Goal: Task Accomplishment & Management: Manage account settings

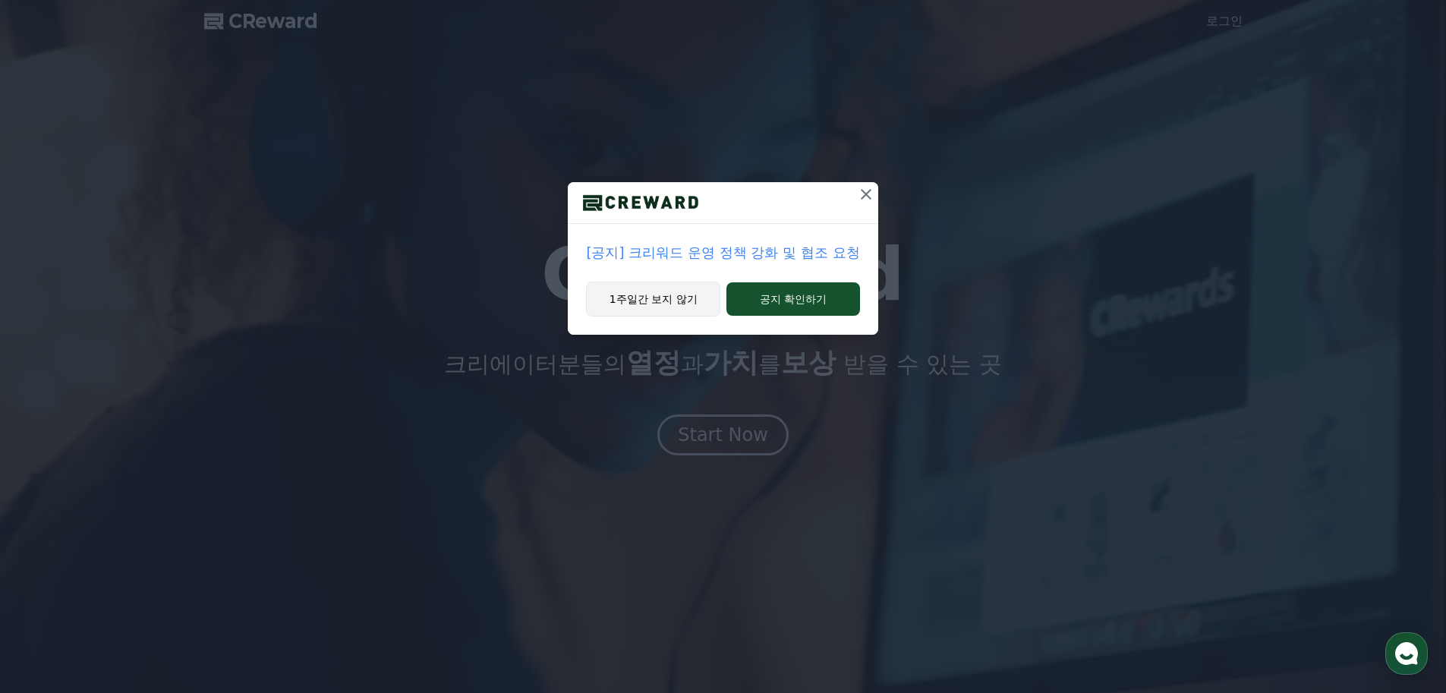
click at [676, 299] on button "1주일간 보지 않기" at bounding box center [653, 299] width 134 height 35
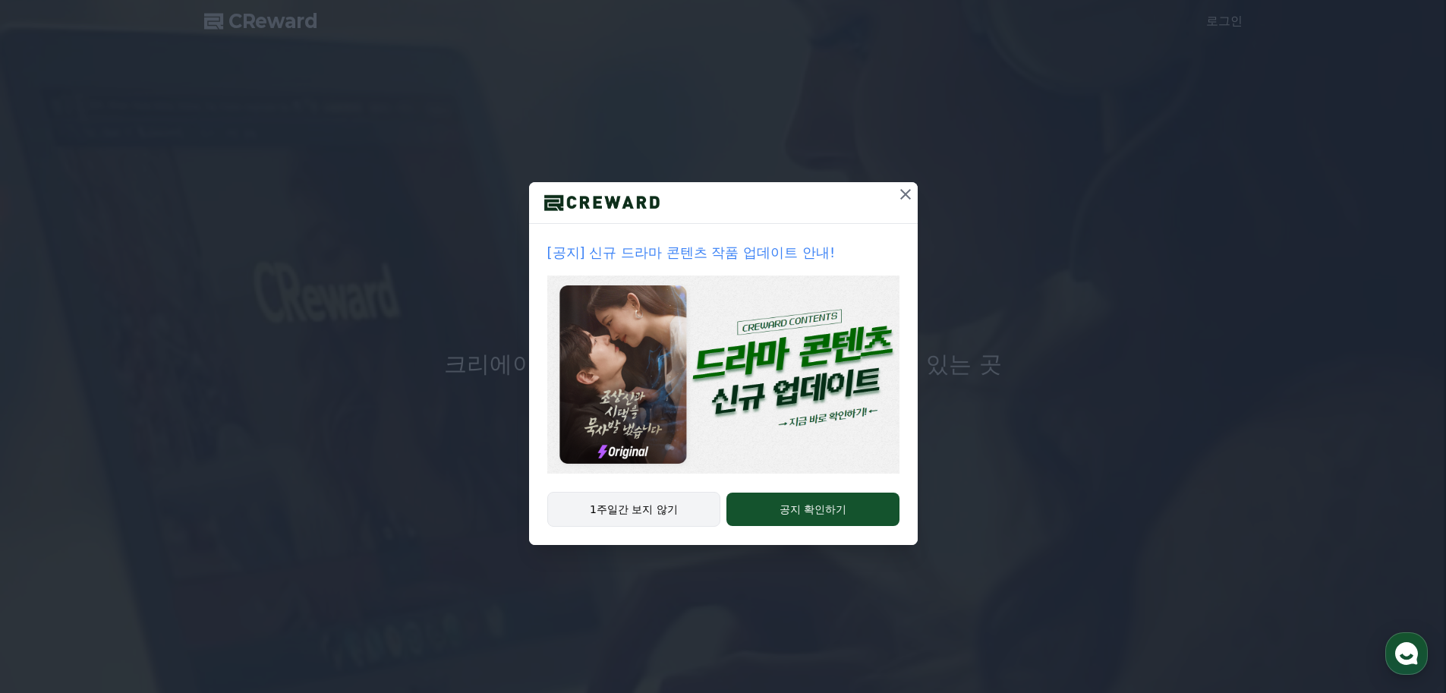
click at [651, 516] on button "1주일간 보지 않기" at bounding box center [634, 509] width 174 height 35
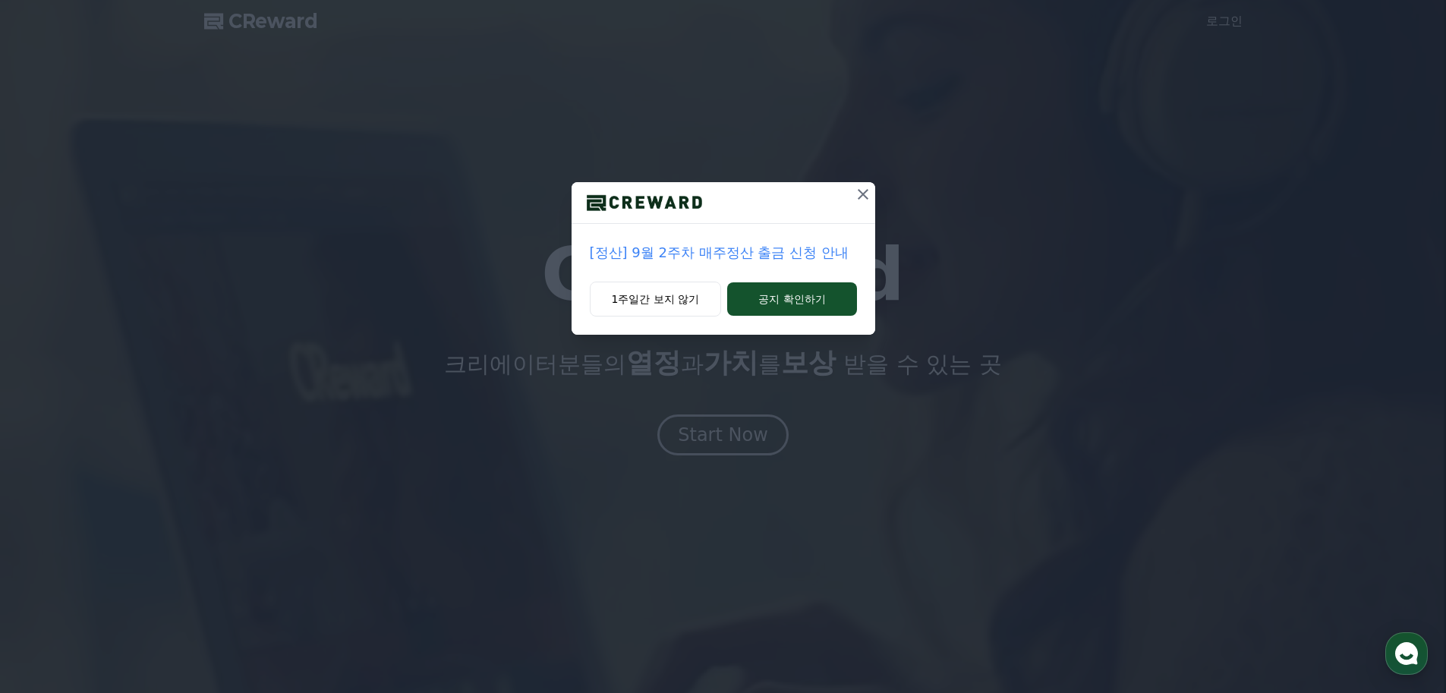
click at [869, 192] on icon at bounding box center [863, 194] width 18 height 18
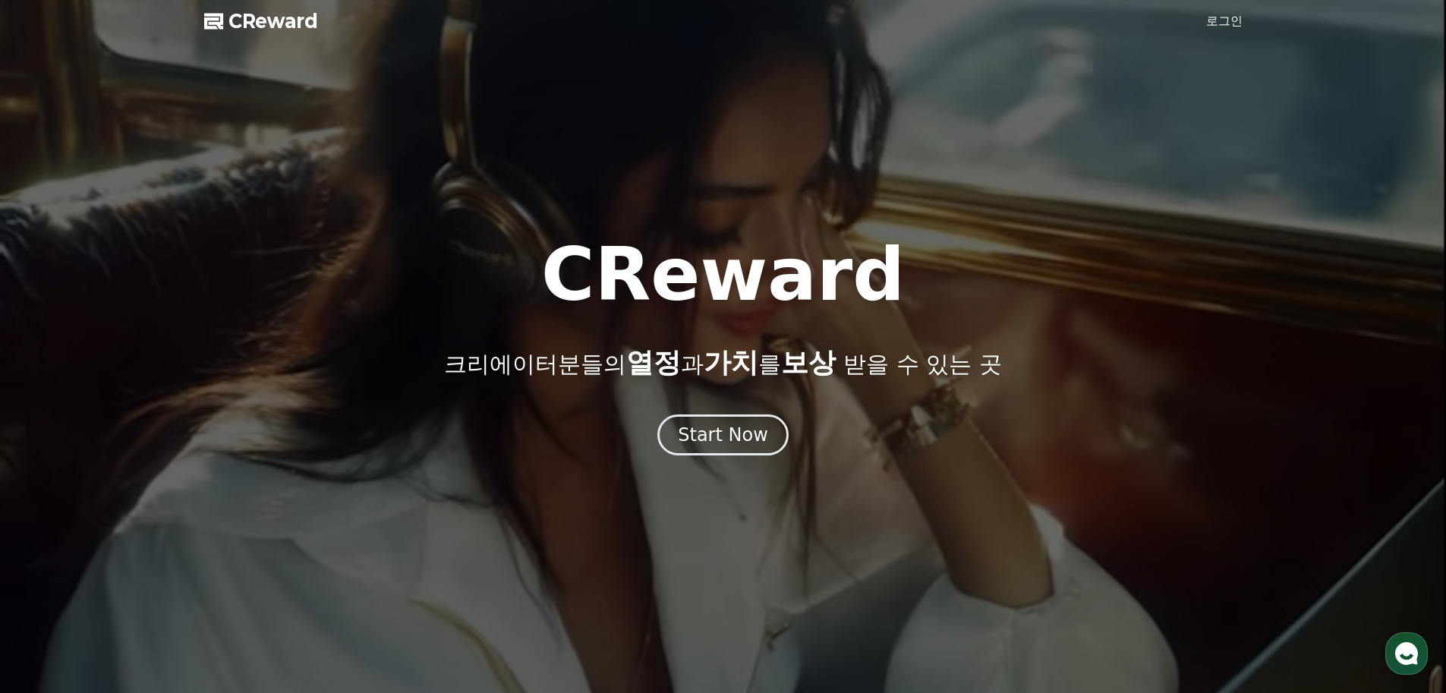
click at [1219, 22] on link "로그인" at bounding box center [1224, 21] width 36 height 18
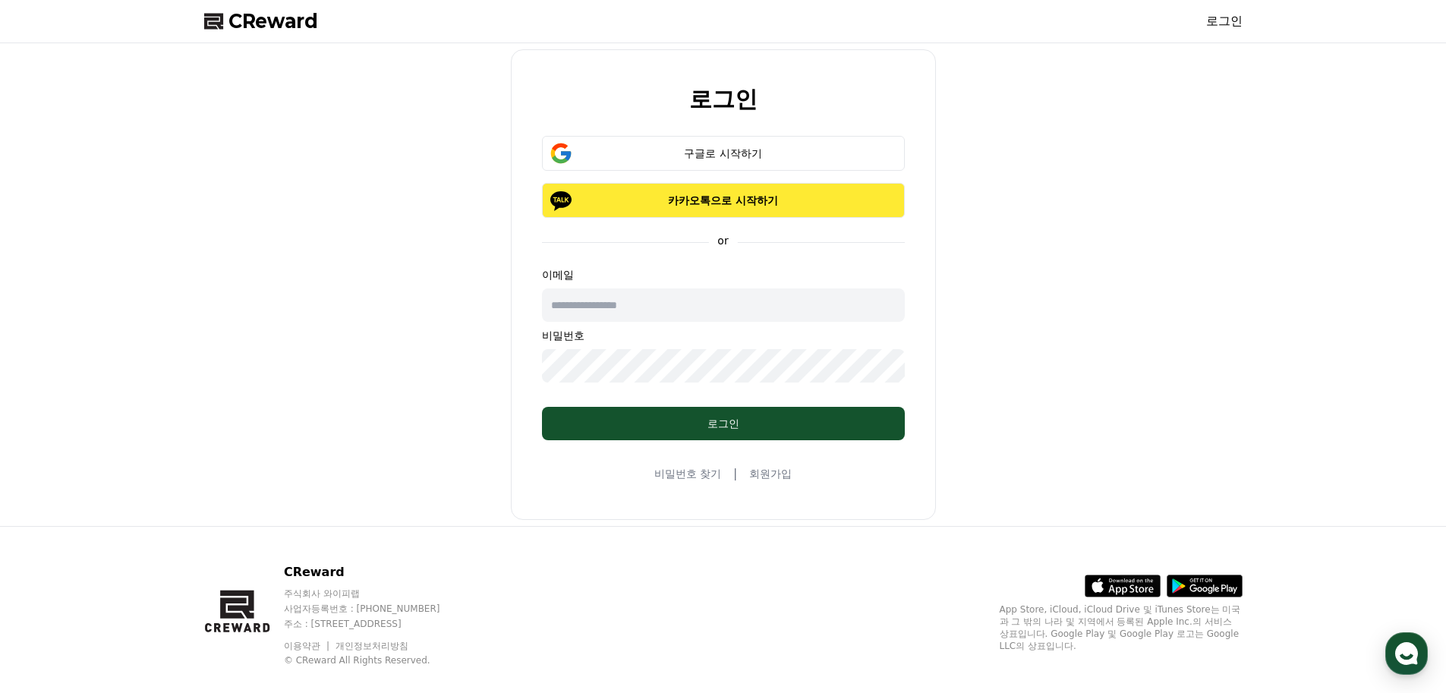
click at [725, 203] on p "카카오톡으로 시작하기" at bounding box center [723, 200] width 319 height 15
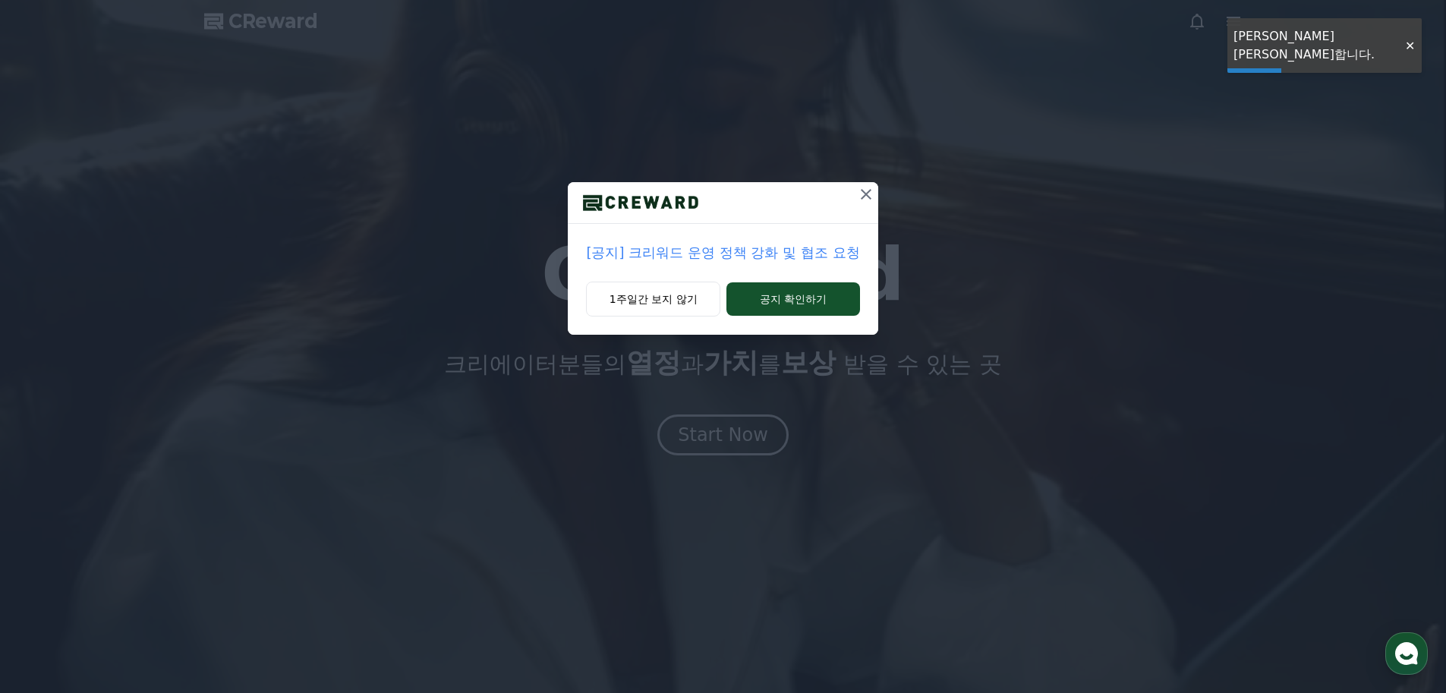
click at [863, 194] on icon at bounding box center [866, 194] width 18 height 18
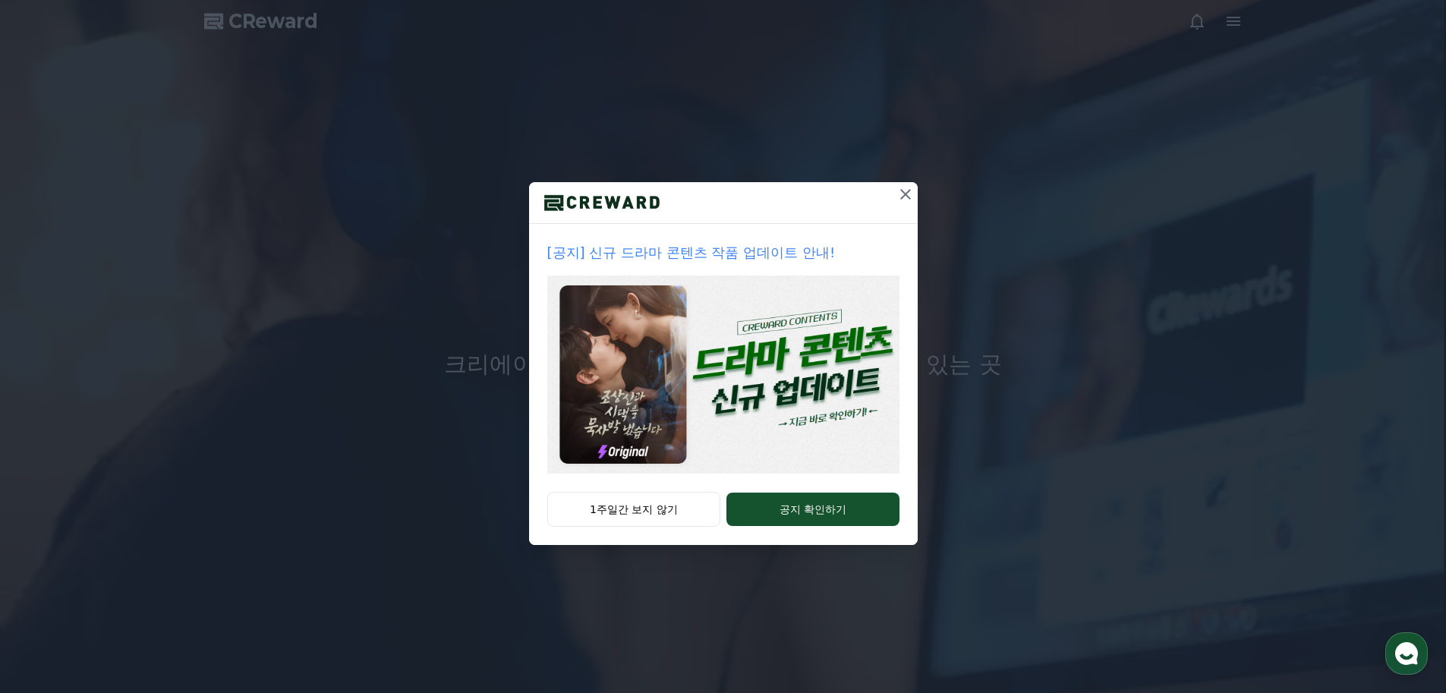
click at [910, 195] on icon at bounding box center [906, 194] width 18 height 18
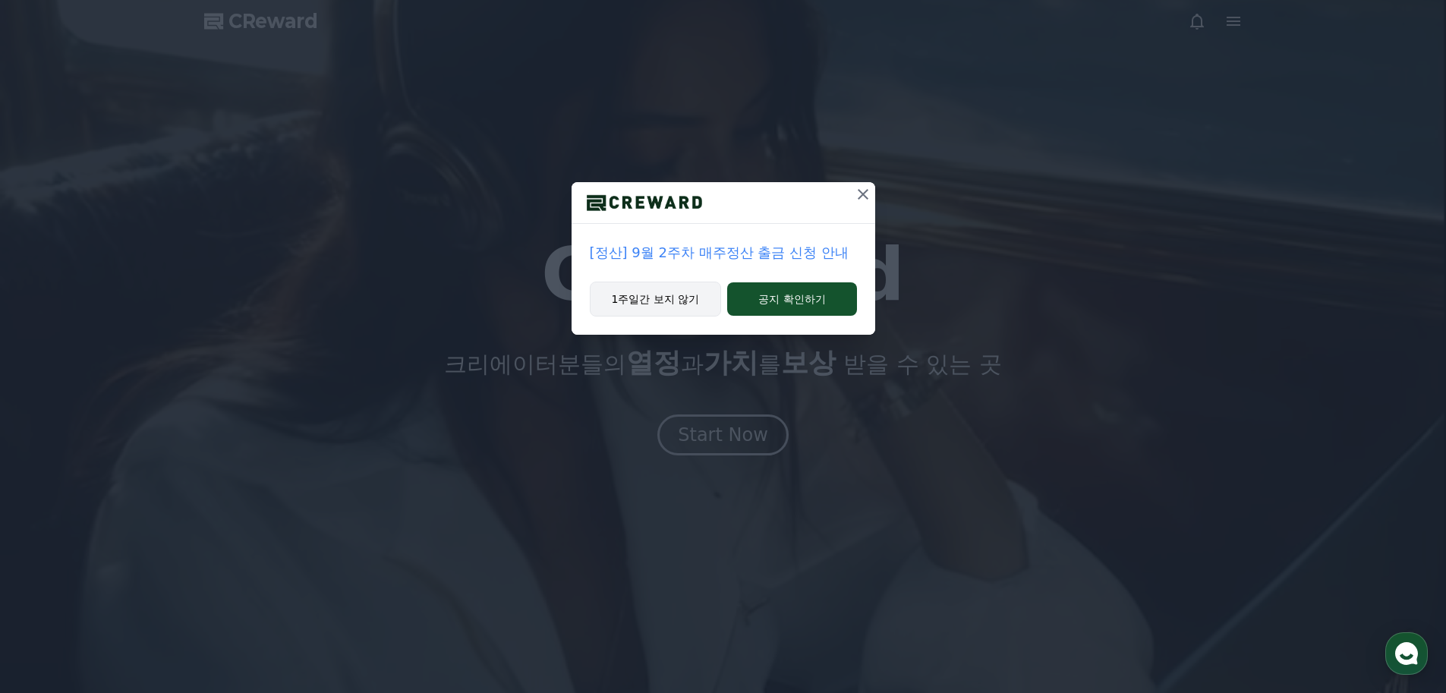
click at [680, 301] on button "1주일간 보지 않기" at bounding box center [656, 299] width 132 height 35
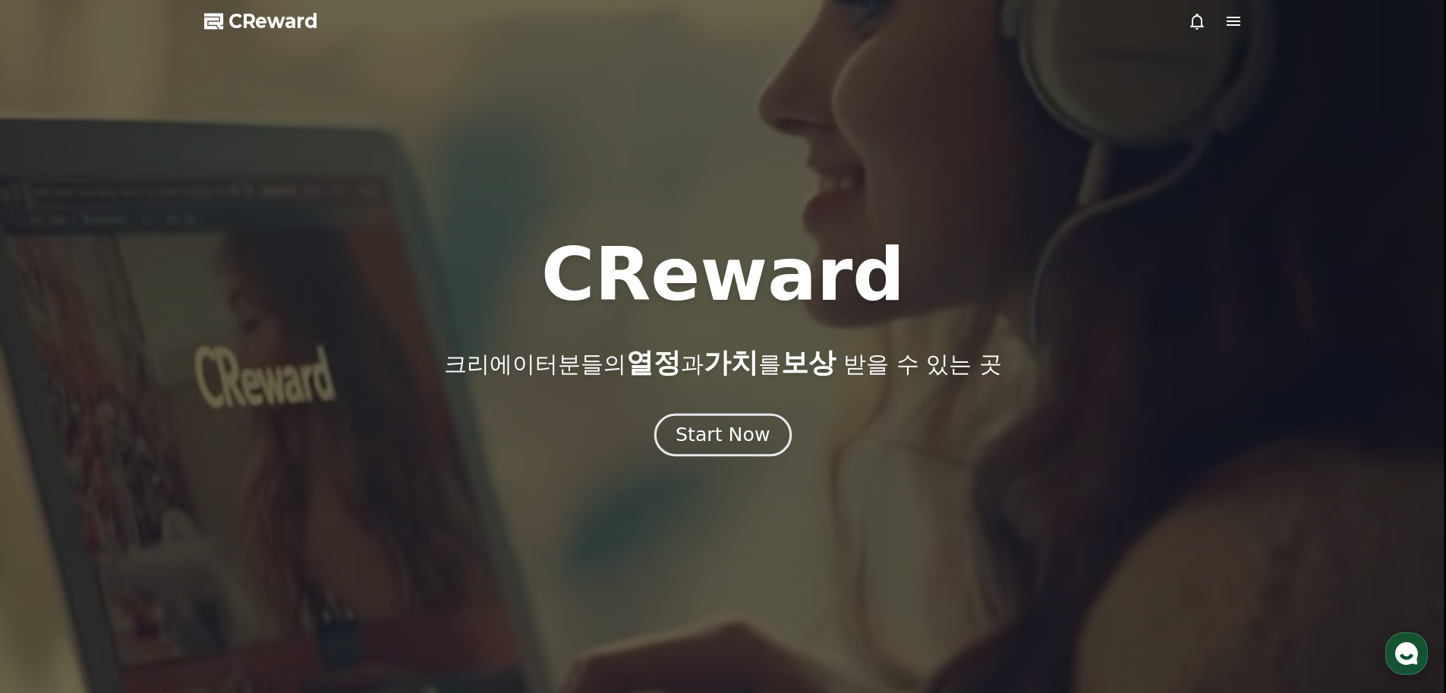
click at [730, 435] on div "Start Now" at bounding box center [723, 435] width 94 height 26
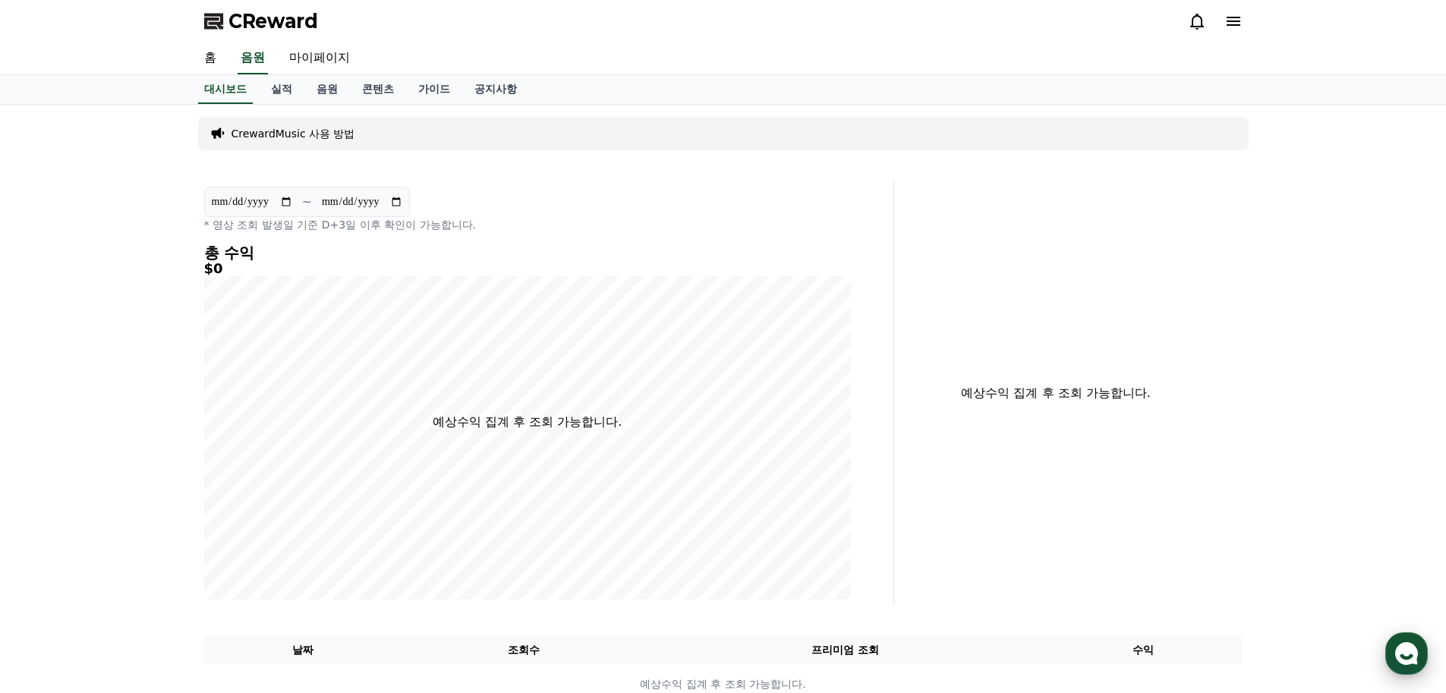
click at [1411, 654] on icon "button" at bounding box center [1406, 653] width 27 height 27
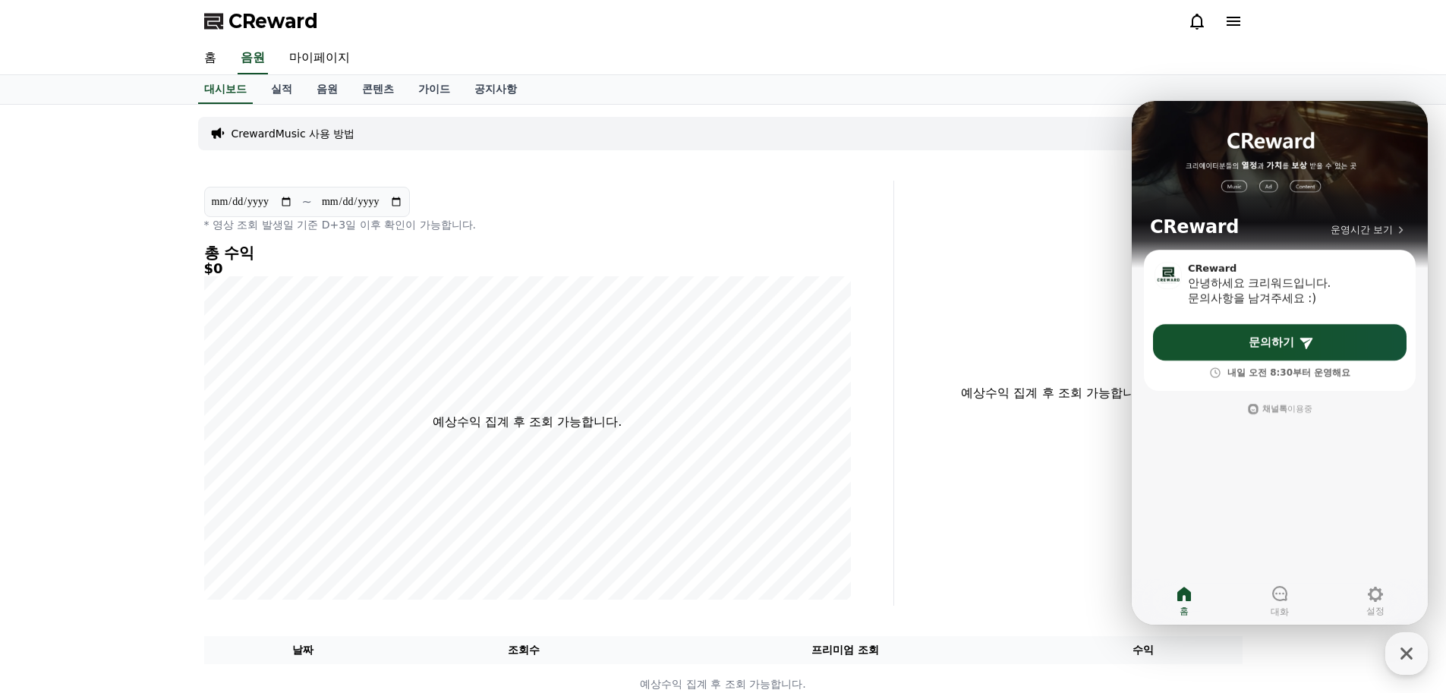
click at [1103, 521] on div "예상수익 집계 후 조회 가능합니다." at bounding box center [1074, 393] width 348 height 425
click at [1418, 656] on icon "button" at bounding box center [1406, 653] width 27 height 27
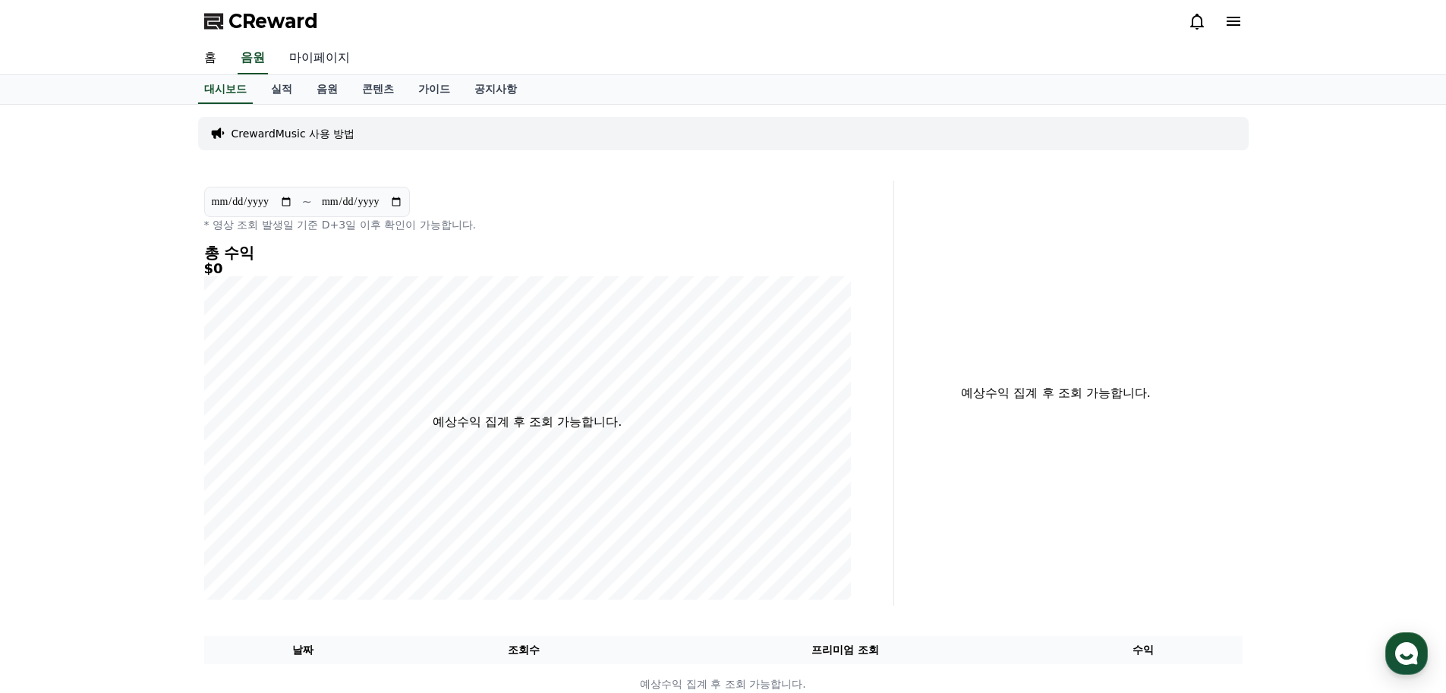
click at [325, 61] on link "마이페이지" at bounding box center [319, 59] width 85 height 32
select select "**********"
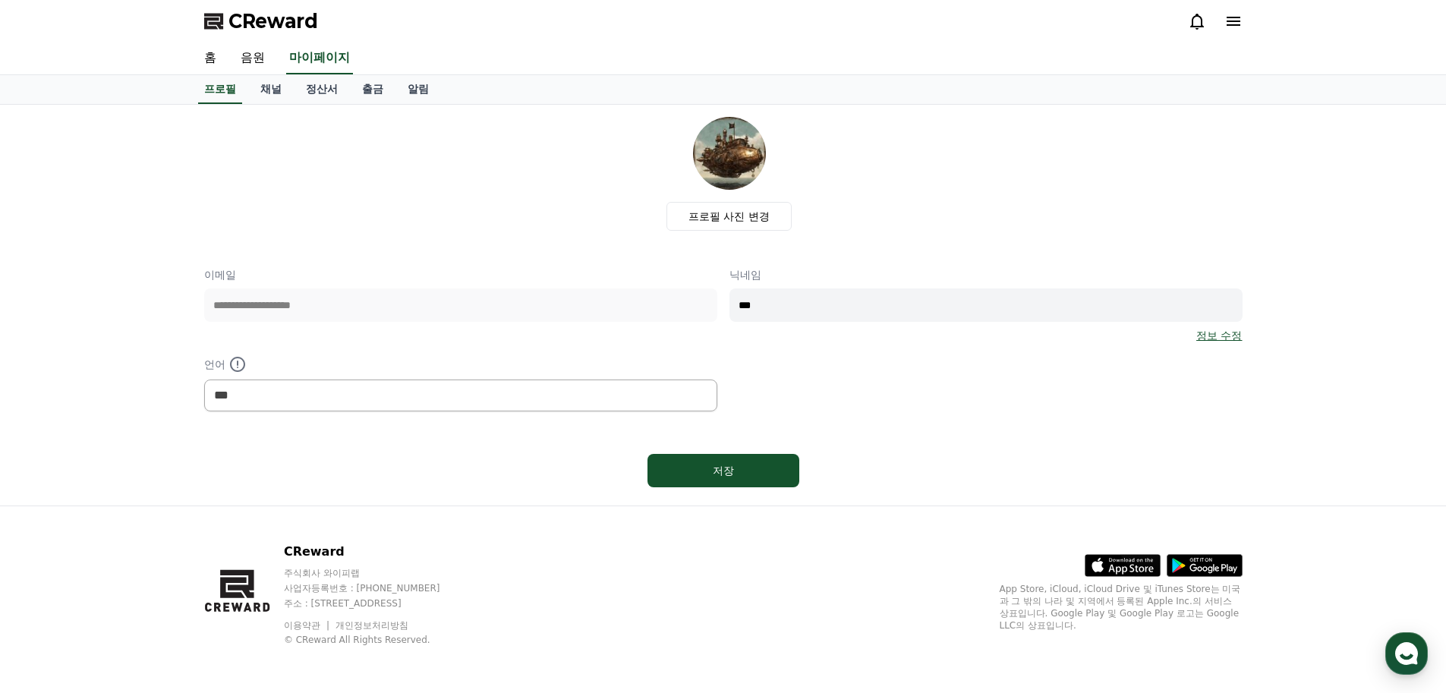
scroll to position [2, 0]
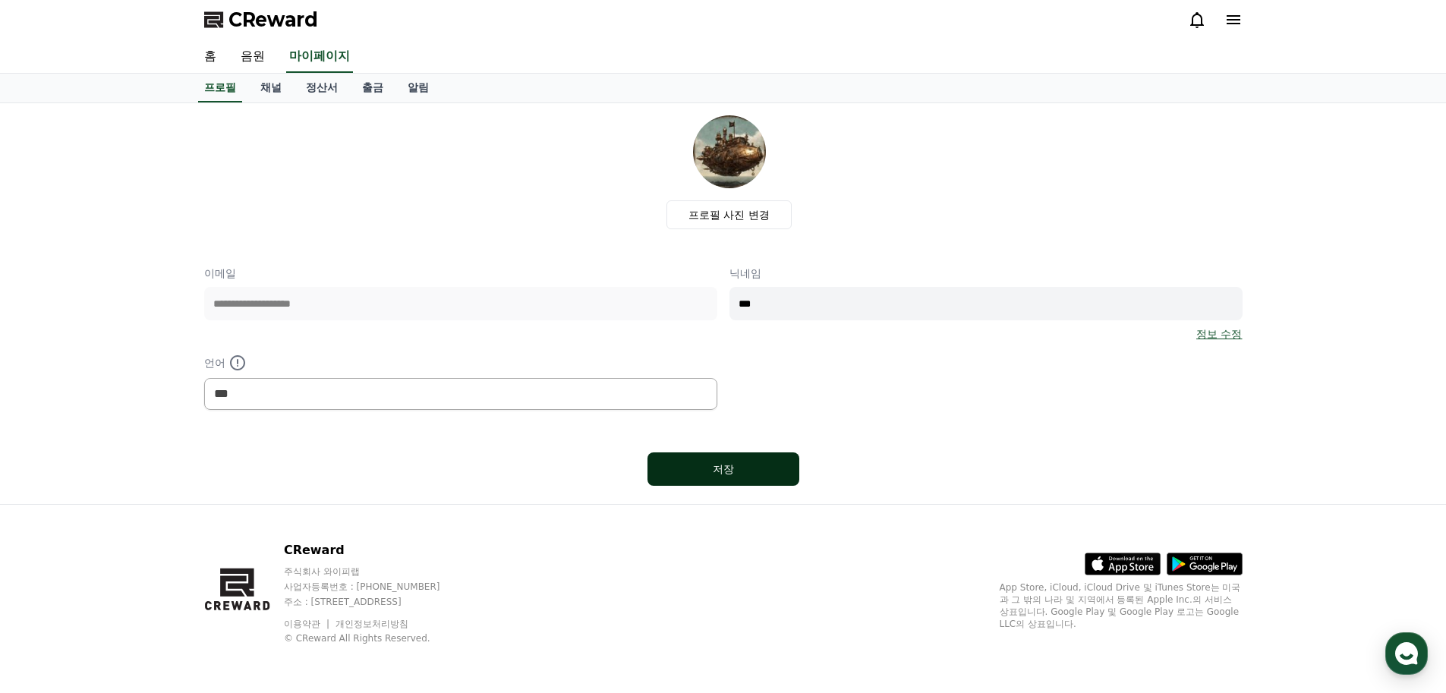
click at [714, 468] on div "저장" at bounding box center [723, 469] width 91 height 15
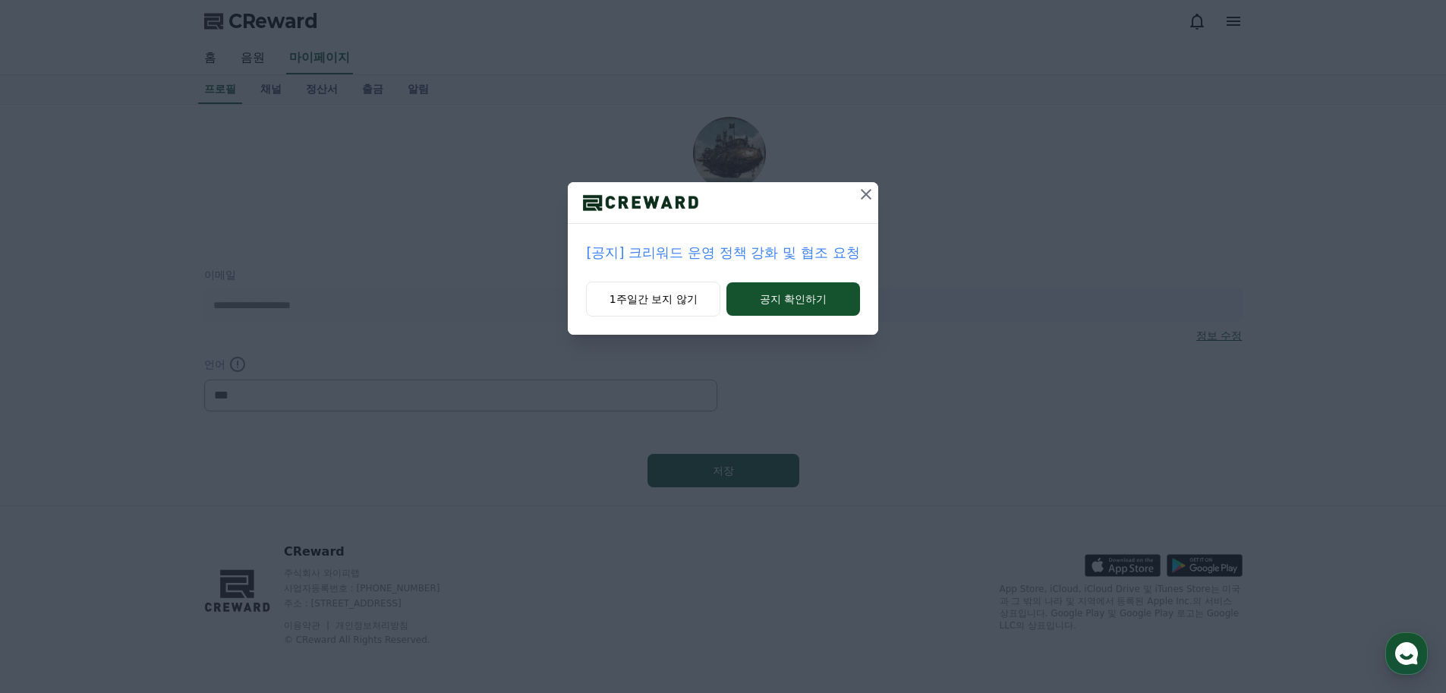
select select "**********"
click at [812, 299] on button "공지 확인하기" at bounding box center [793, 298] width 133 height 33
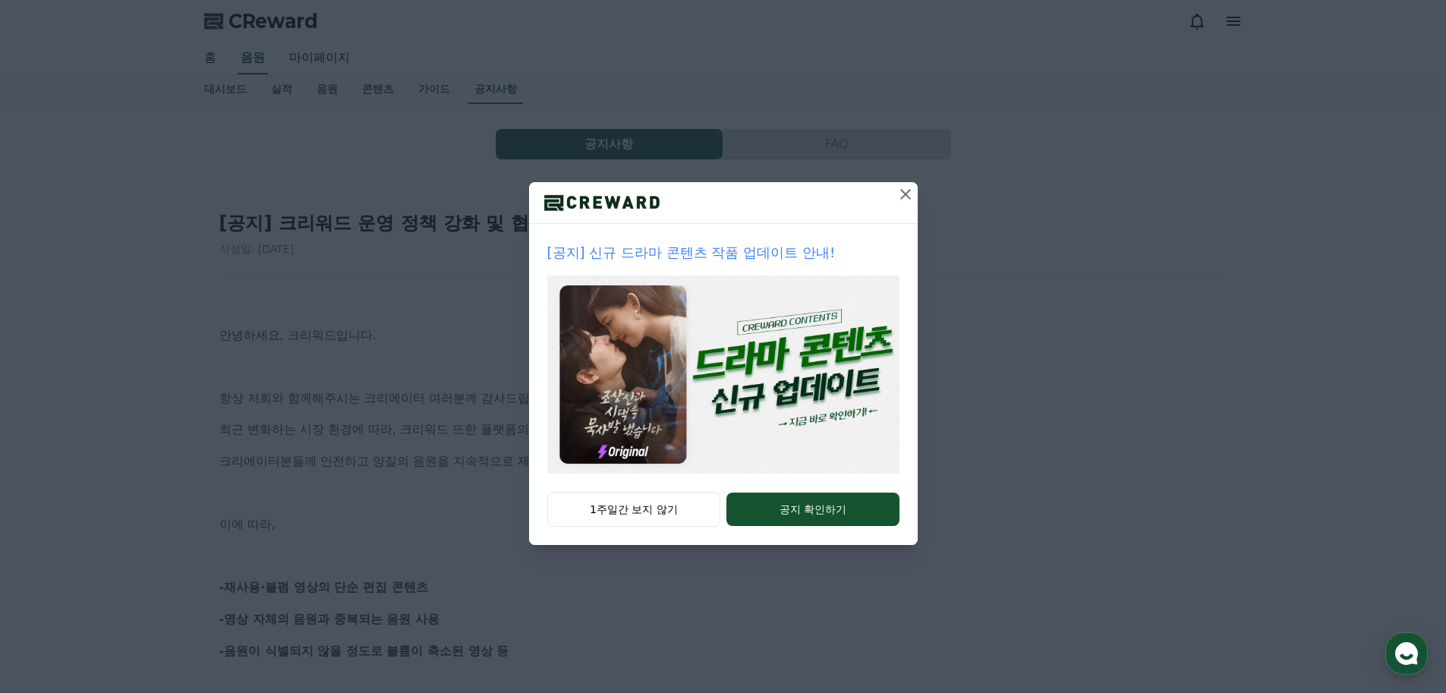
click at [909, 197] on icon at bounding box center [906, 194] width 18 height 18
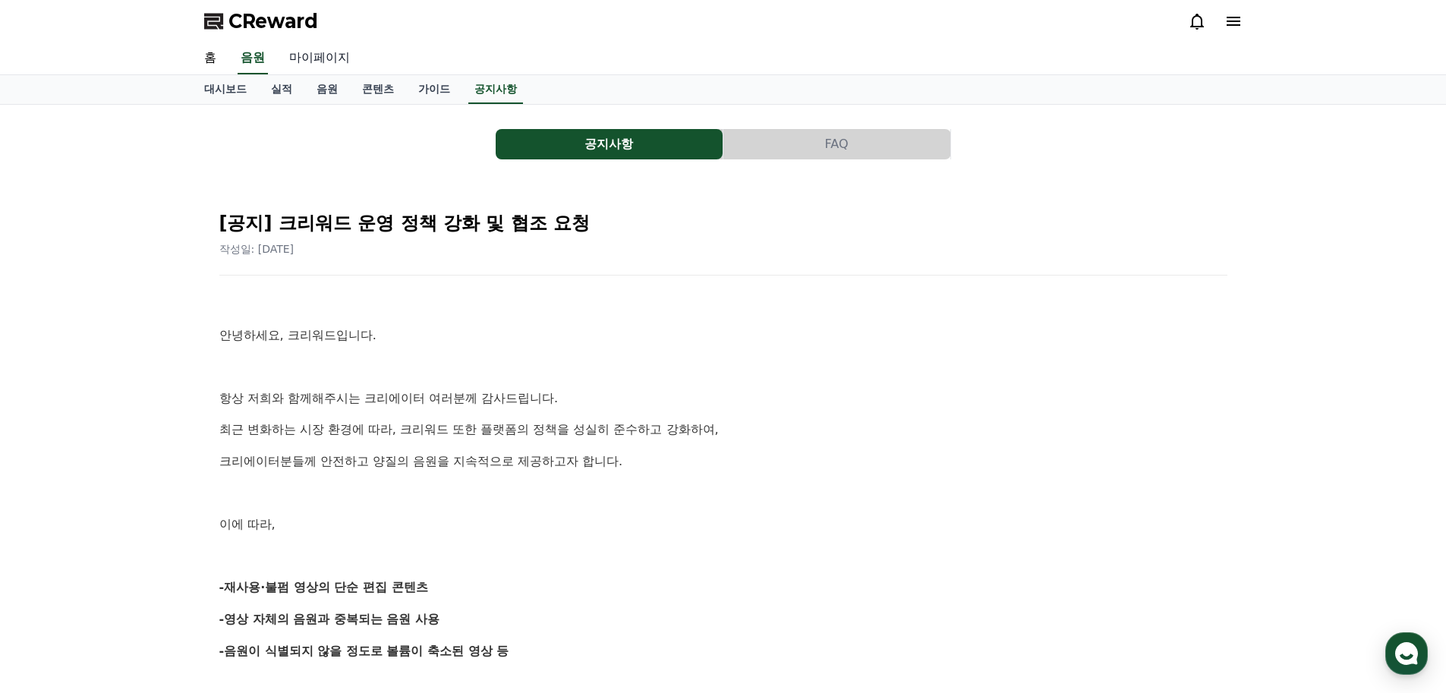
click at [311, 58] on link "마이페이지" at bounding box center [319, 59] width 85 height 32
select select "**********"
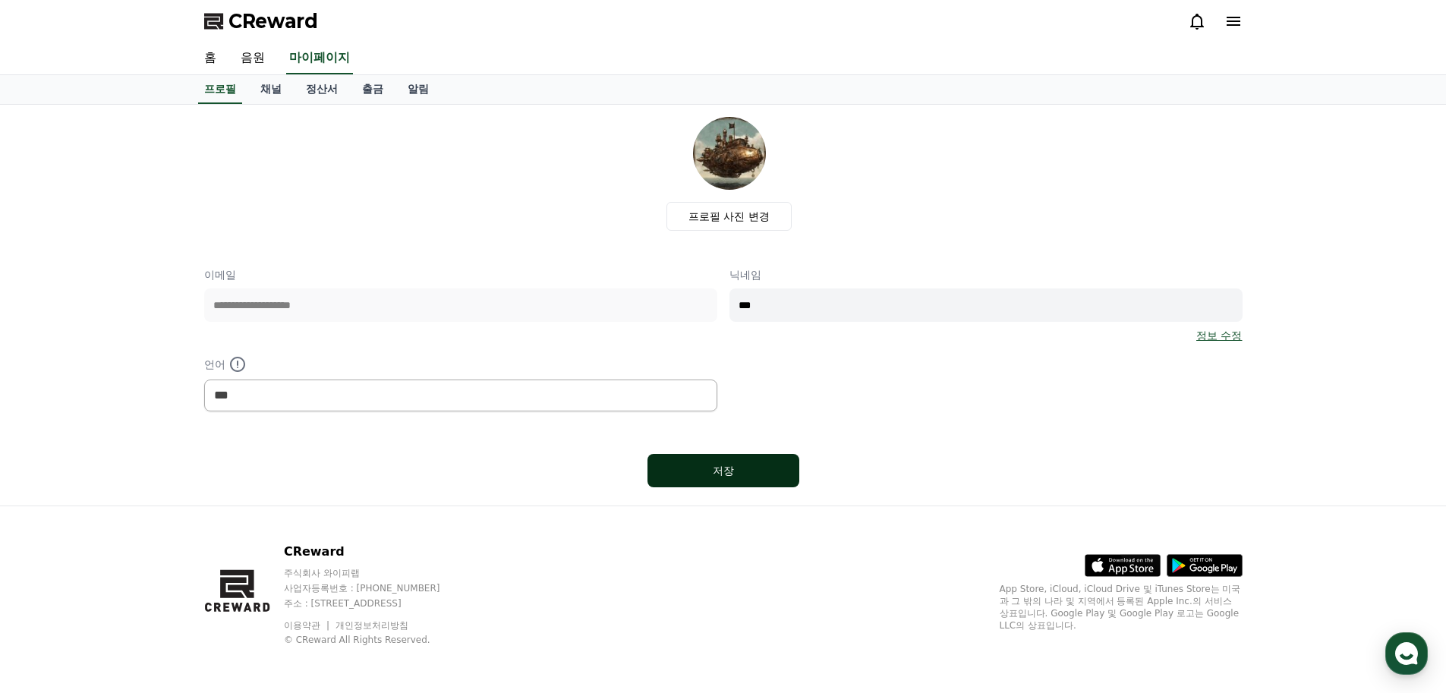
click at [736, 480] on button "저장" at bounding box center [724, 470] width 152 height 33
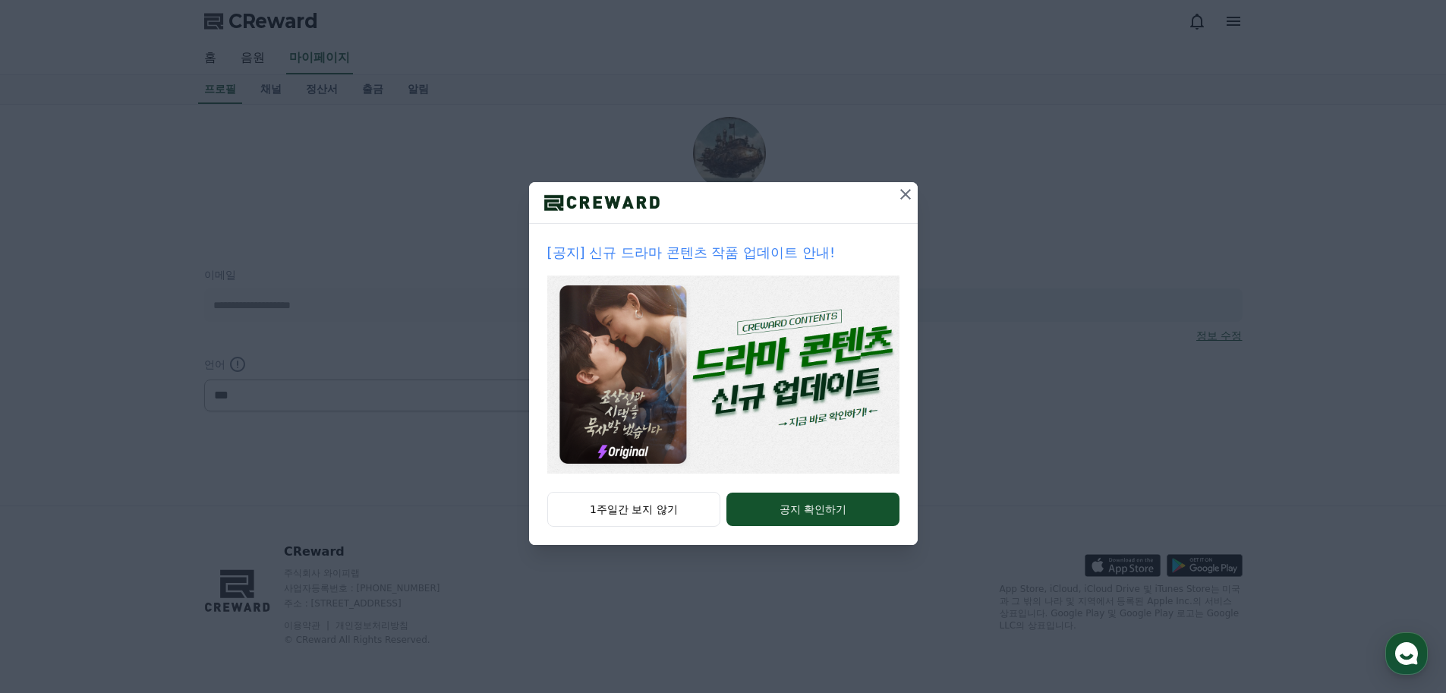
select select "**********"
click at [907, 191] on icon at bounding box center [906, 194] width 18 height 18
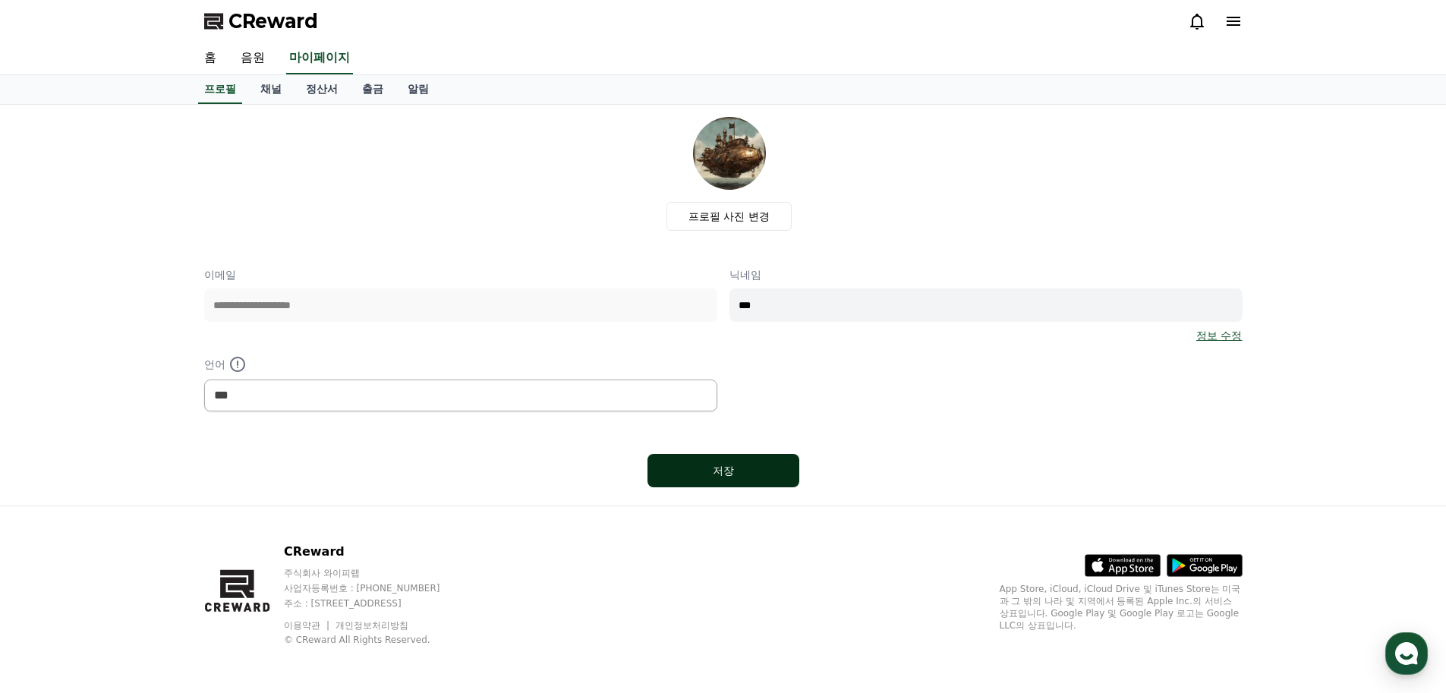
click at [714, 471] on div "저장" at bounding box center [723, 470] width 91 height 15
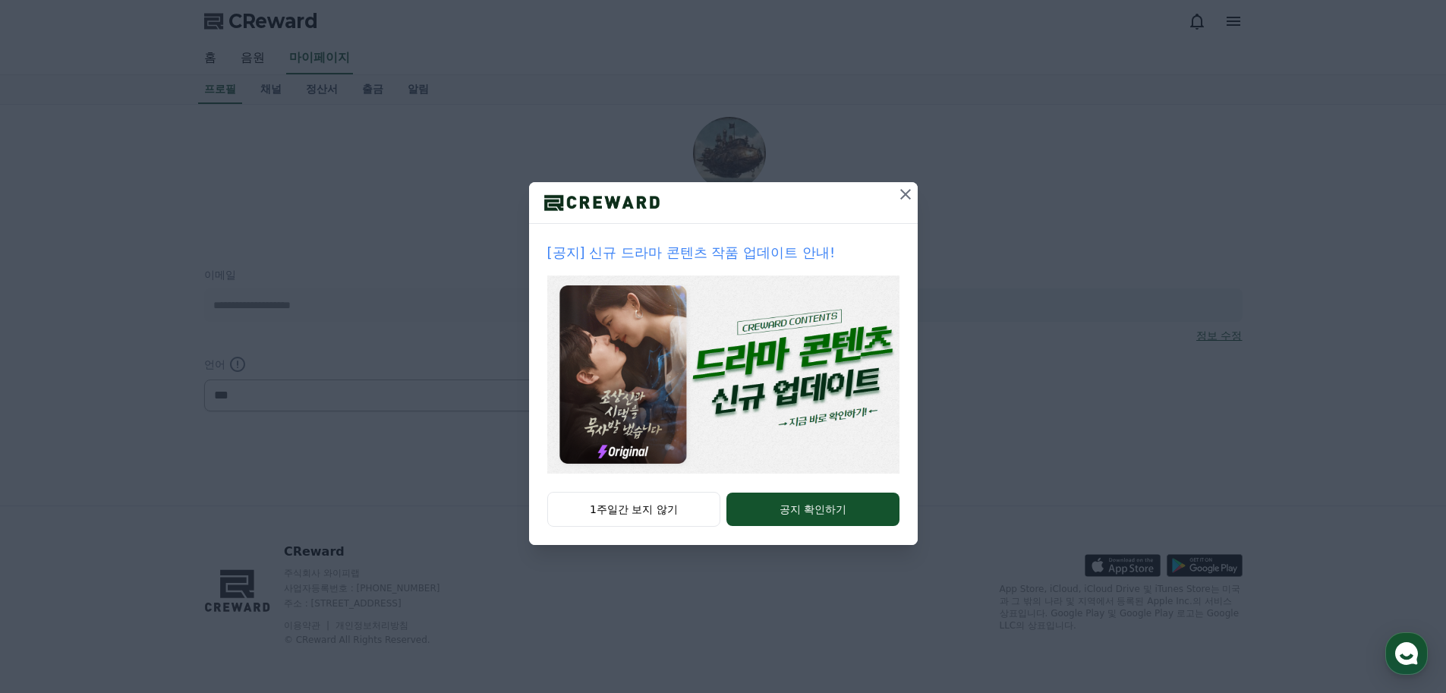
select select "**********"
click at [663, 507] on button "1주일간 보지 않기" at bounding box center [634, 509] width 174 height 35
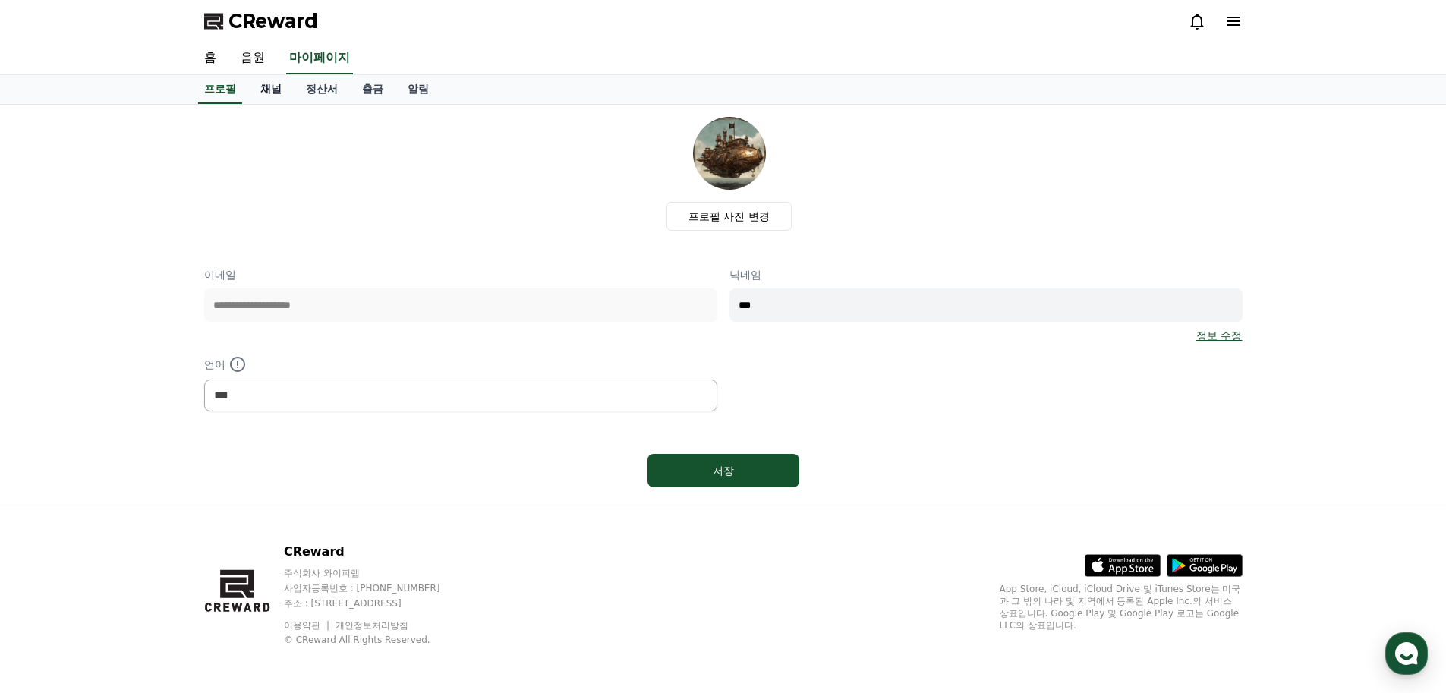
click at [272, 92] on link "채널" at bounding box center [271, 89] width 46 height 29
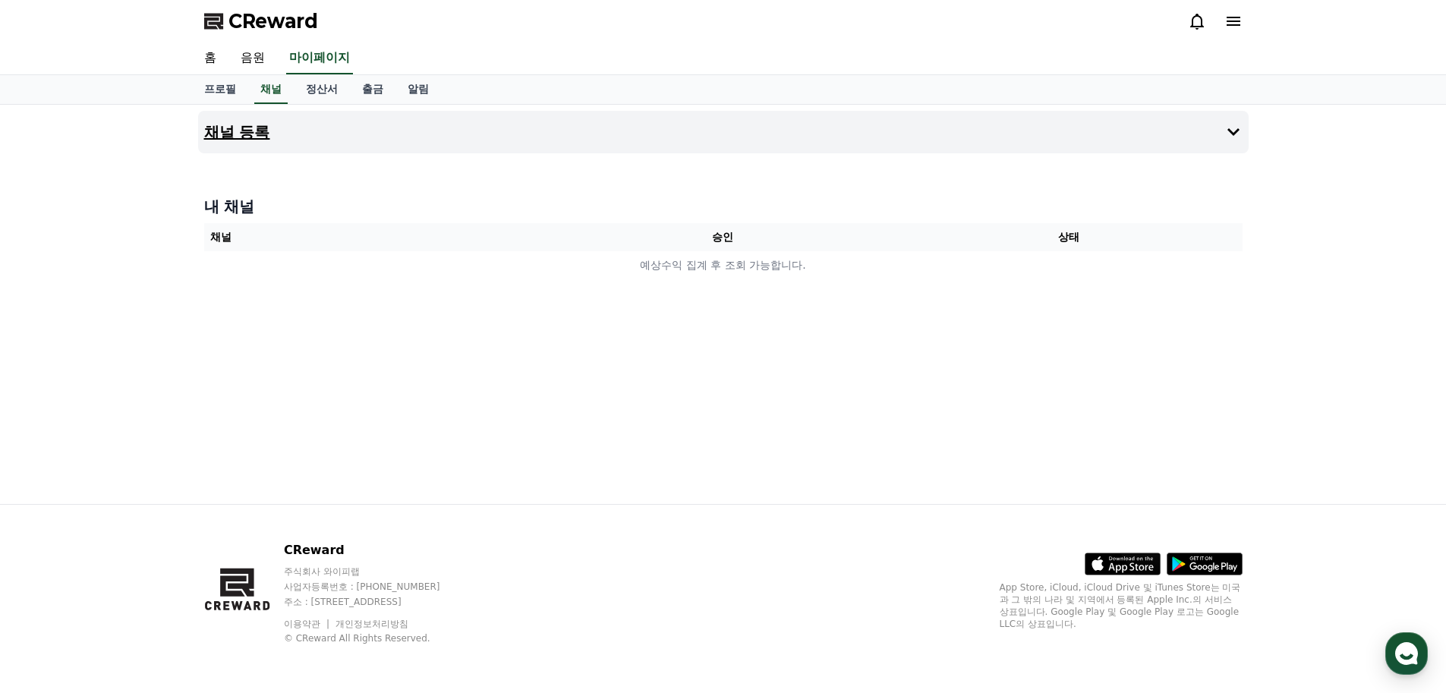
click at [266, 131] on h4 "채널 등록" at bounding box center [237, 132] width 66 height 17
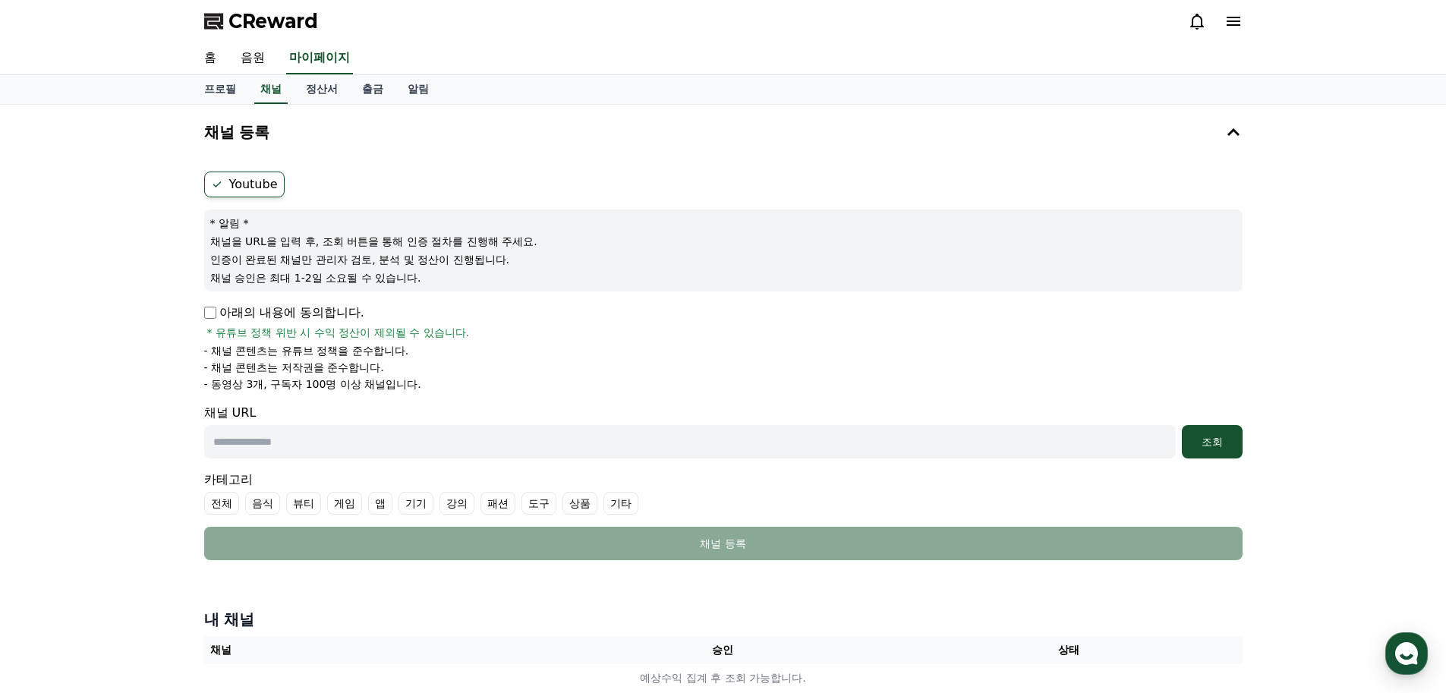
paste input "**********"
type input "**********"
click at [1216, 444] on div "조회" at bounding box center [1212, 441] width 49 height 15
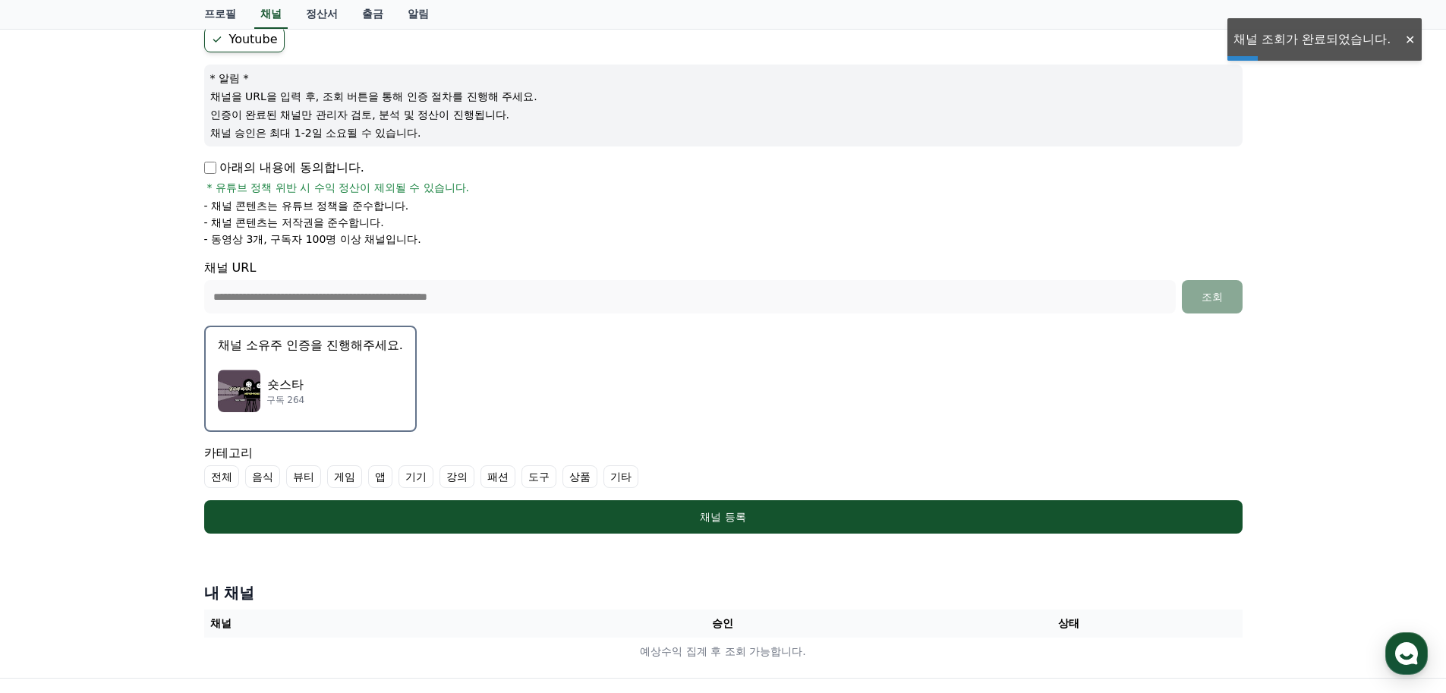
scroll to position [152, 0]
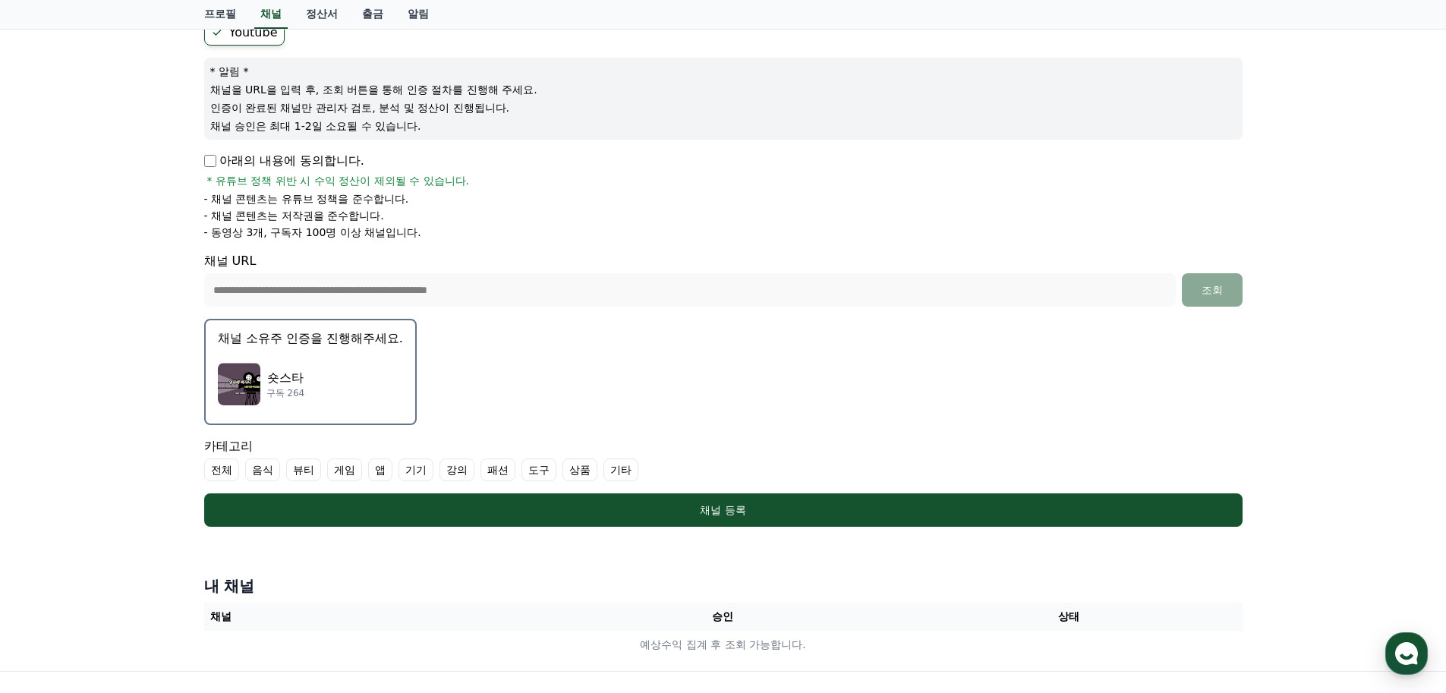
click at [292, 383] on p "숏스타" at bounding box center [285, 378] width 39 height 18
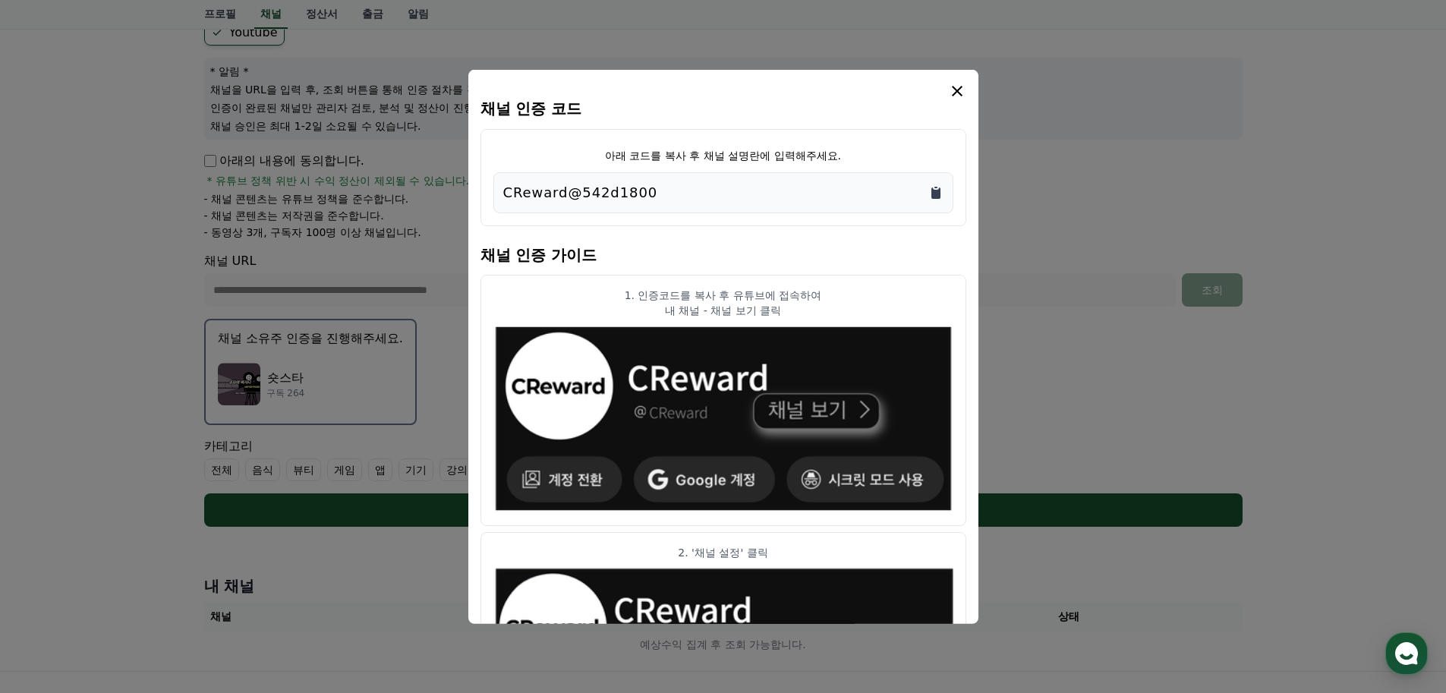
click at [935, 193] on icon "Copy to clipboard" at bounding box center [936, 192] width 9 height 11
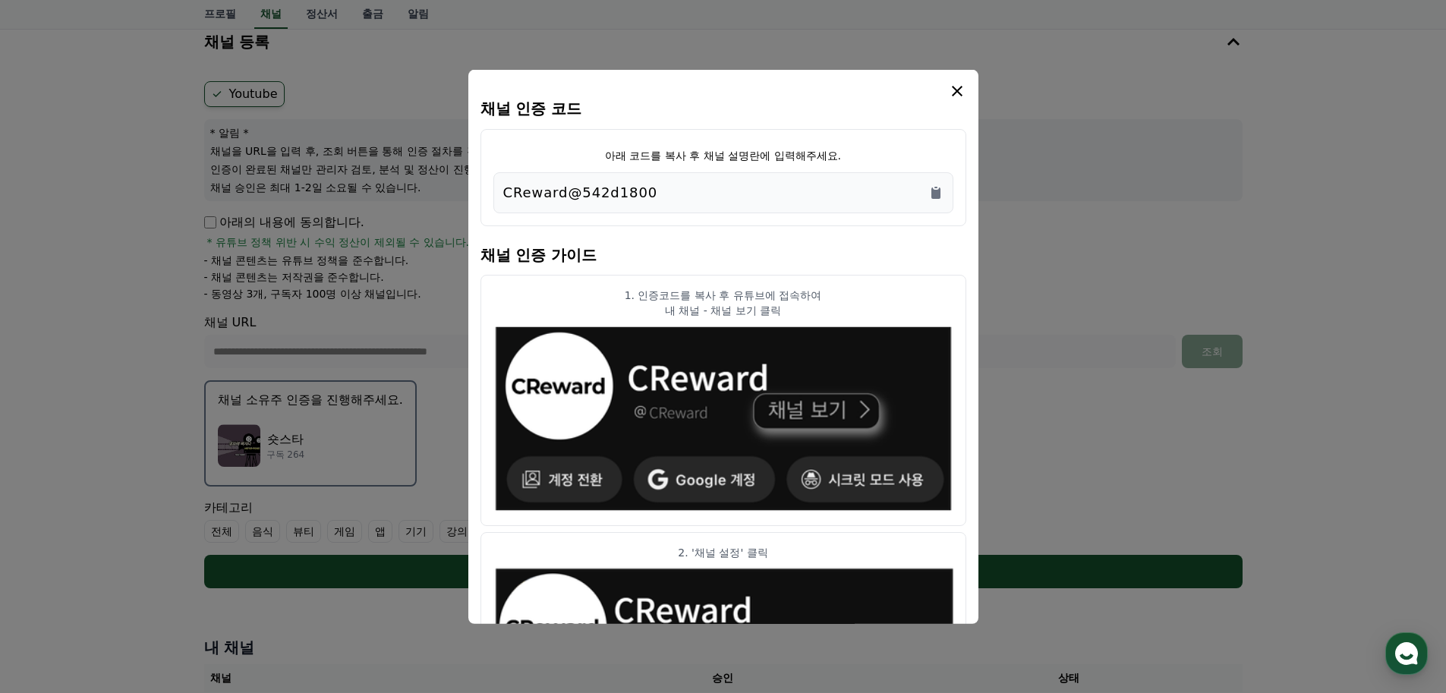
scroll to position [0, 0]
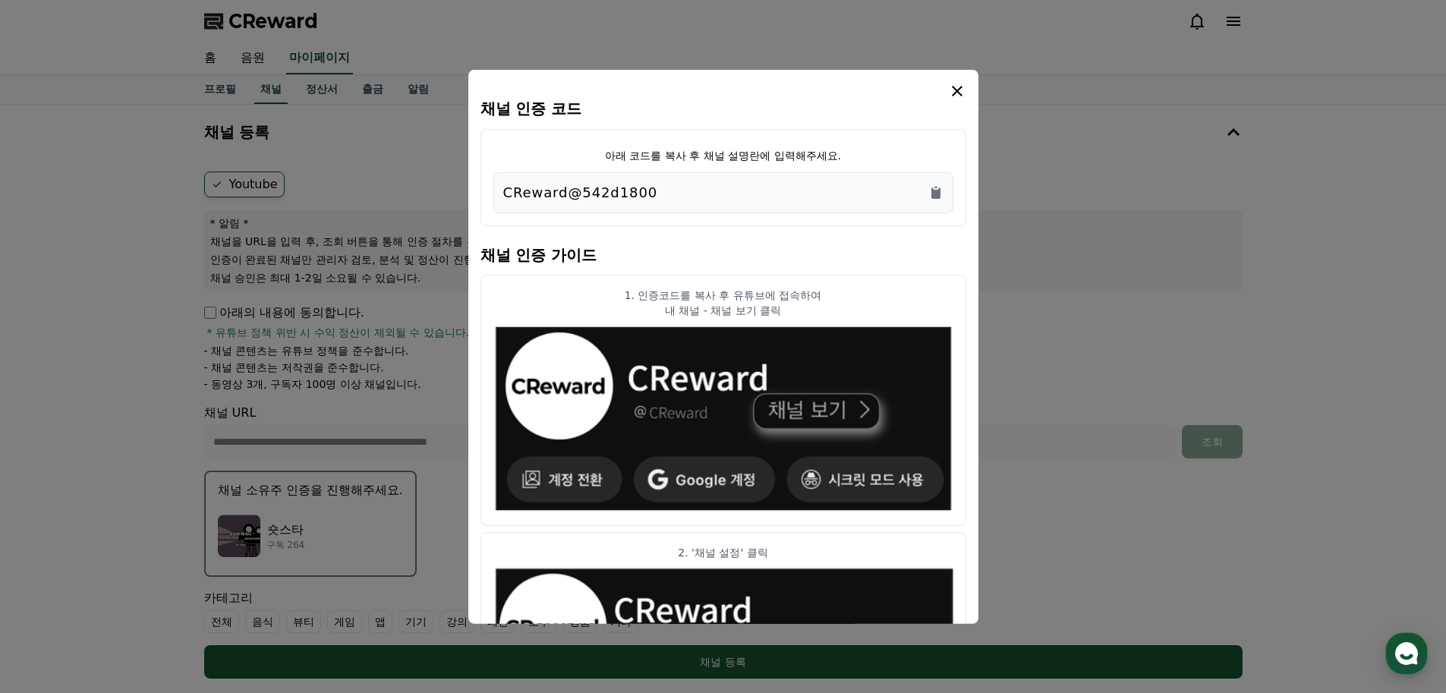
click at [957, 88] on icon "modal" at bounding box center [957, 90] width 18 height 18
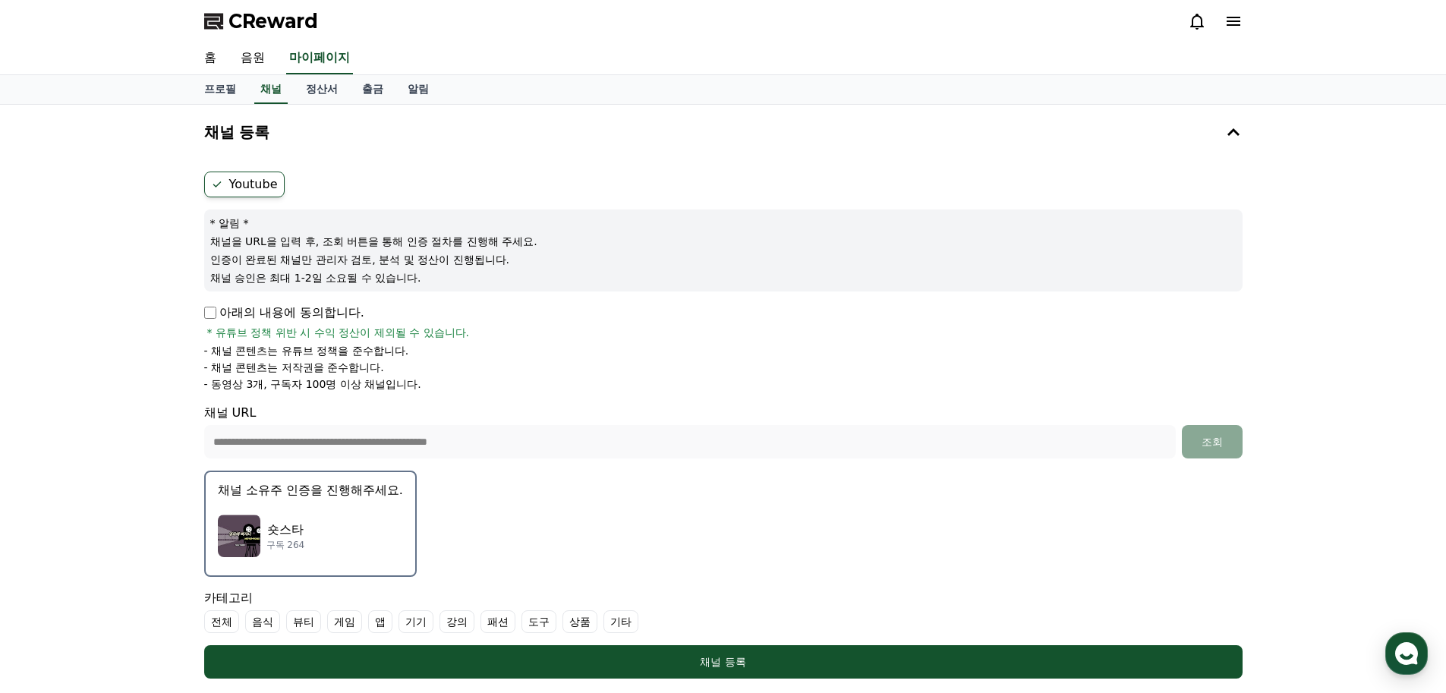
click at [512, 386] on li "- 동영상 3개, 구독자 100명 이상 채널입니다." at bounding box center [723, 384] width 1039 height 15
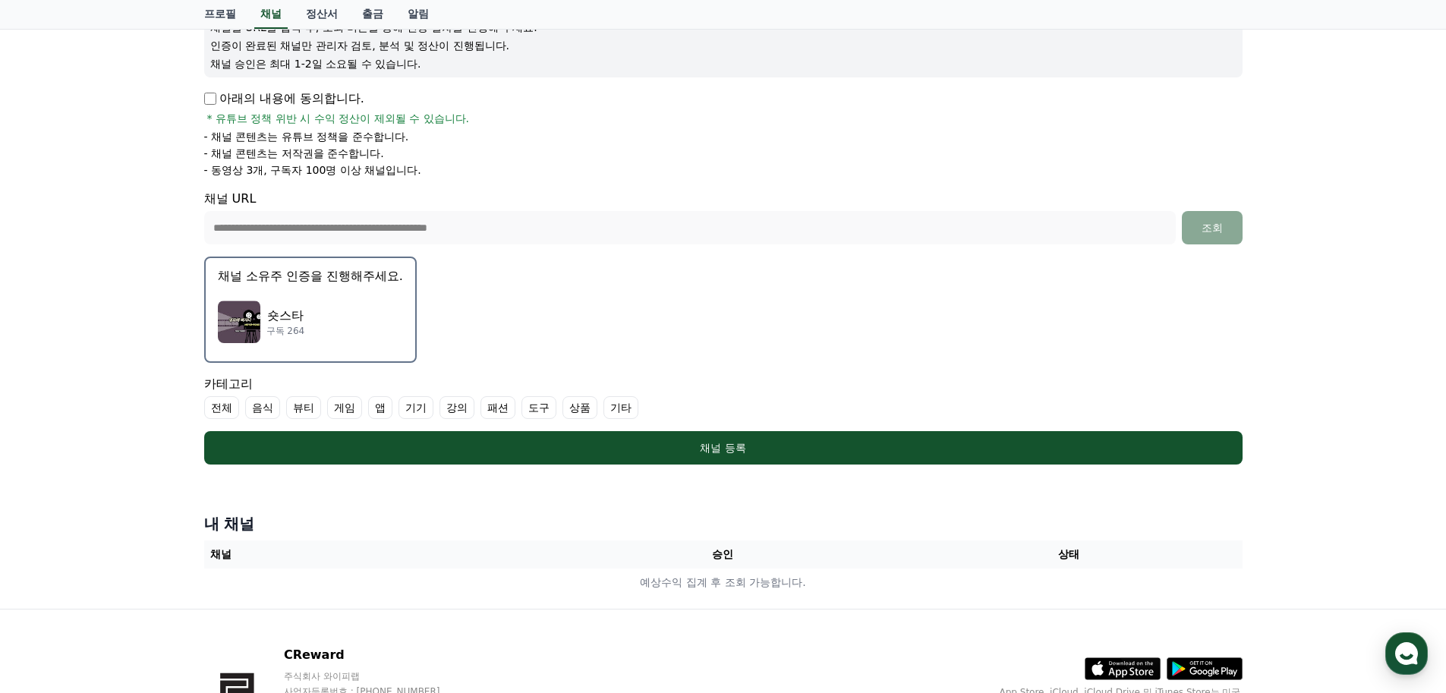
scroll to position [228, 0]
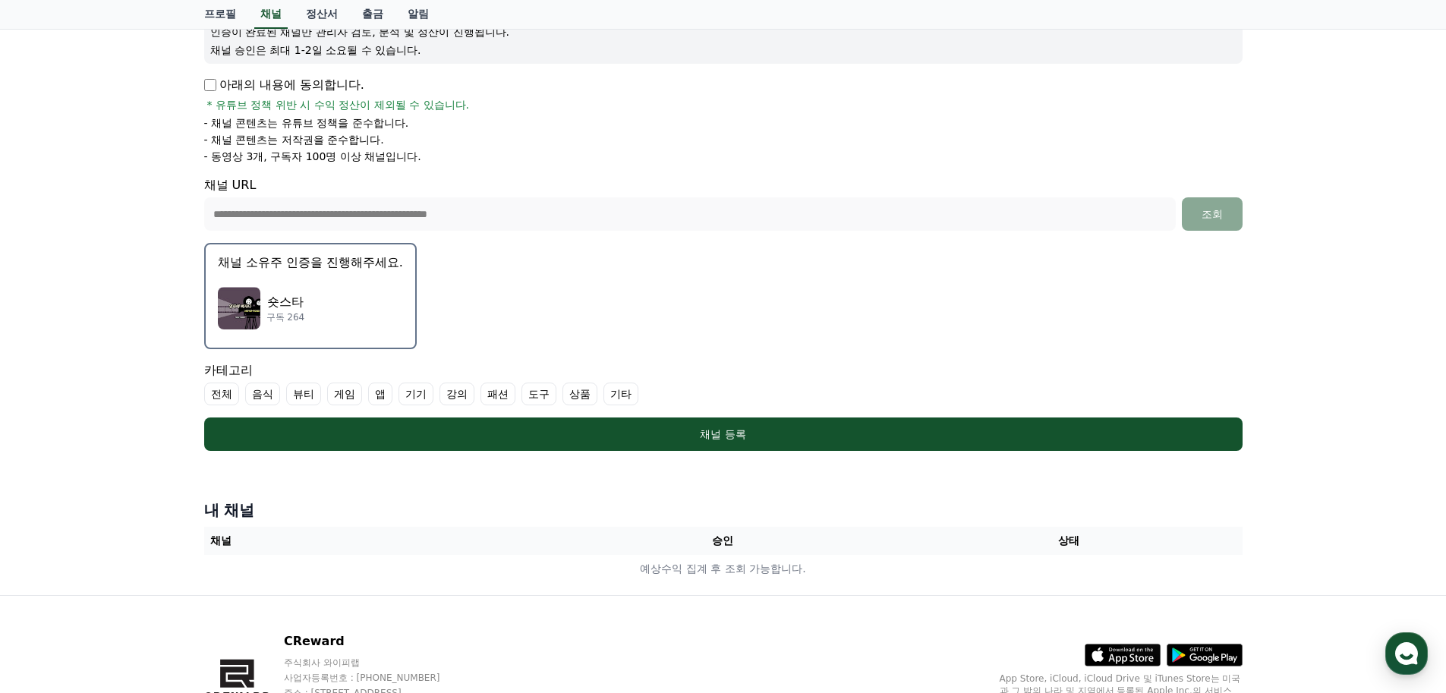
click at [621, 393] on label "기타" at bounding box center [621, 394] width 35 height 23
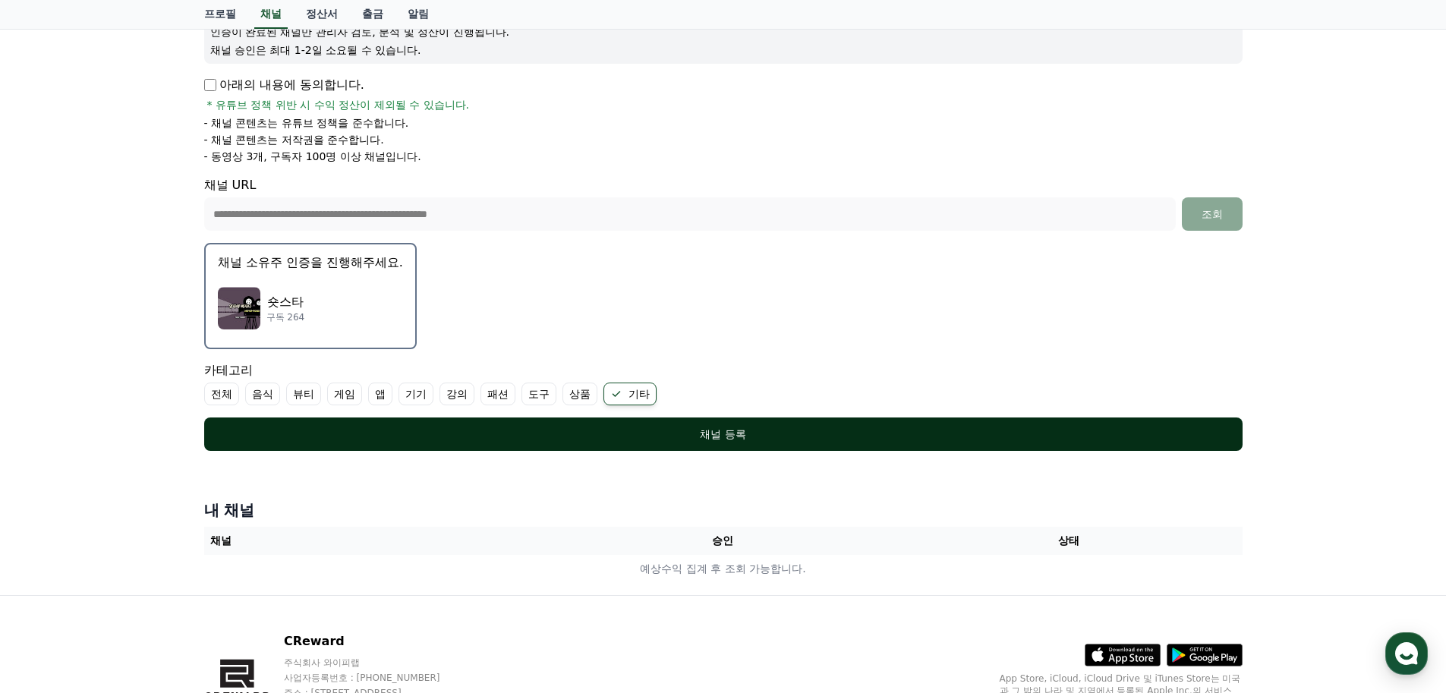
click at [642, 434] on div "채널 등록" at bounding box center [724, 434] width 978 height 15
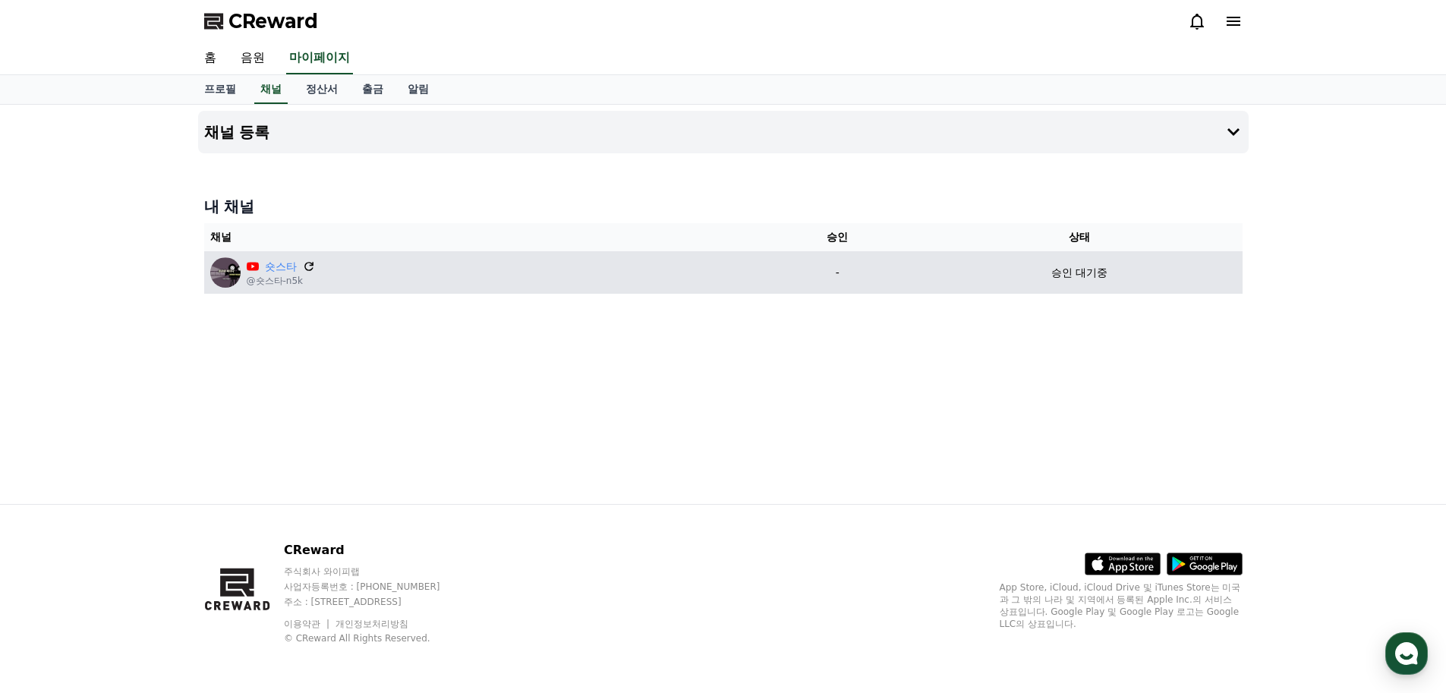
click at [310, 270] on icon at bounding box center [309, 267] width 14 height 14
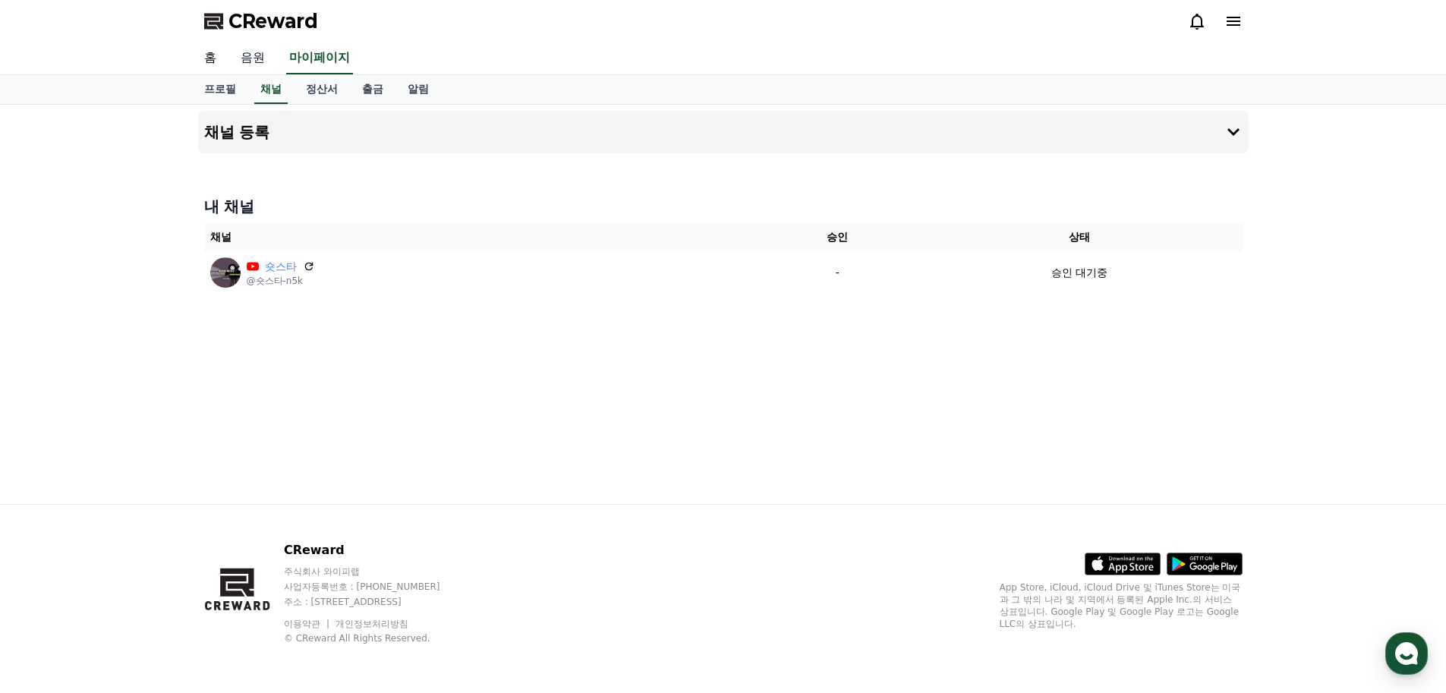
click at [251, 57] on link "음원" at bounding box center [253, 59] width 49 height 32
click at [320, 55] on link "마이페이지" at bounding box center [319, 59] width 85 height 32
click at [212, 61] on link "홈" at bounding box center [210, 59] width 36 height 32
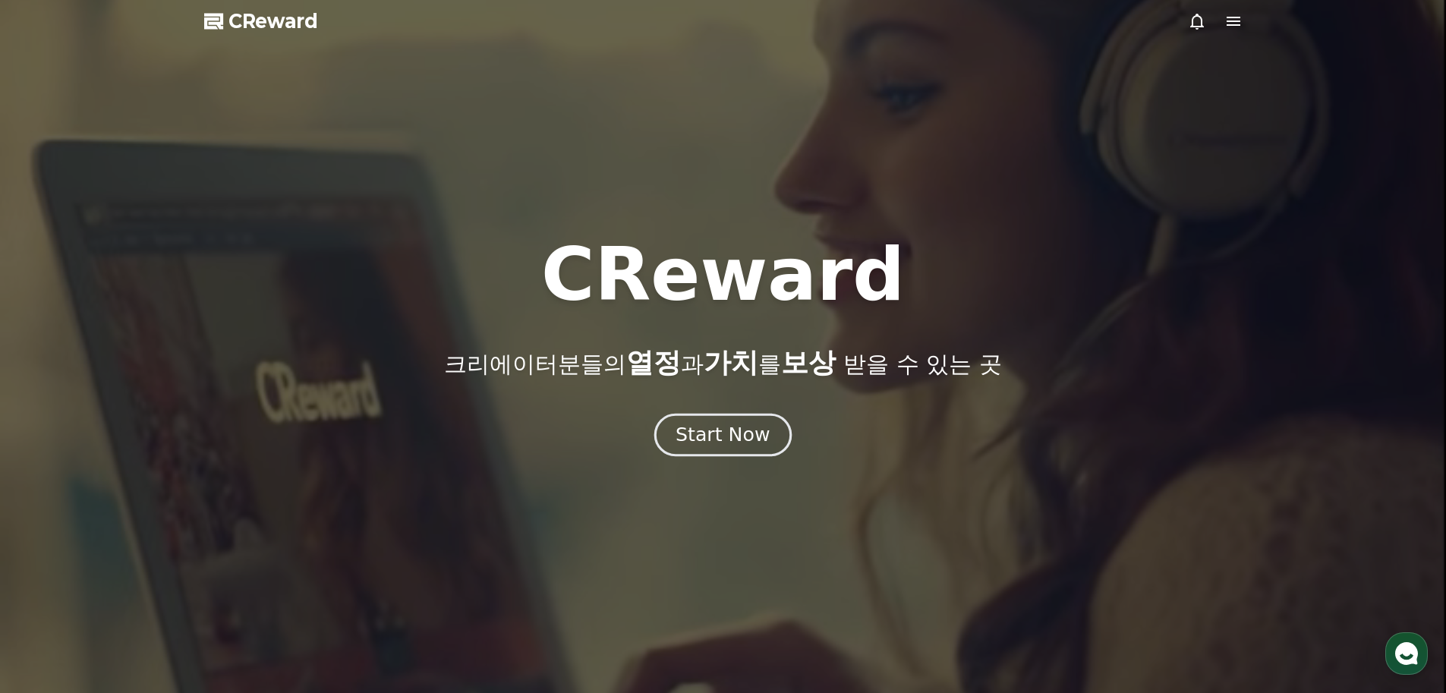
click at [699, 440] on div "Start Now" at bounding box center [723, 435] width 94 height 26
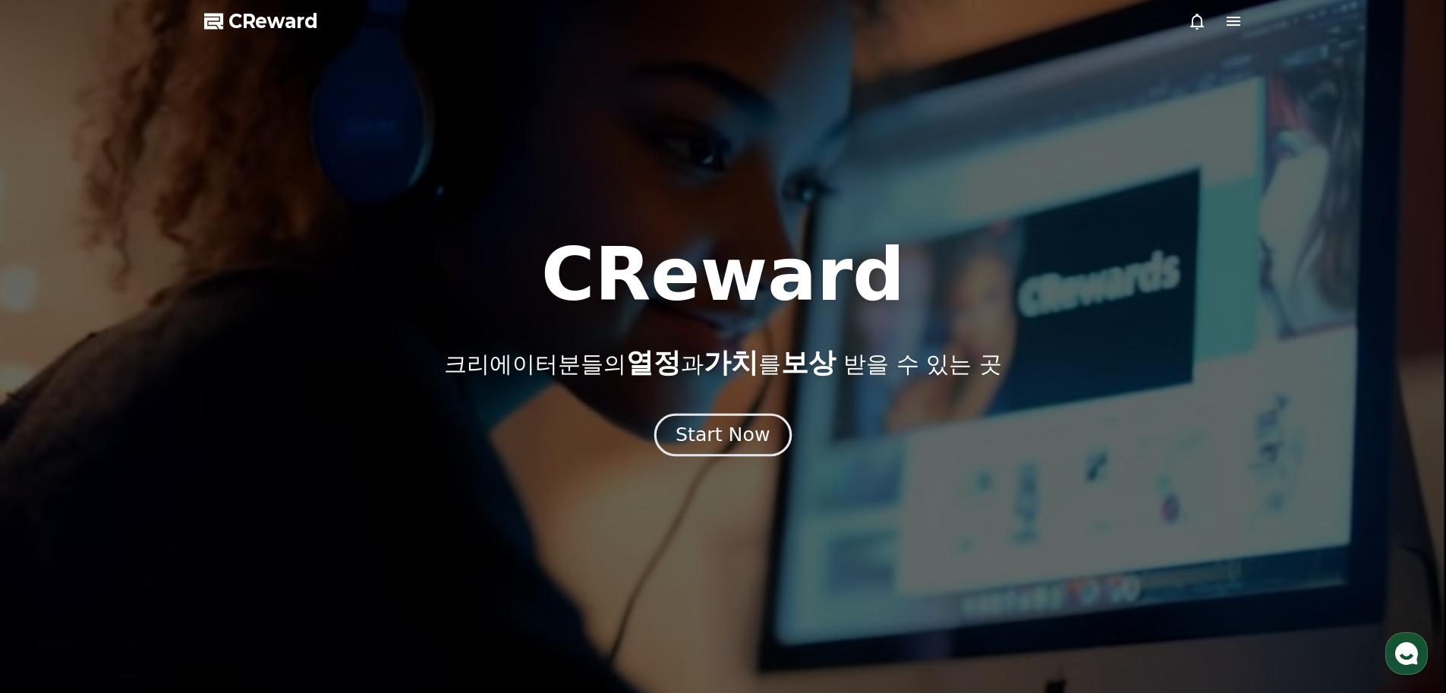
click at [714, 434] on div "Start Now" at bounding box center [723, 435] width 94 height 26
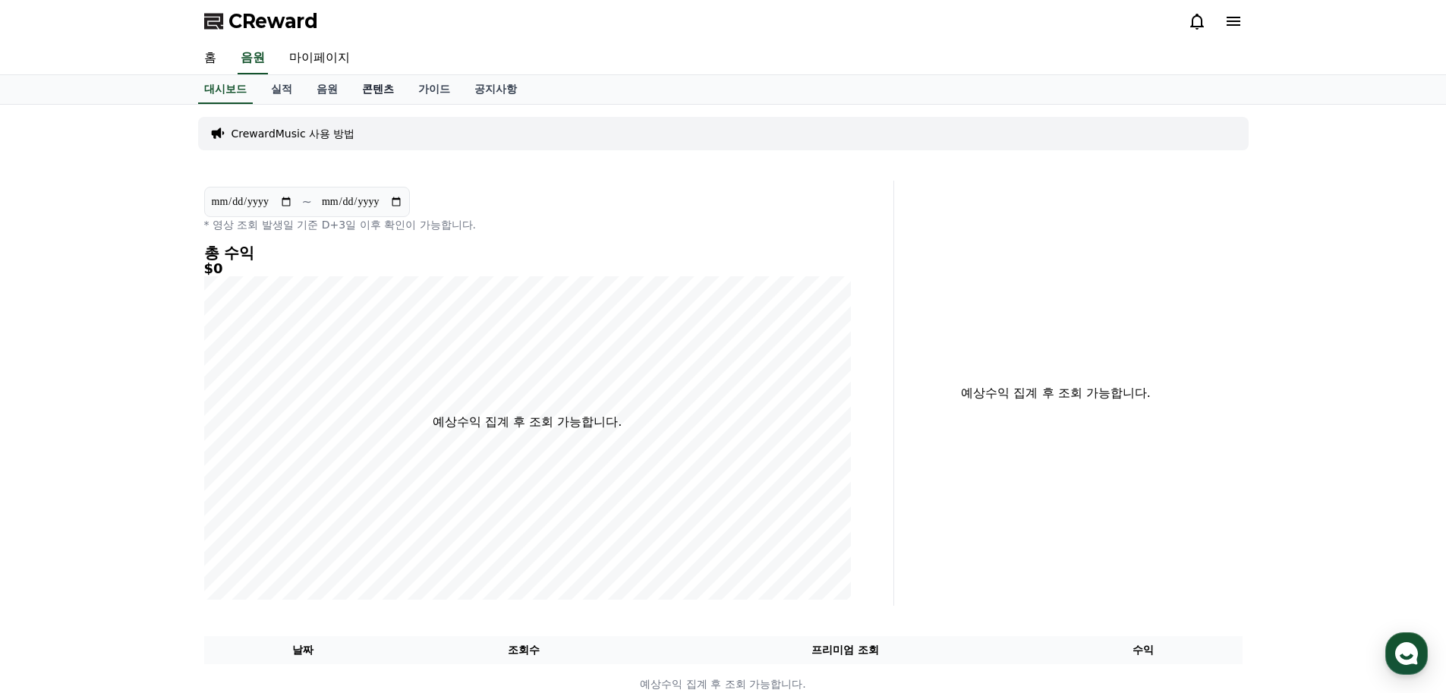
click at [379, 89] on link "콘텐츠" at bounding box center [378, 89] width 56 height 29
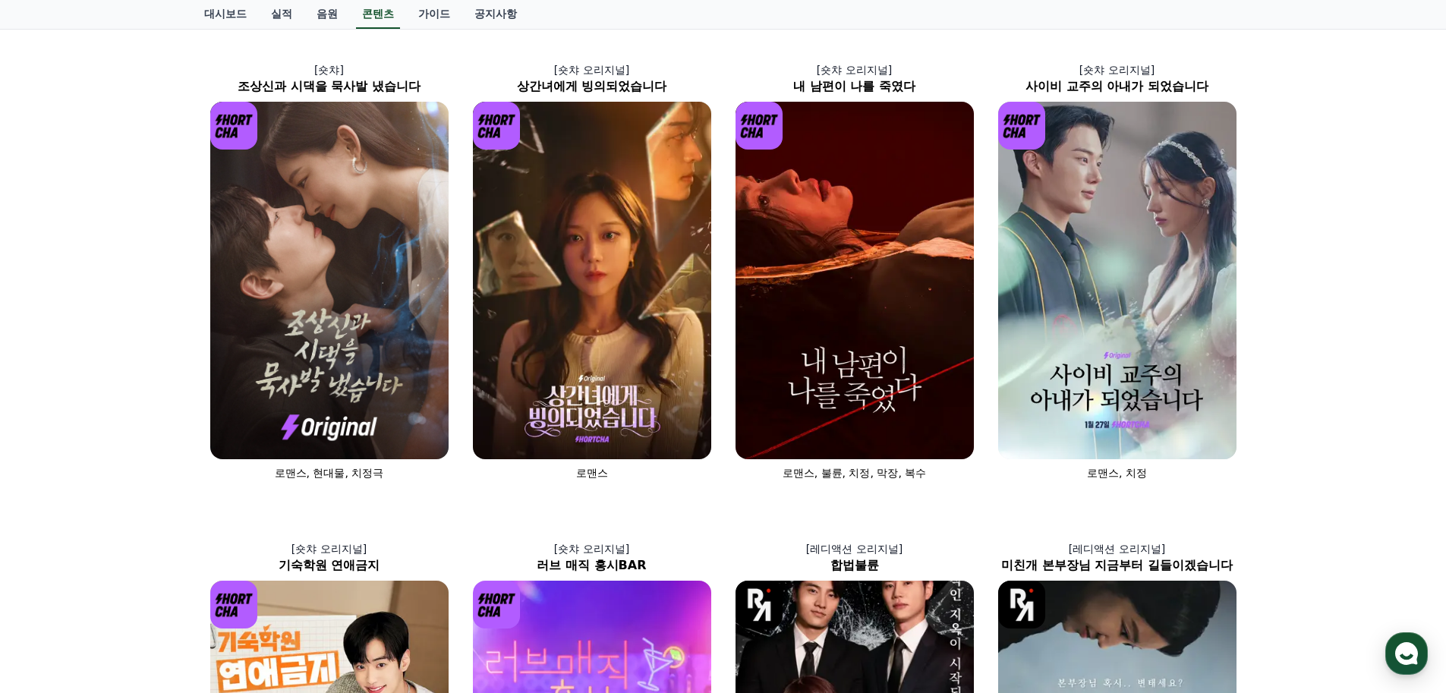
scroll to position [76, 0]
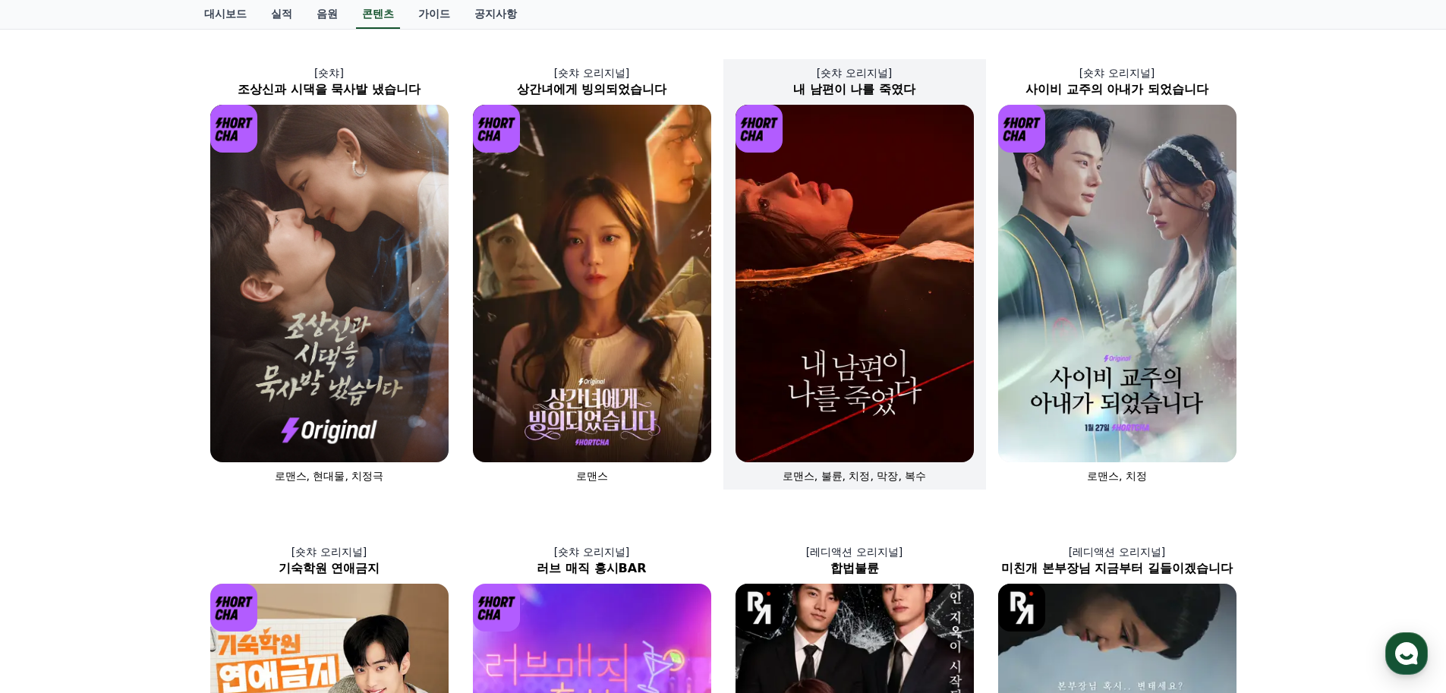
click at [826, 343] on img at bounding box center [855, 284] width 238 height 358
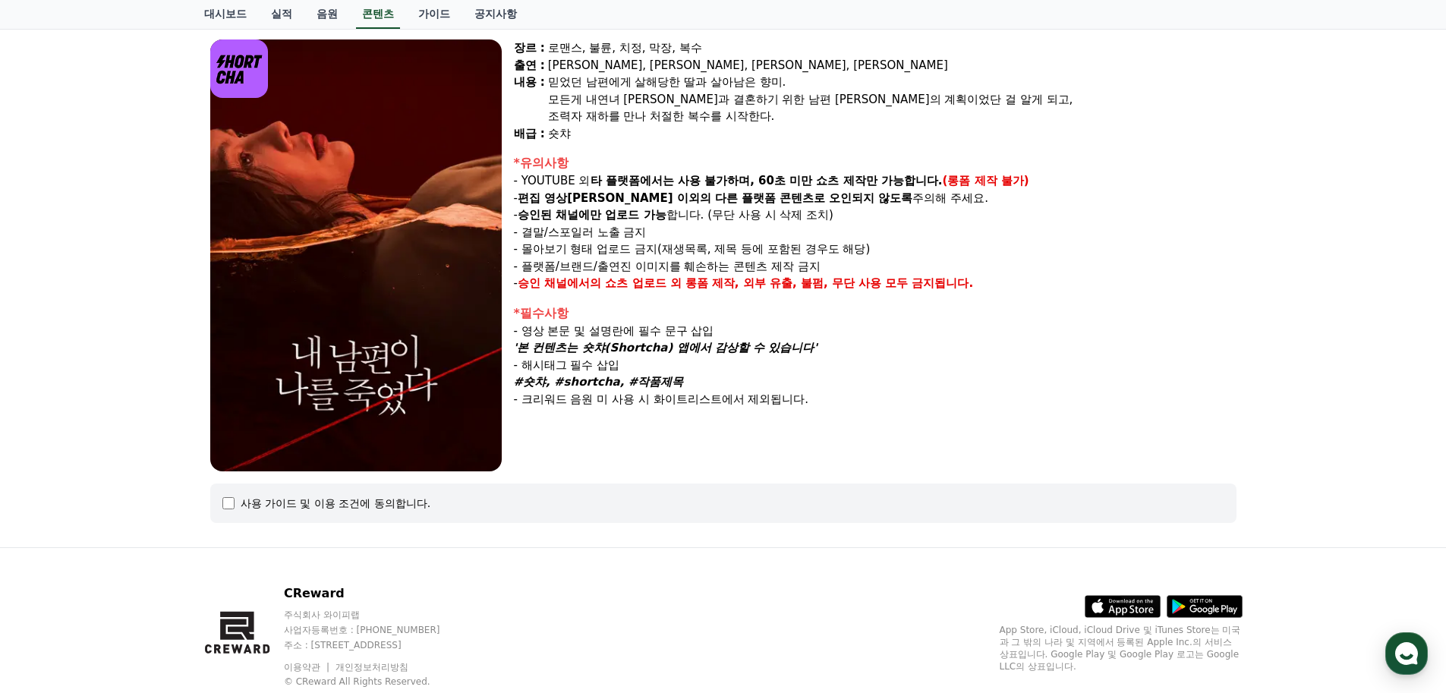
scroll to position [90, 0]
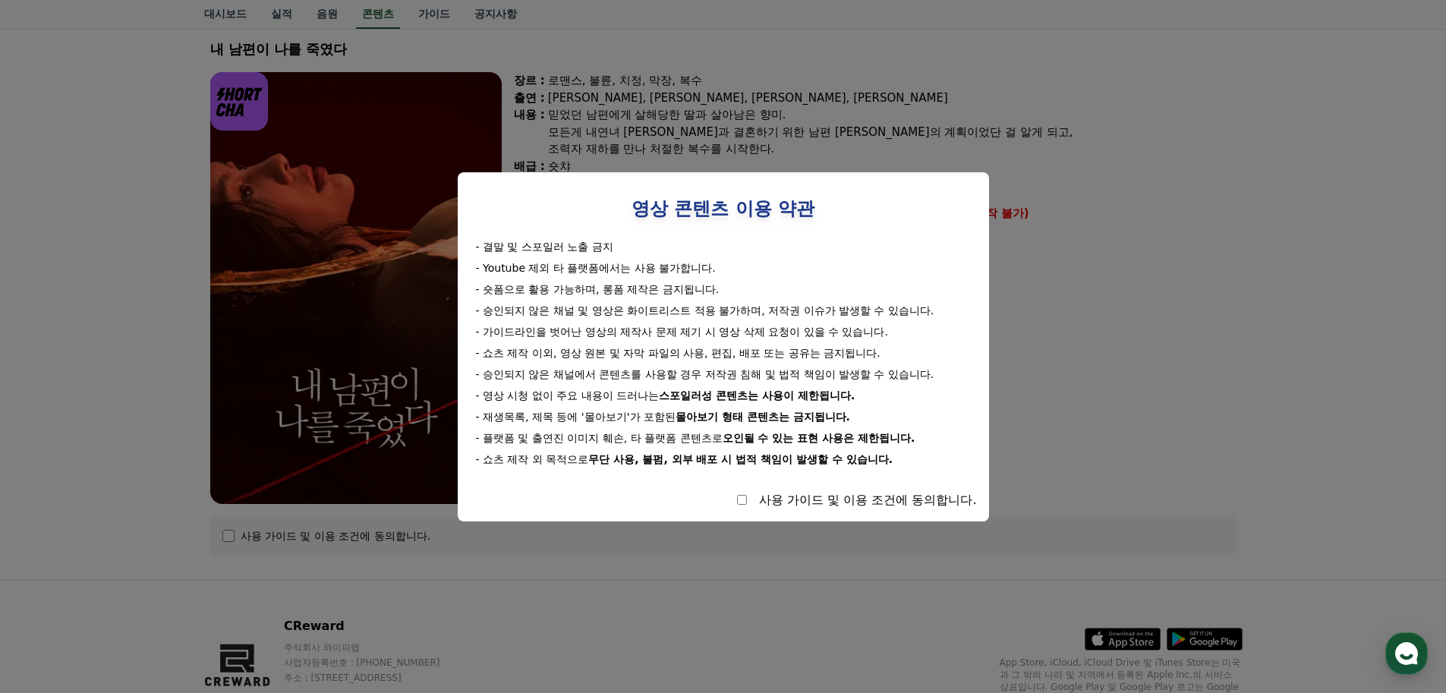
select select
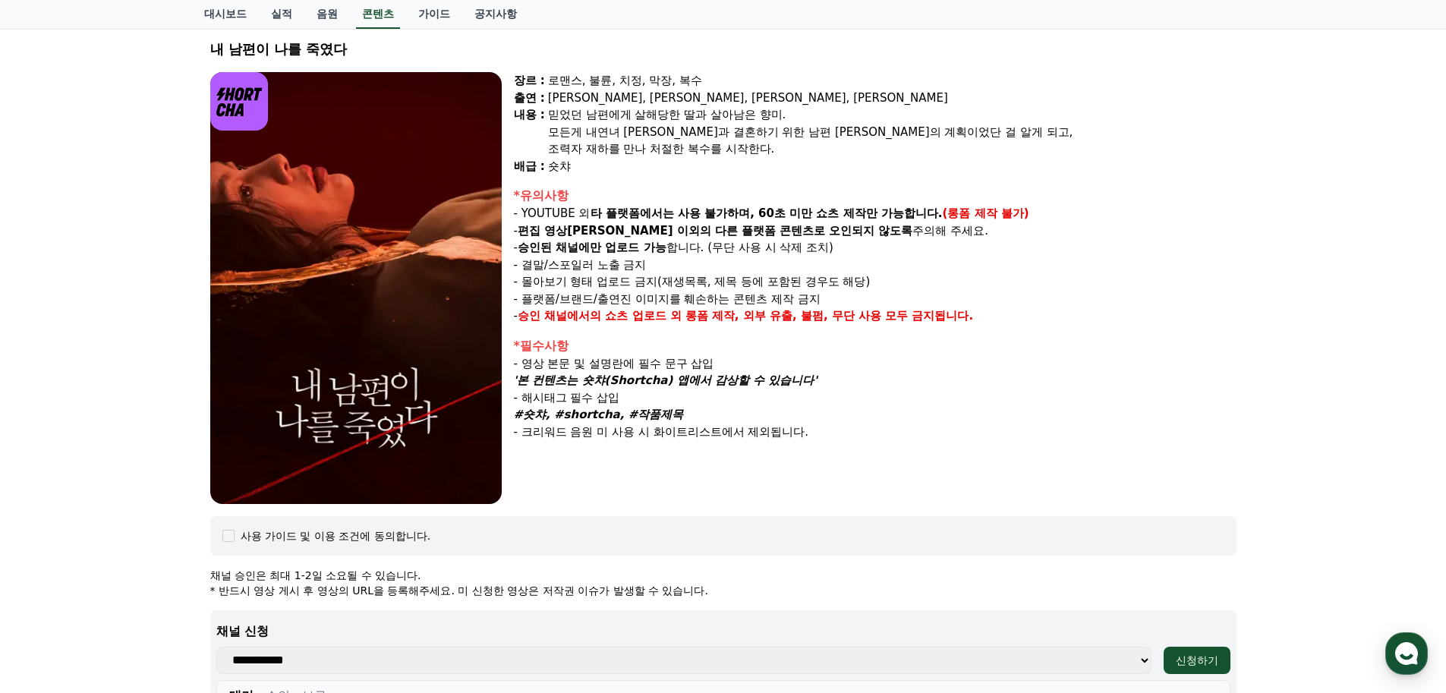
click at [818, 462] on div "장르 : 로맨스, [PERSON_NAME], [PERSON_NAME], 막장, 복수 출연 : [PERSON_NAME], [PERSON_NAME…" at bounding box center [875, 288] width 723 height 432
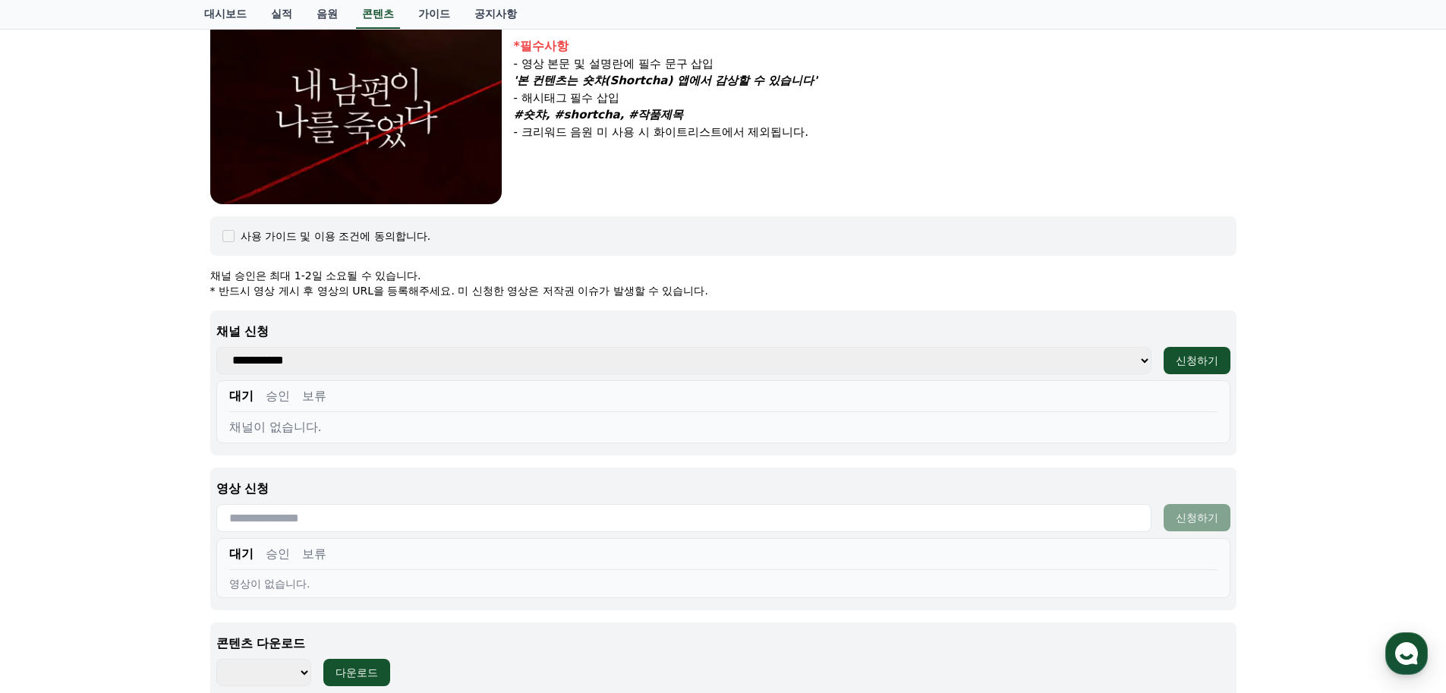
scroll to position [394, 0]
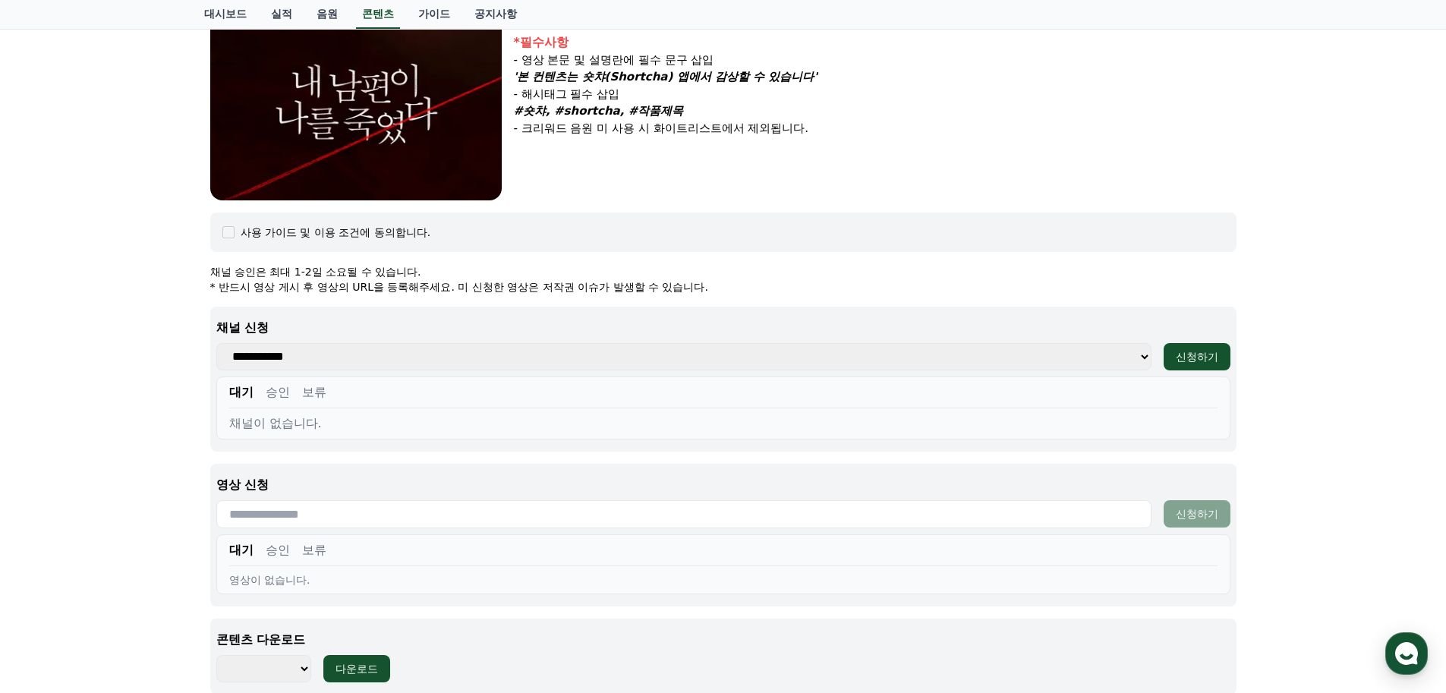
click at [467, 358] on select "**********" at bounding box center [683, 356] width 935 height 27
click at [812, 282] on p "* 반드시 영상 게시 후 영상의 URL을 등록해주세요. 미 신청한 영상은 저작권 이슈가 발생할 수 있습니다." at bounding box center [723, 286] width 1026 height 15
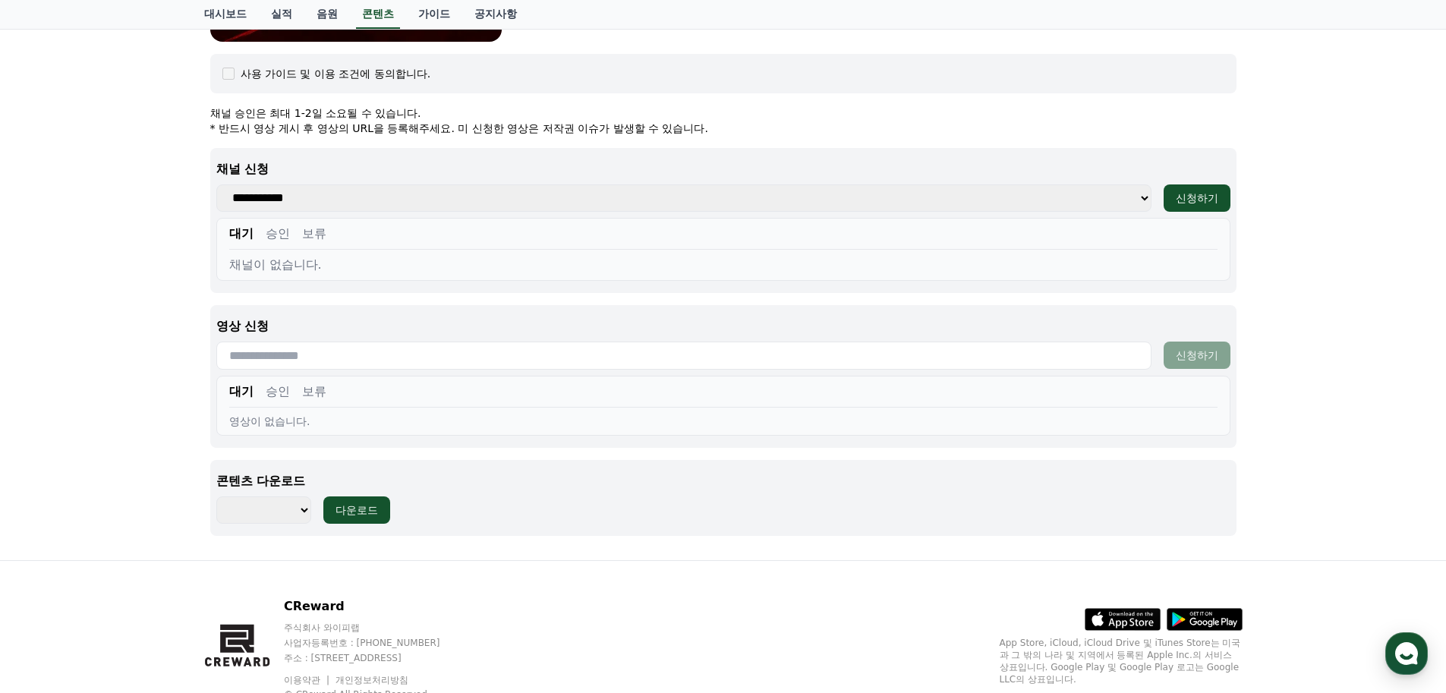
scroll to position [609, 0]
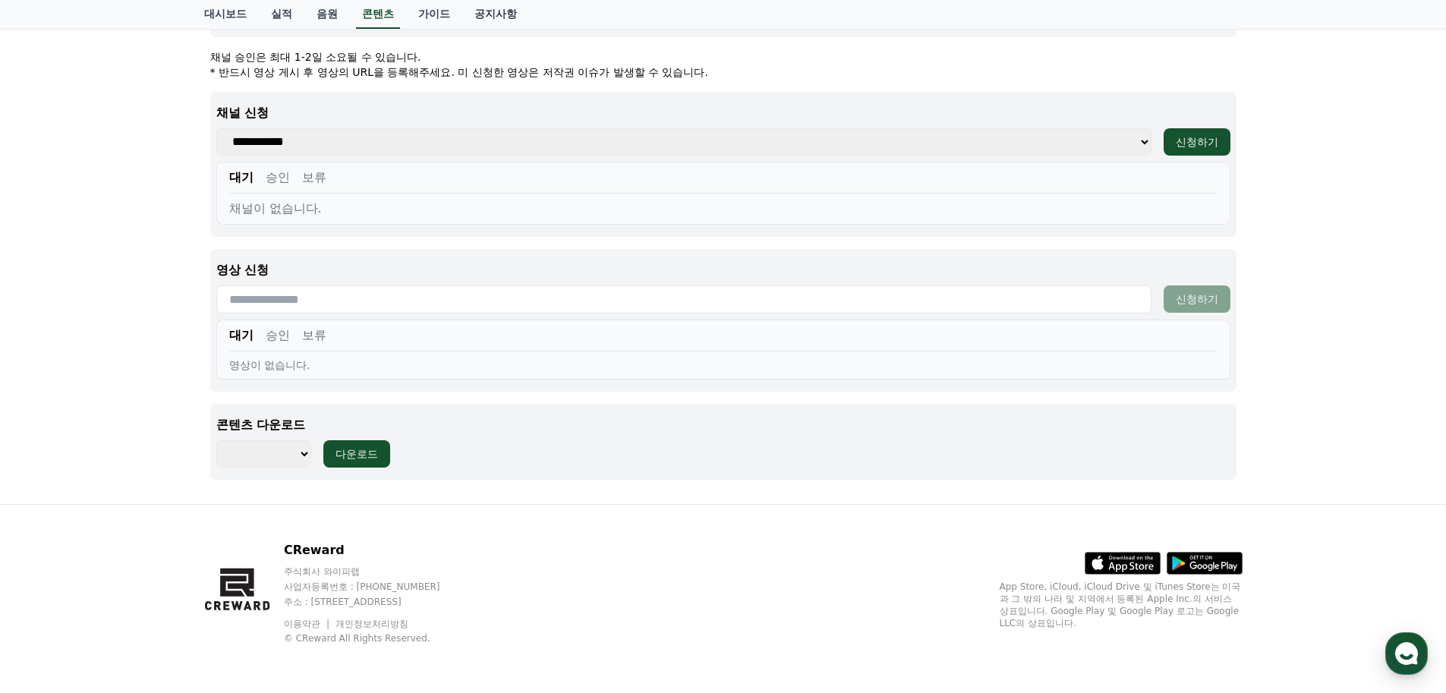
click at [304, 455] on select "******** ******** ******** ******** ******** ******** ******** ******** *******…" at bounding box center [263, 453] width 95 height 27
click at [326, 490] on div "내 남편이 나를 죽였다 장르 : 로맨스, [PERSON_NAME], [PERSON_NAME], 막장, 복수 출연 : [PERSON_NAME],…" at bounding box center [723, 0] width 1039 height 984
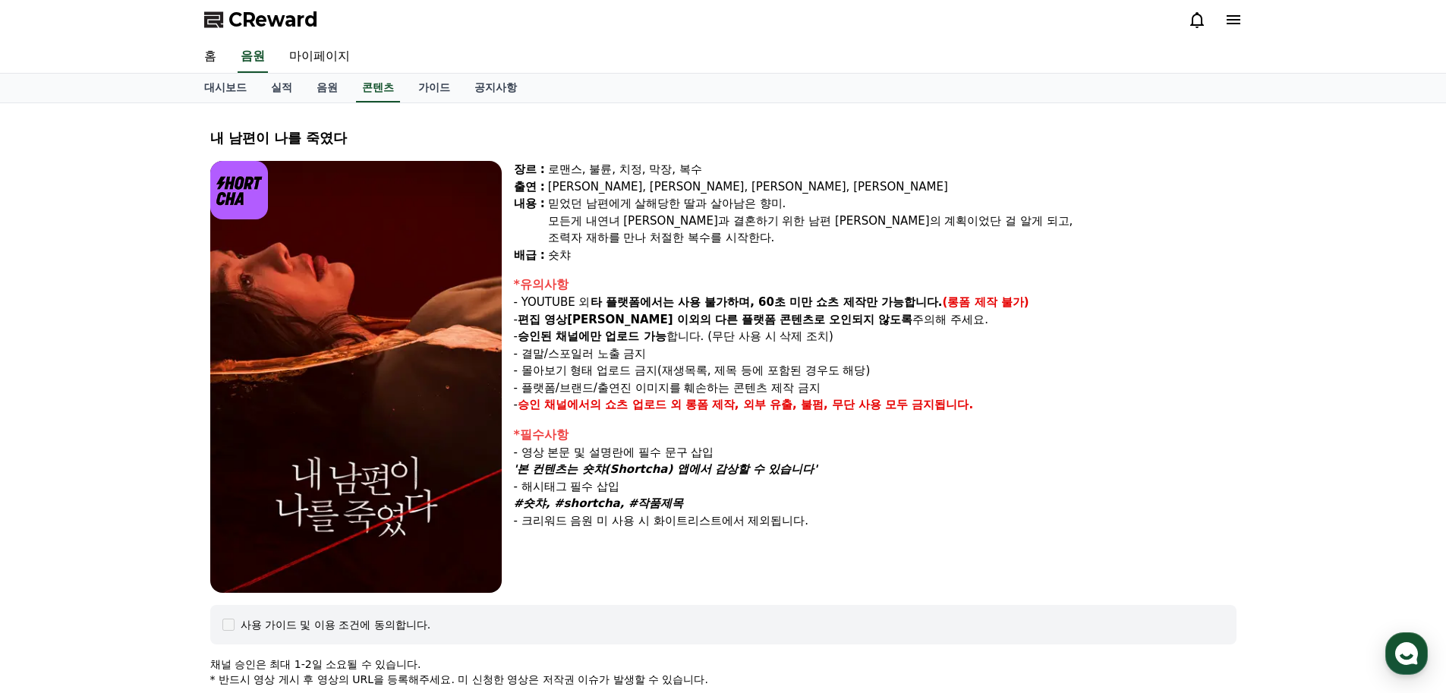
scroll to position [0, 0]
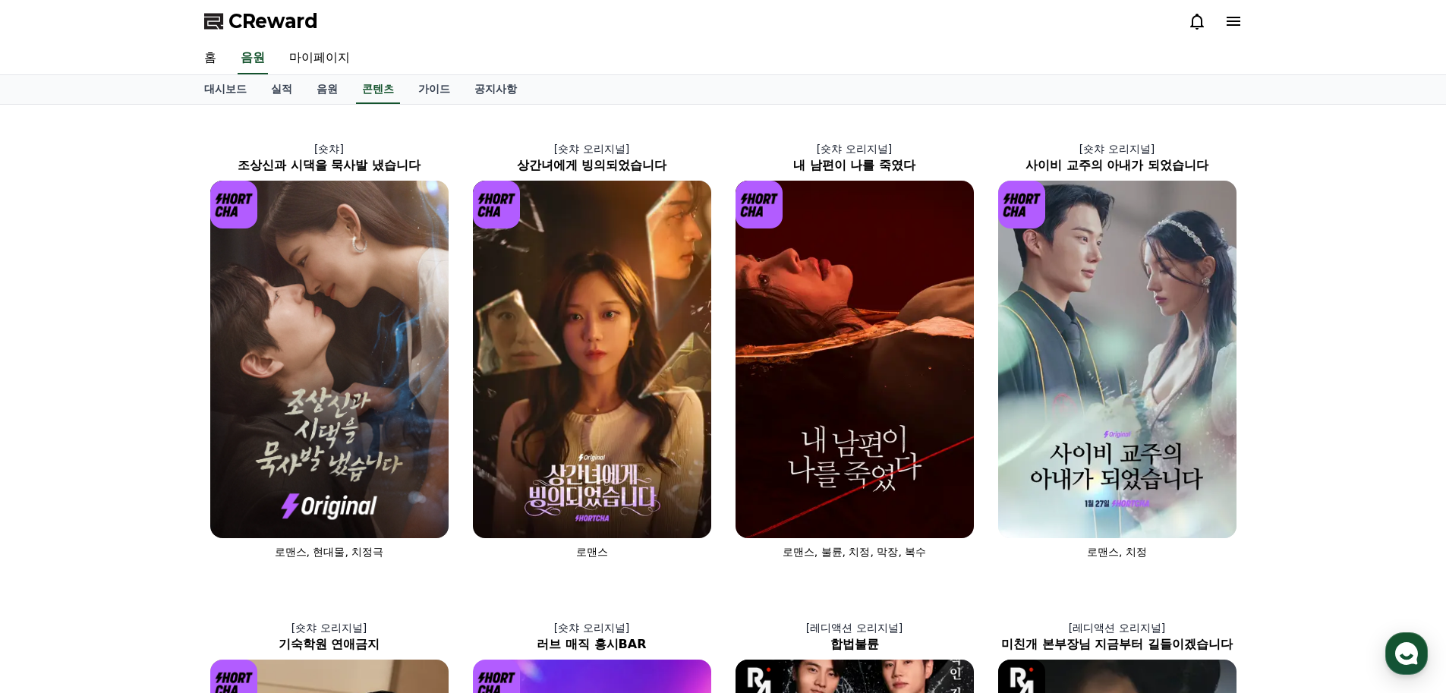
scroll to position [76, 0]
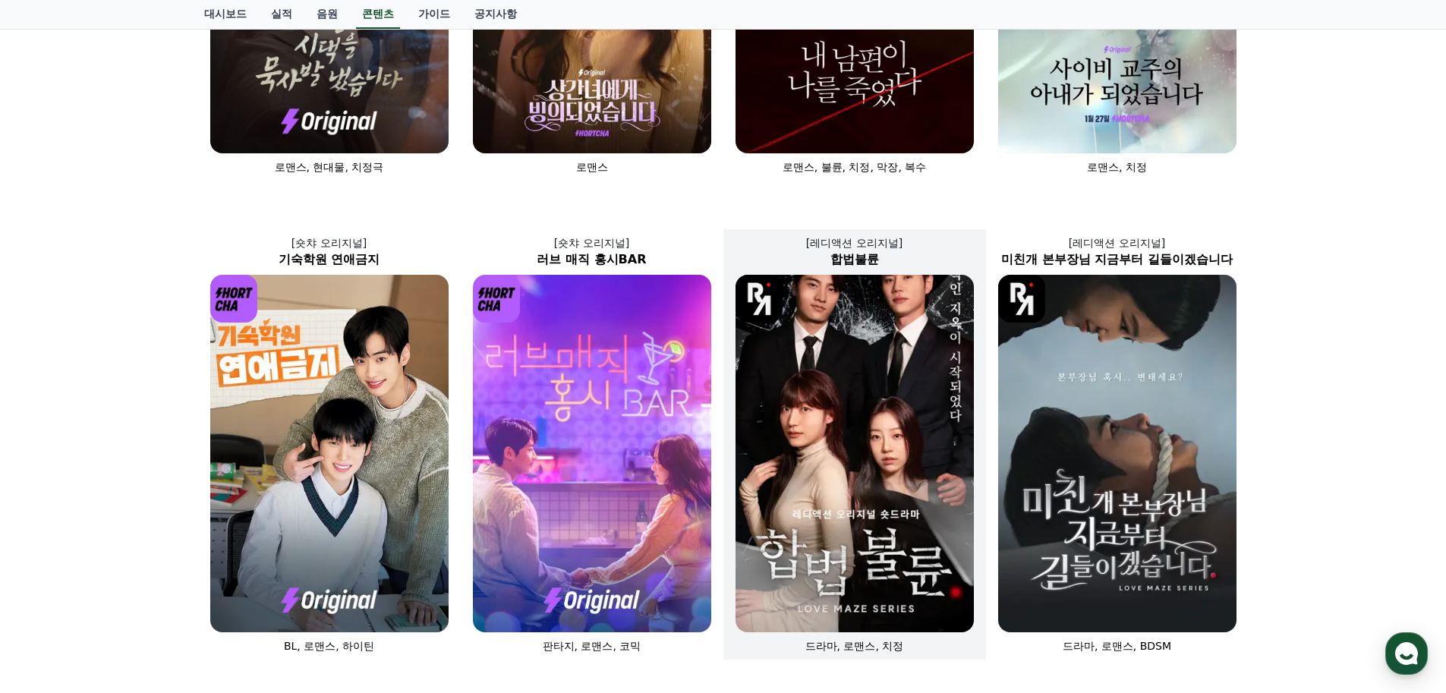
scroll to position [380, 0]
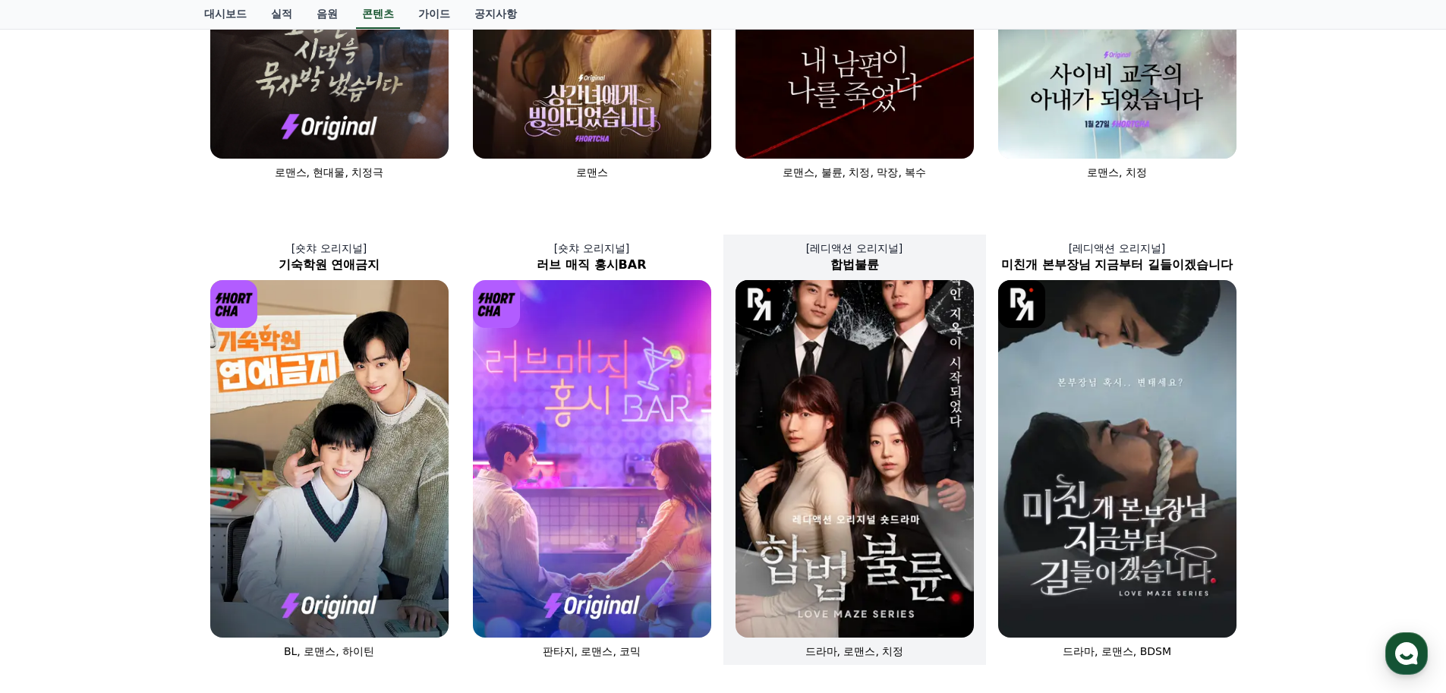
click at [873, 433] on img at bounding box center [855, 459] width 238 height 358
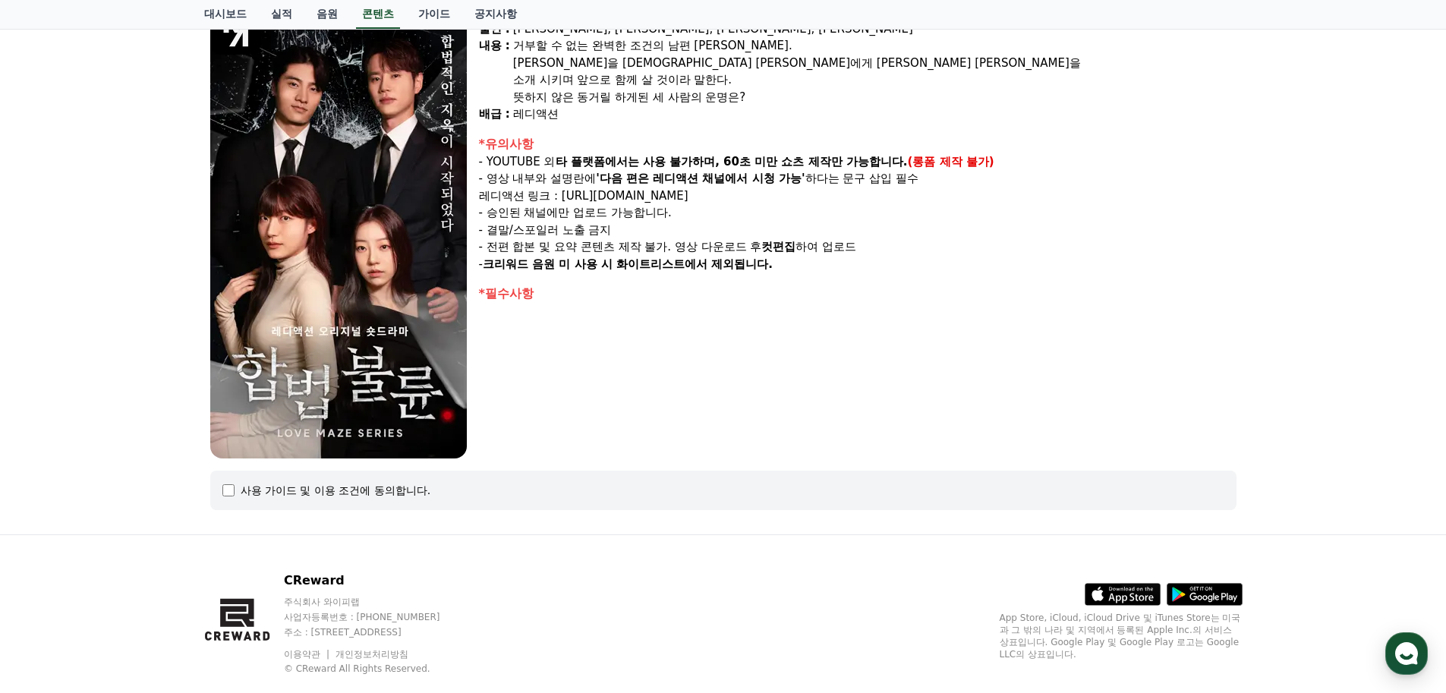
scroll to position [190, 0]
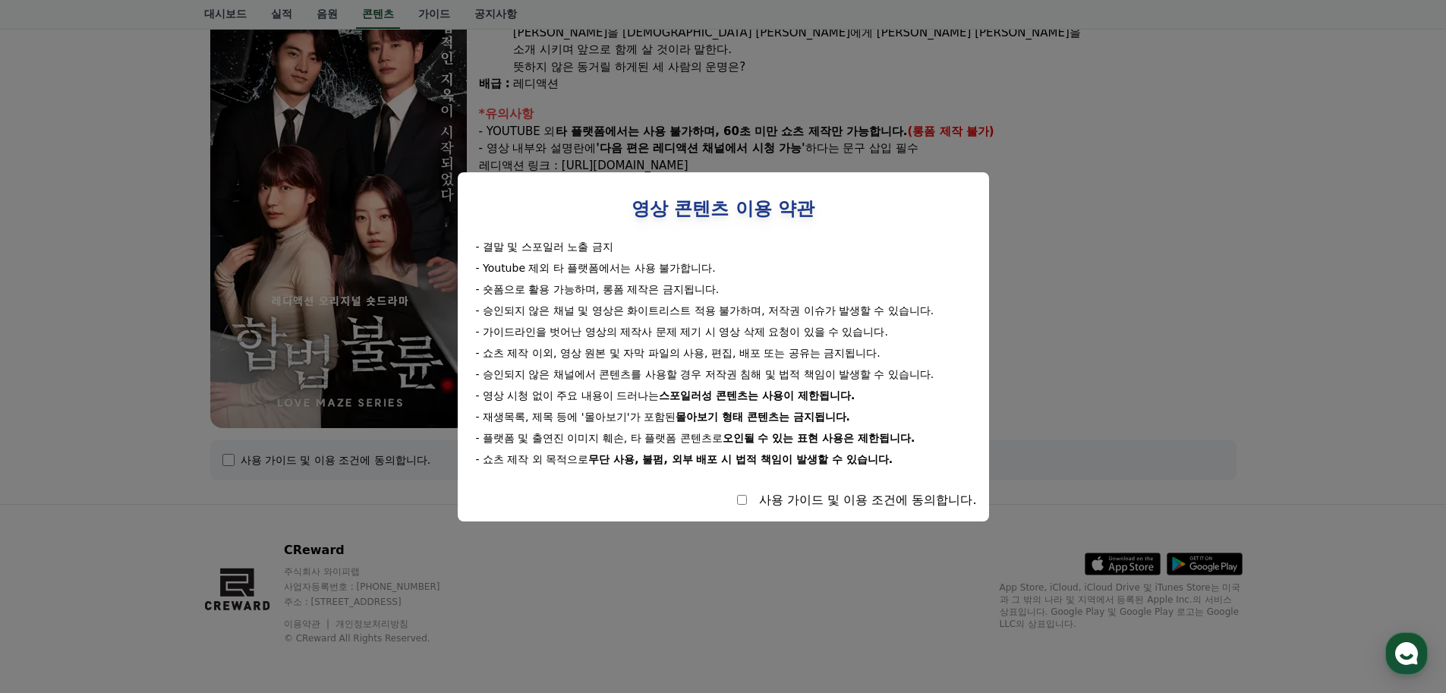
click at [747, 499] on div "사용 가이드 및 이용 조건에 동의합니다." at bounding box center [723, 500] width 507 height 18
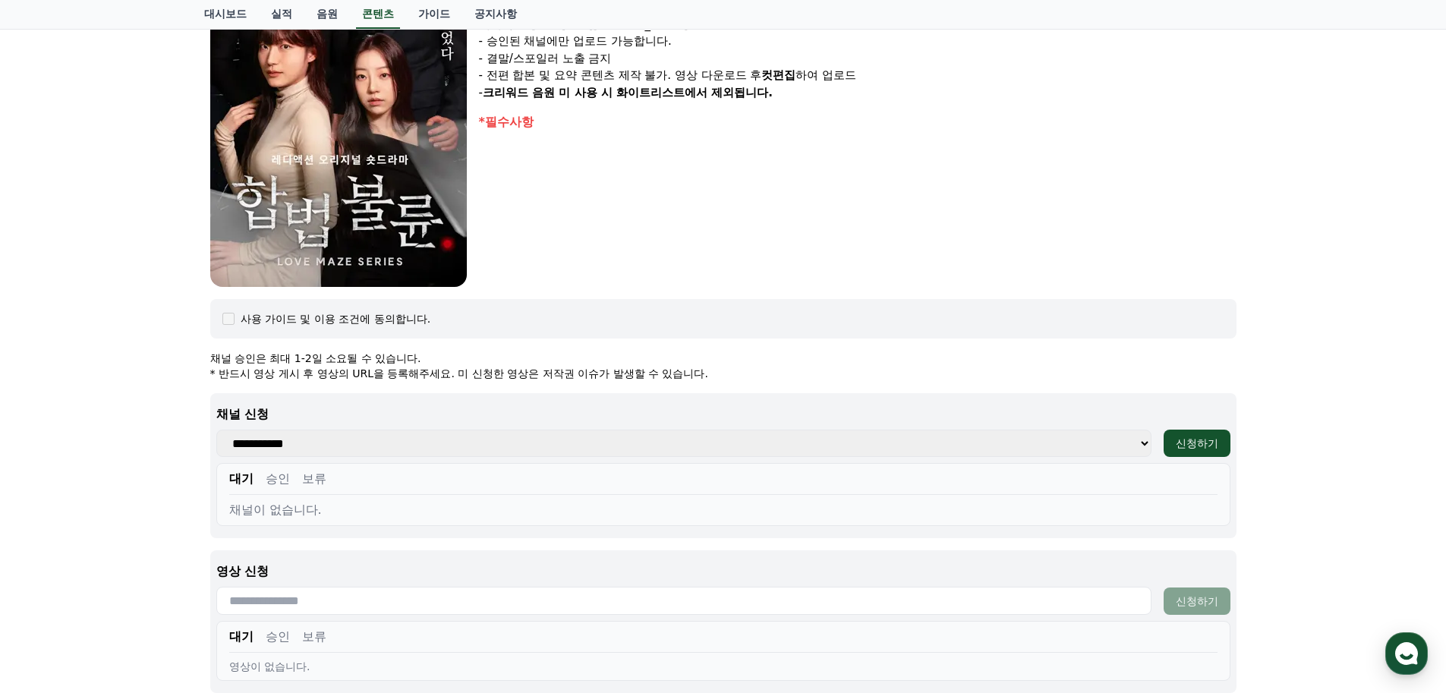
scroll to position [494, 0]
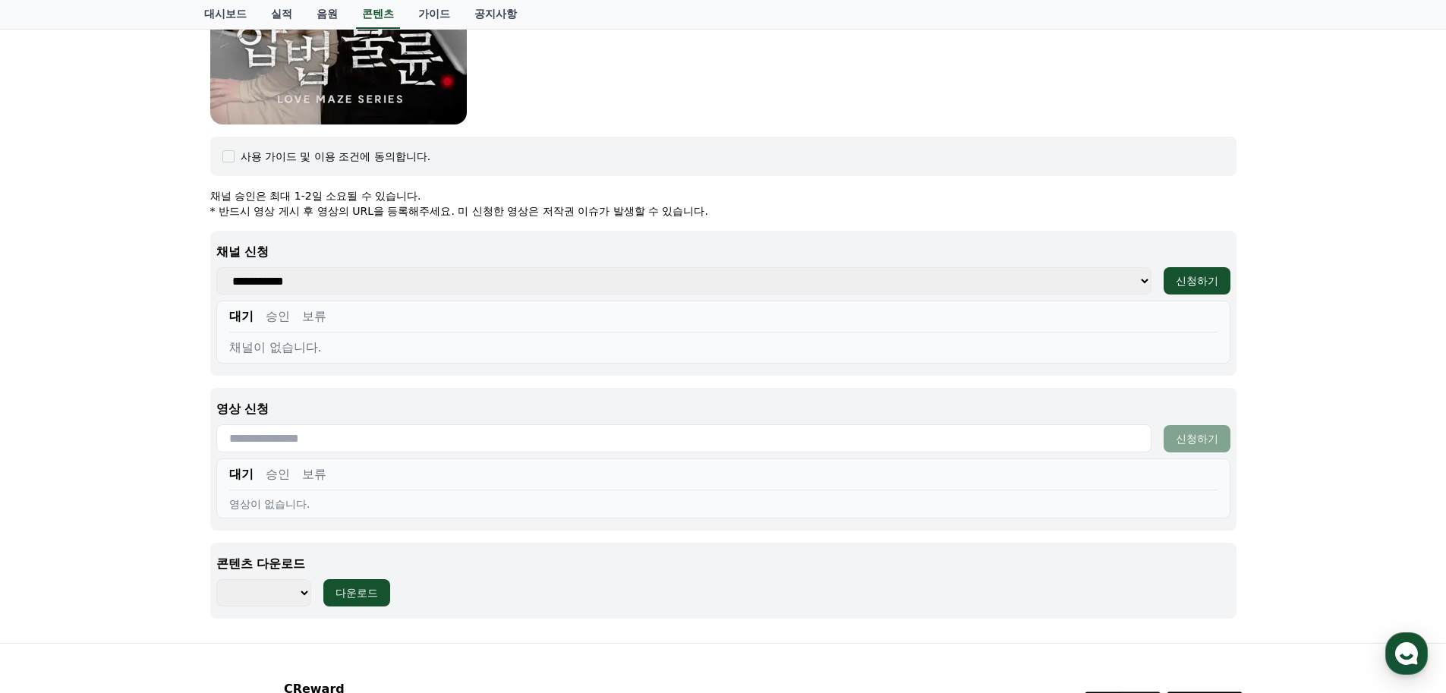
click at [301, 595] on select "******** ******** ******** ******** ******** ******** ******** ******** *******…" at bounding box center [263, 592] width 95 height 27
click at [161, 538] on div "합법불륜 장르 : 드라마, 로맨스, 치정 출연 : [PERSON_NAME], [PERSON_NAME], [PERSON_NAME], [PERSO…" at bounding box center [723, 127] width 1446 height 1032
click at [304, 595] on select "******** ******** ******** ******** ******** ******** ******** ******** *******…" at bounding box center [263, 592] width 95 height 27
select select "**********"
click at [216, 579] on select "******** ******** ******** ******** ******** ******** ******** ******** *******…" at bounding box center [263, 592] width 95 height 27
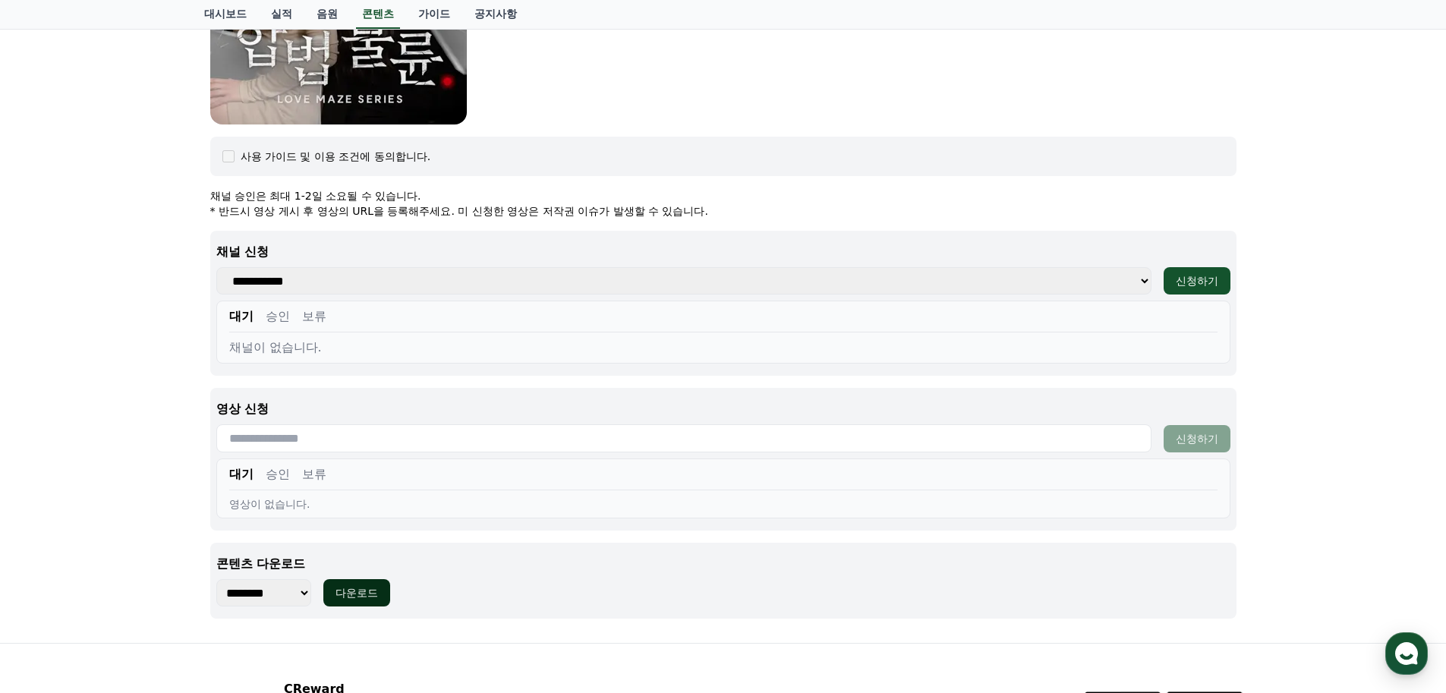
click at [370, 594] on div "다운로드" at bounding box center [357, 592] width 43 height 15
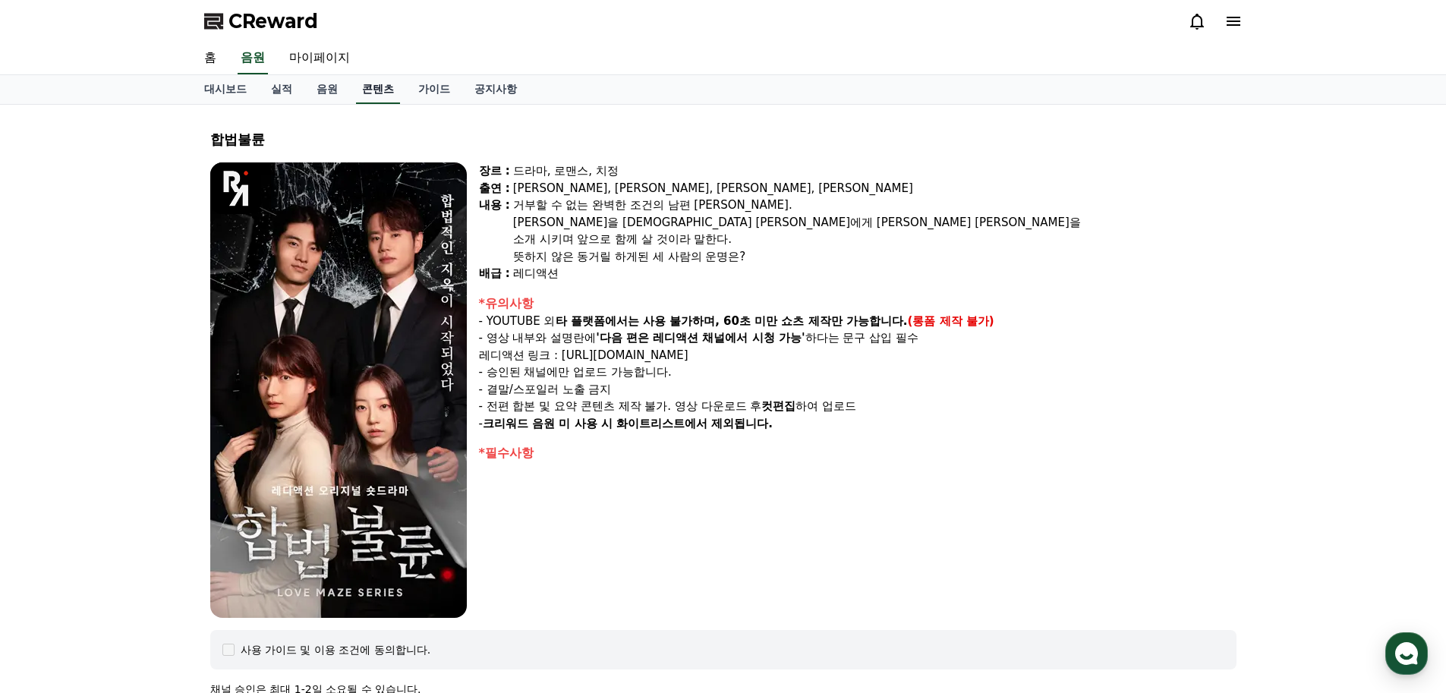
click at [377, 93] on link "콘텐츠" at bounding box center [378, 89] width 44 height 29
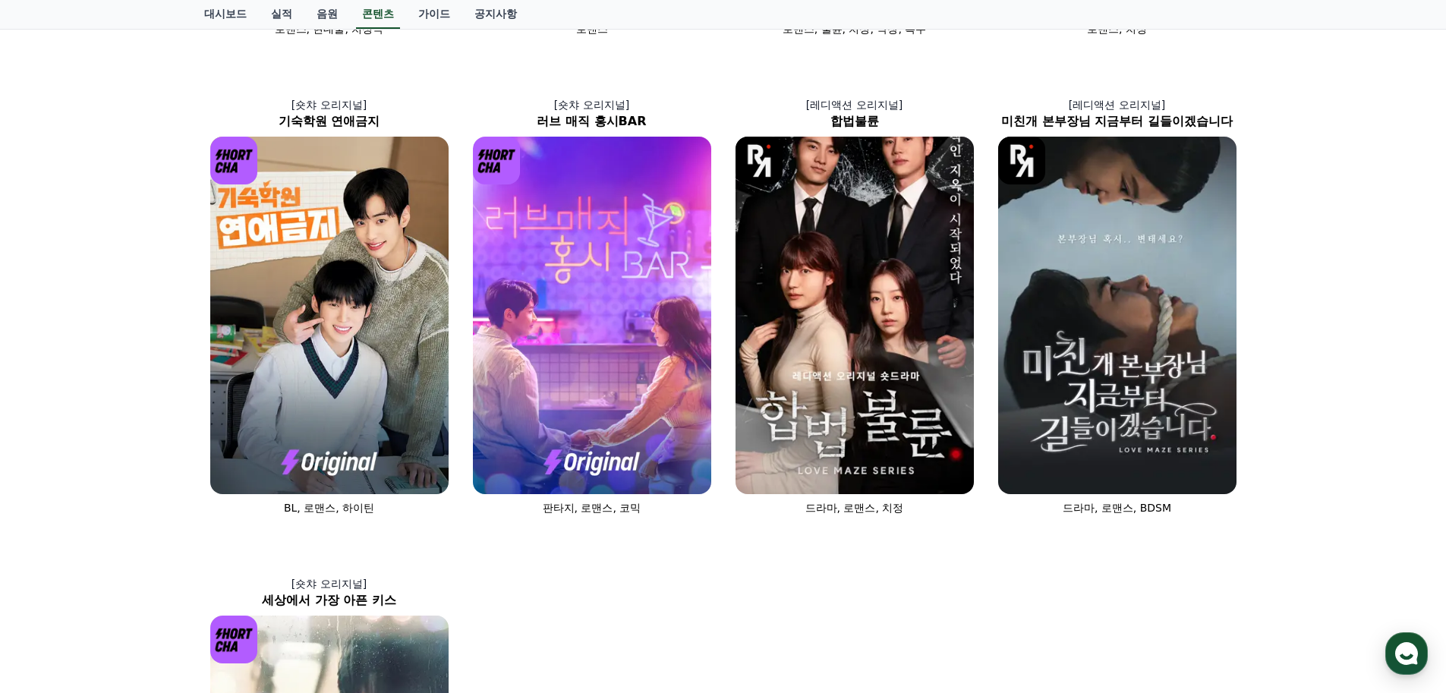
scroll to position [531, 0]
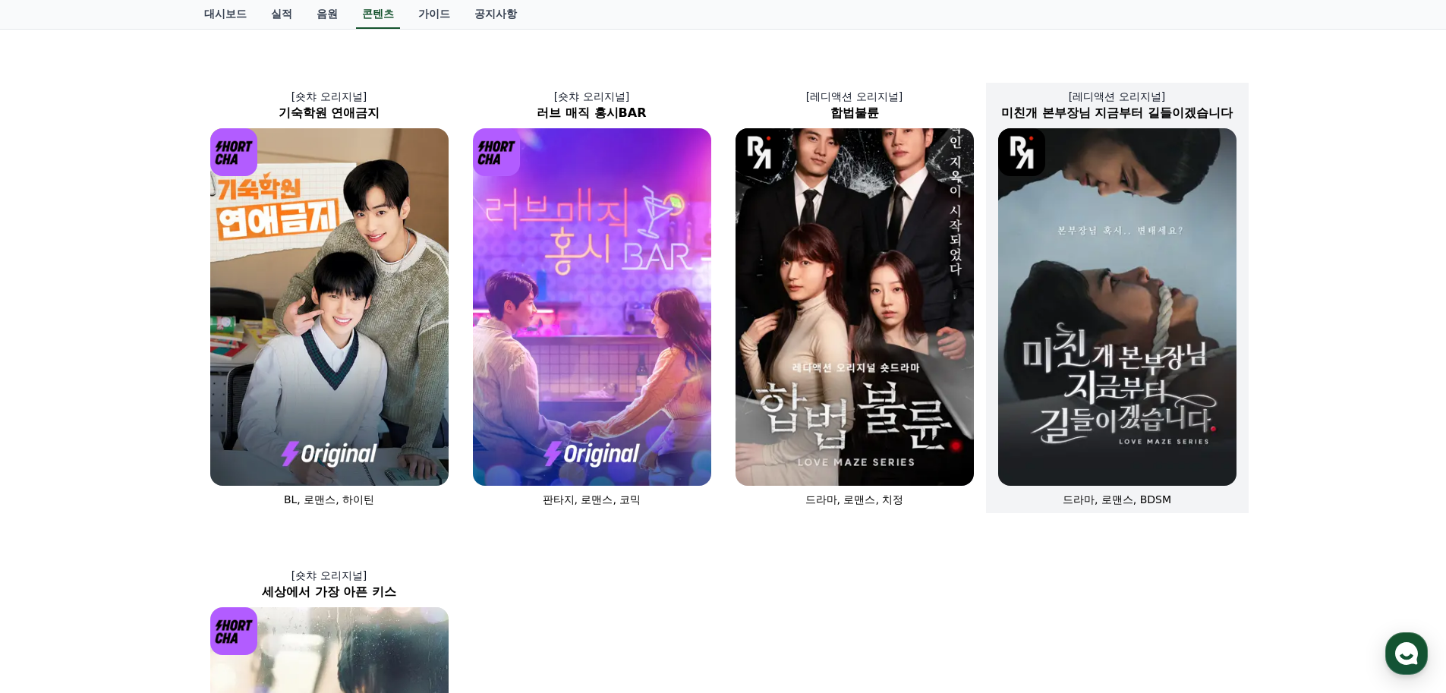
click at [1104, 402] on img at bounding box center [1117, 307] width 238 height 358
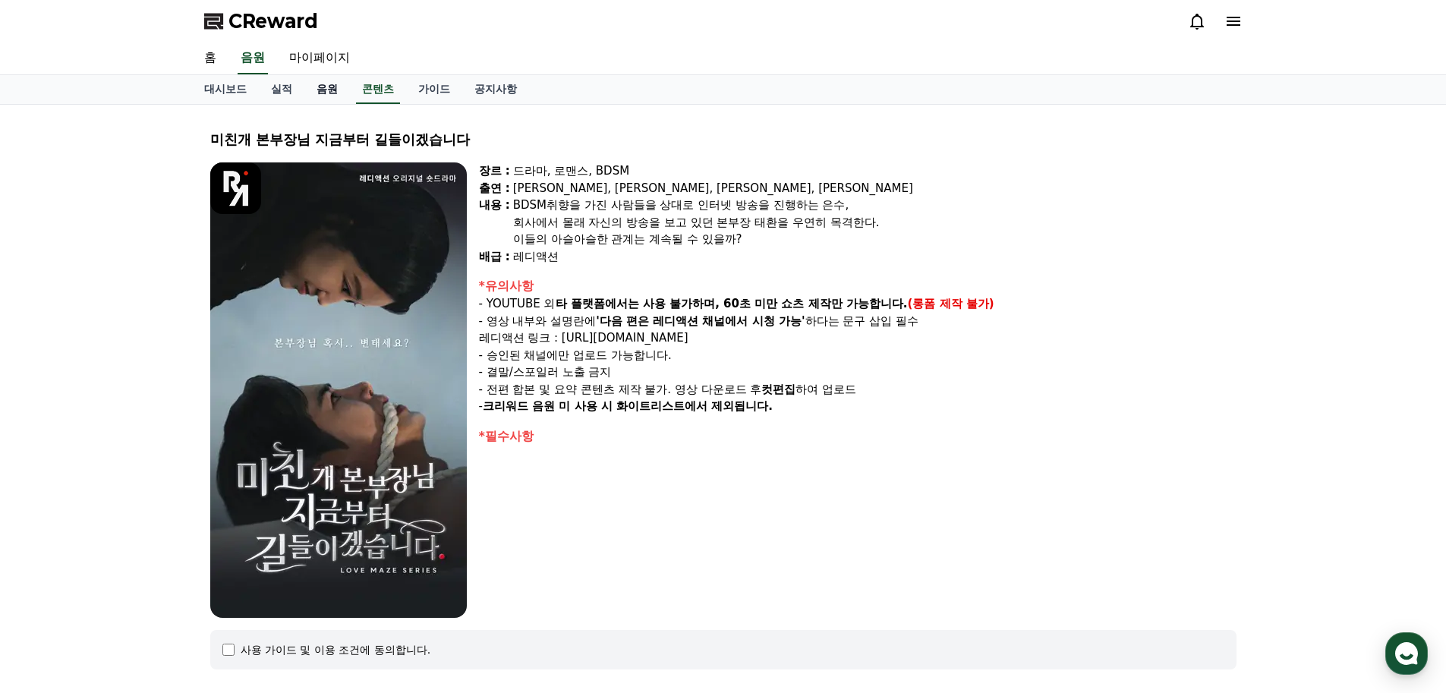
click at [330, 90] on link "음원" at bounding box center [327, 89] width 46 height 29
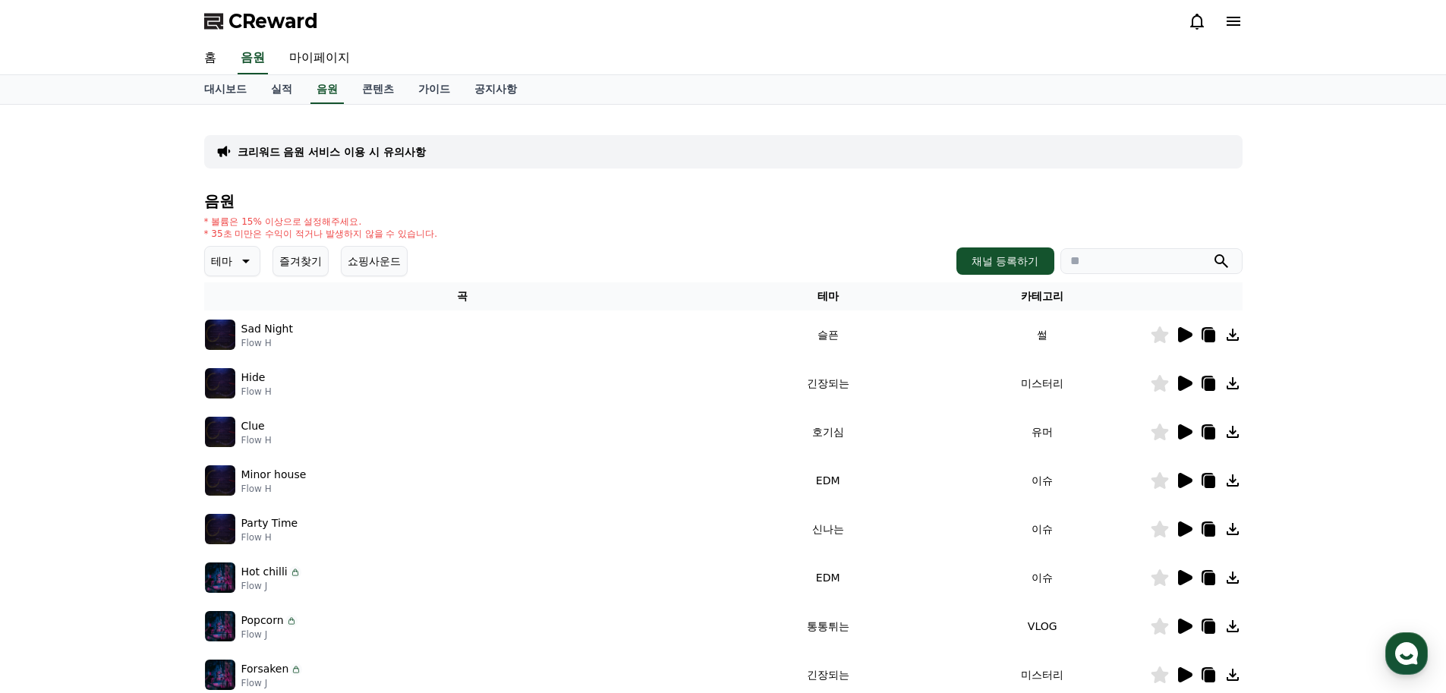
click at [279, 331] on p "Sad Night" at bounding box center [267, 329] width 52 height 16
click at [1184, 336] on icon at bounding box center [1185, 334] width 14 height 15
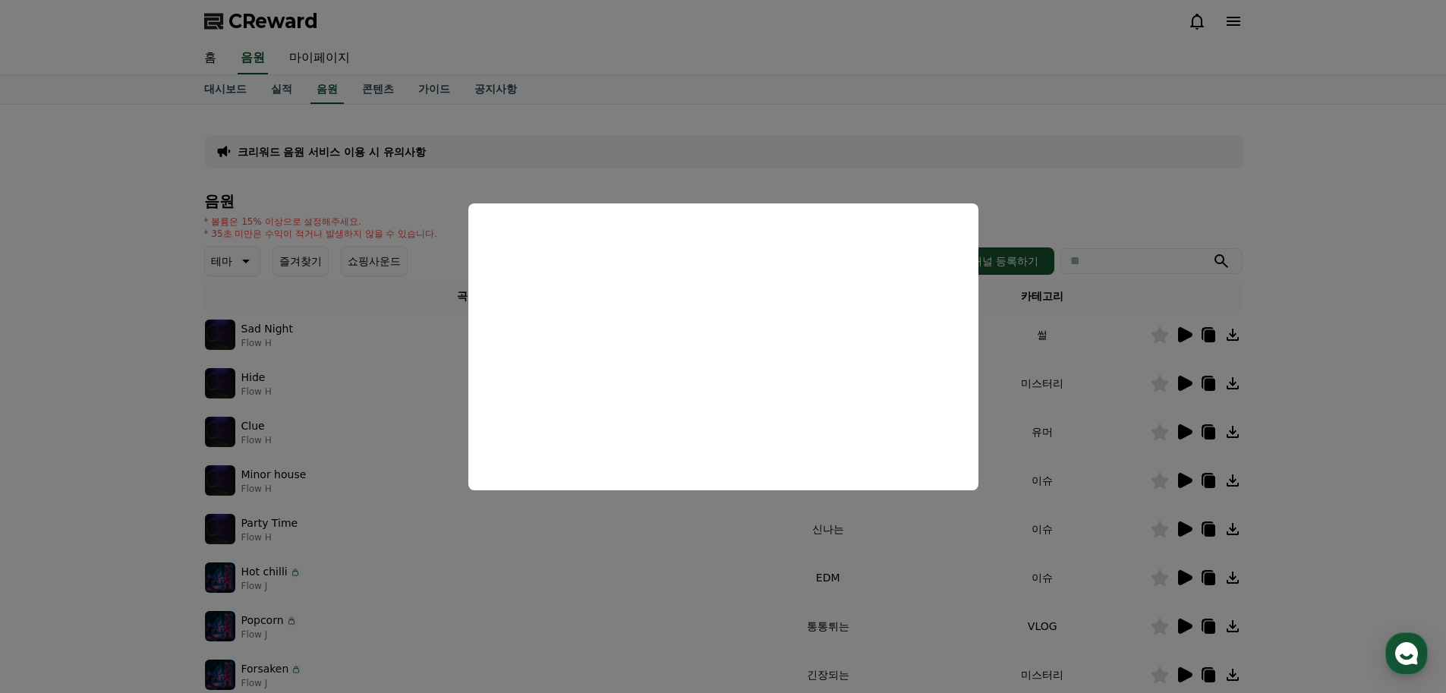
click at [1072, 210] on button "close modal" at bounding box center [723, 346] width 1446 height 693
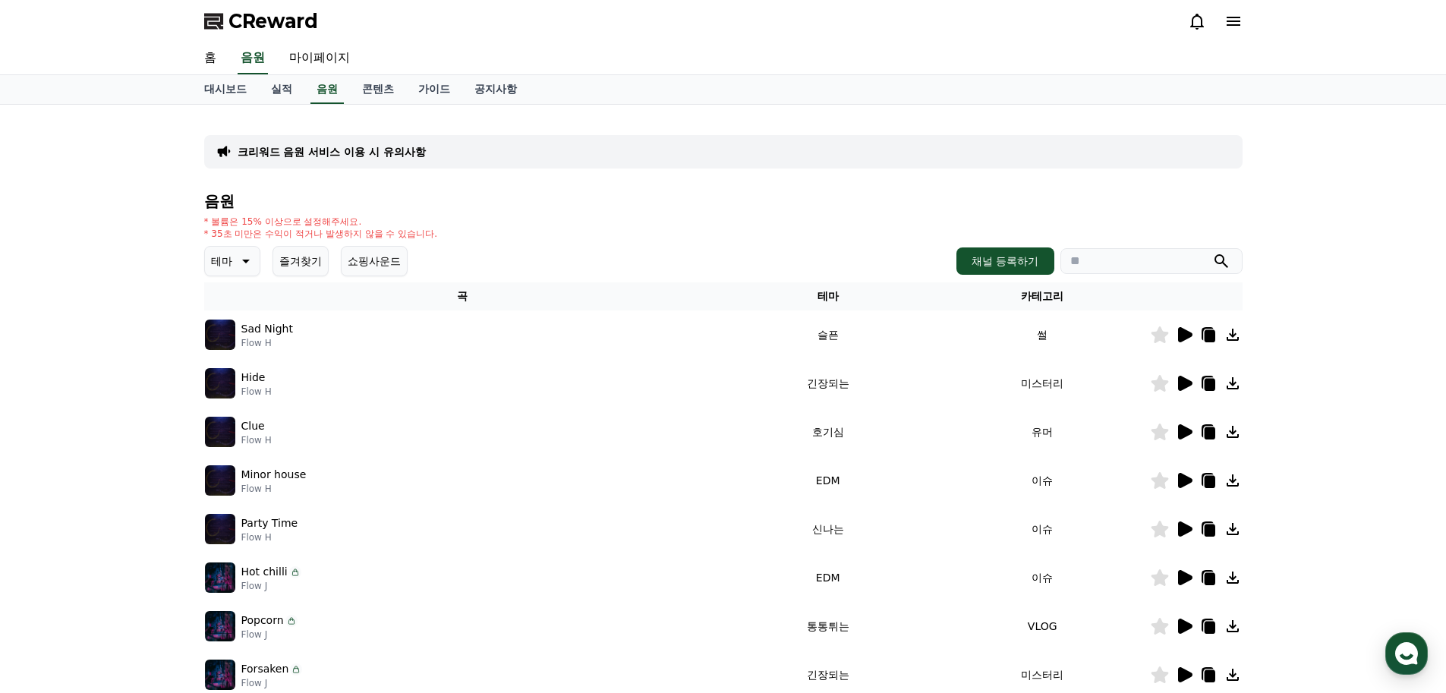
click at [1184, 384] on icon at bounding box center [1185, 383] width 14 height 15
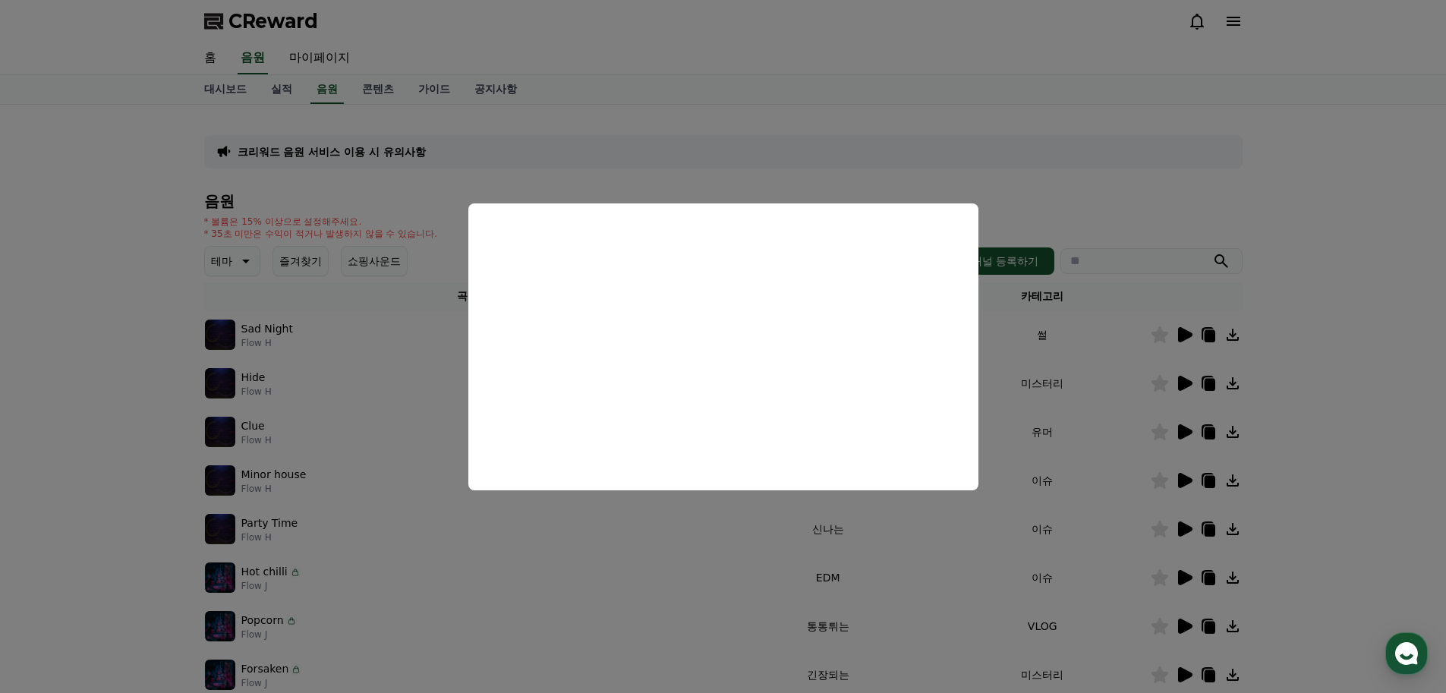
click at [1039, 191] on button "close modal" at bounding box center [723, 346] width 1446 height 693
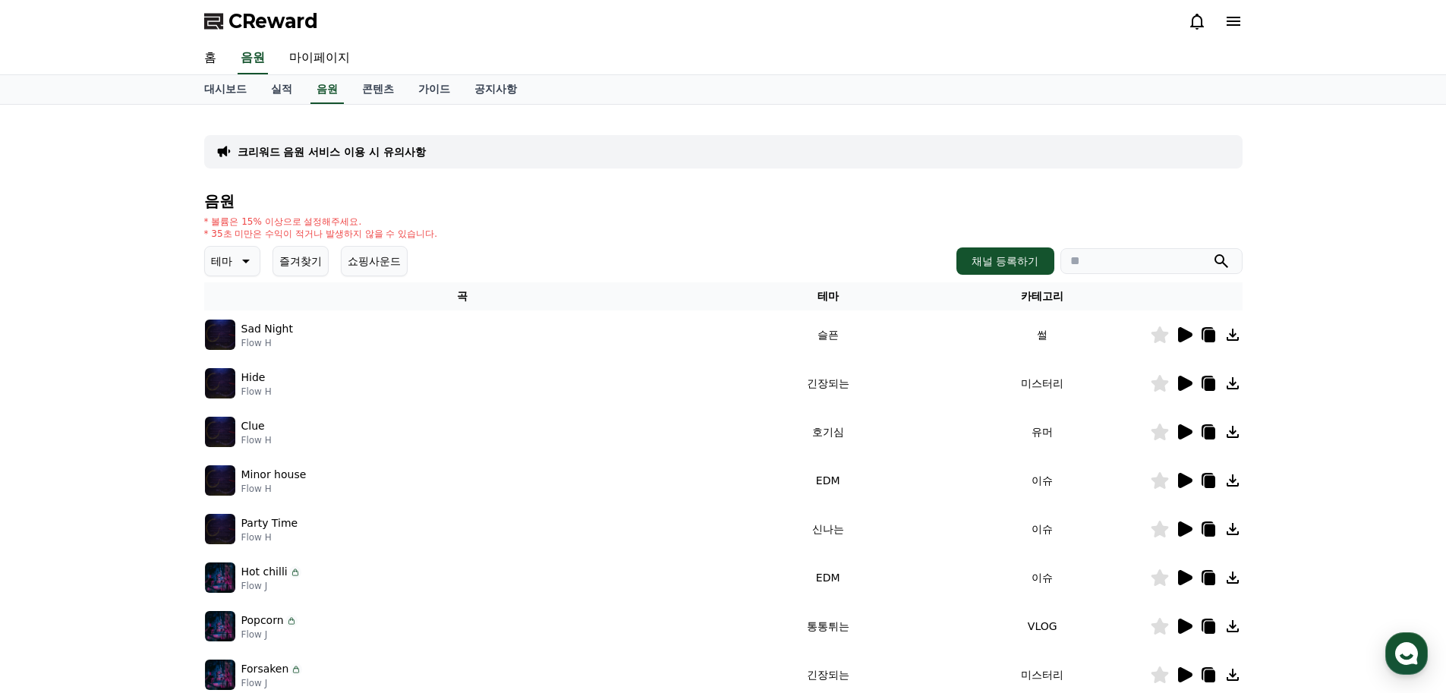
click at [383, 153] on p "크리워드 음원 서비스 이용 시 유의사항" at bounding box center [332, 151] width 188 height 15
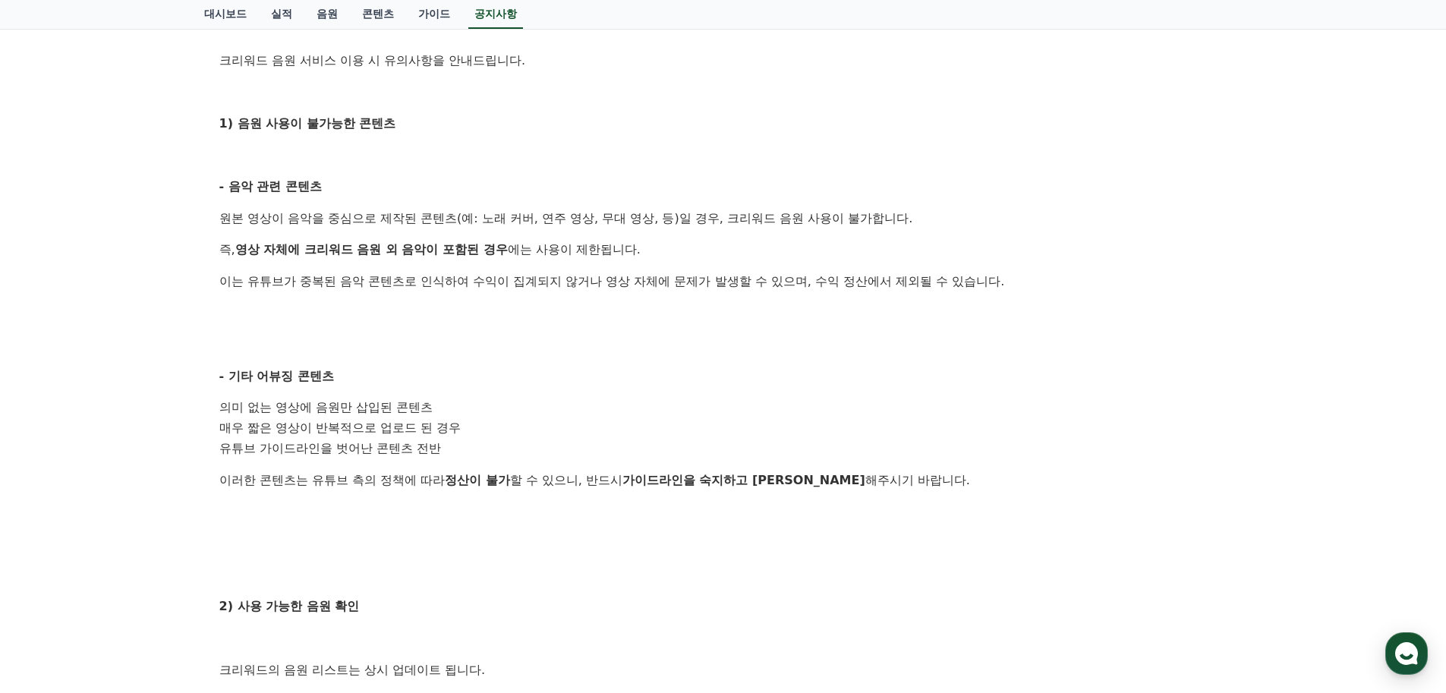
scroll to position [261, 0]
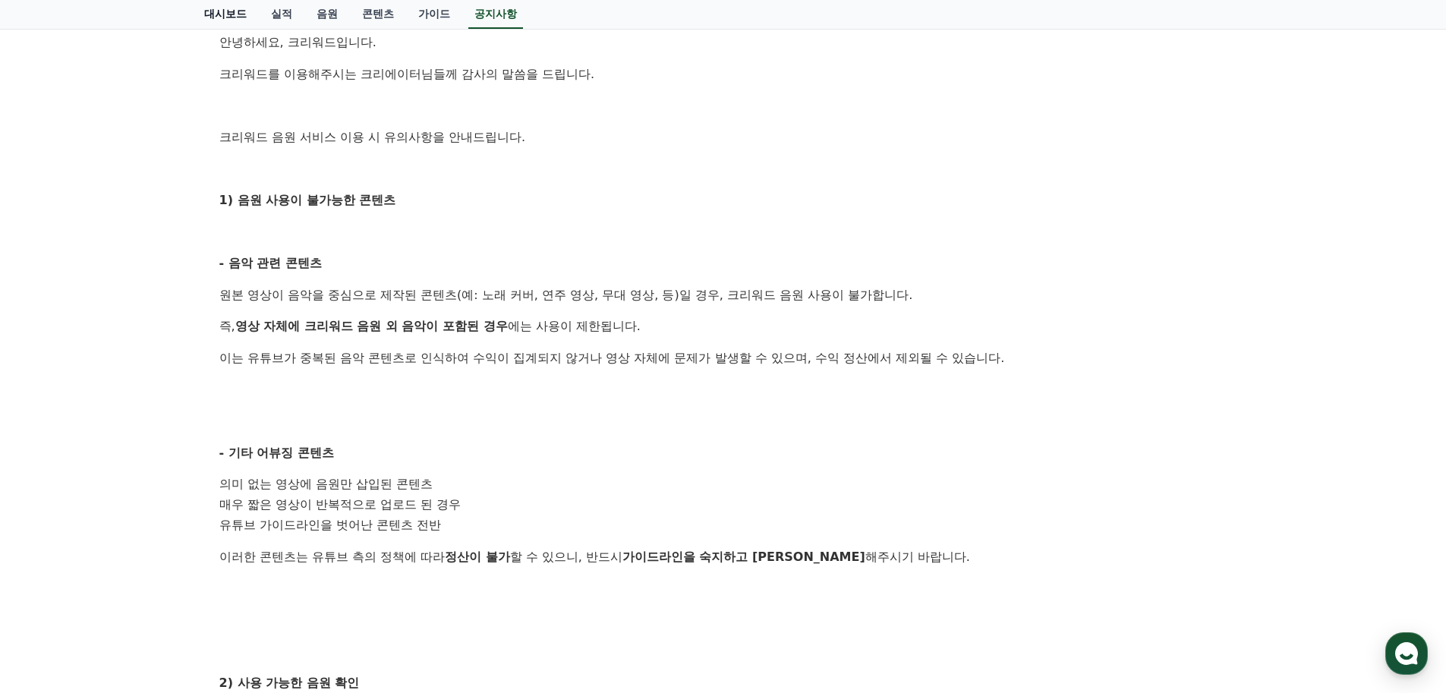
click at [227, 13] on link "대시보드" at bounding box center [225, 14] width 67 height 29
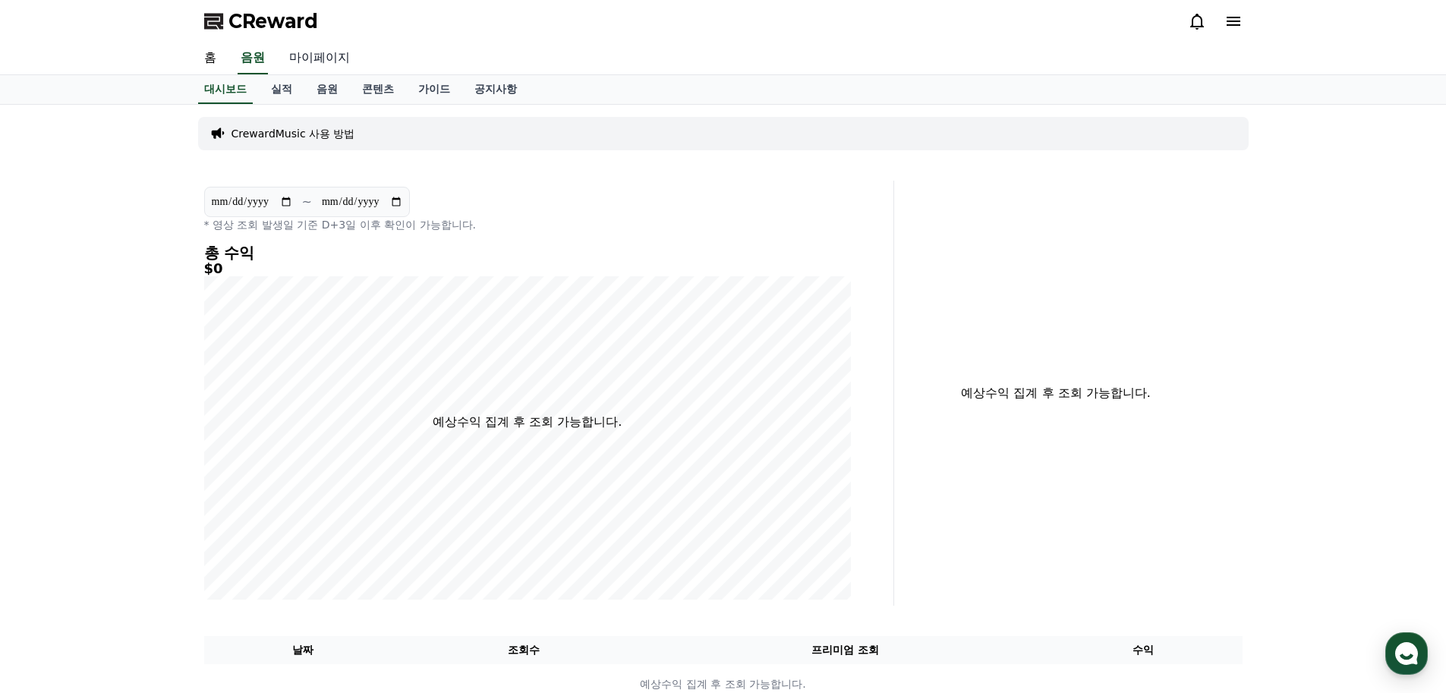
click at [327, 58] on link "마이페이지" at bounding box center [319, 59] width 85 height 32
select select "**********"
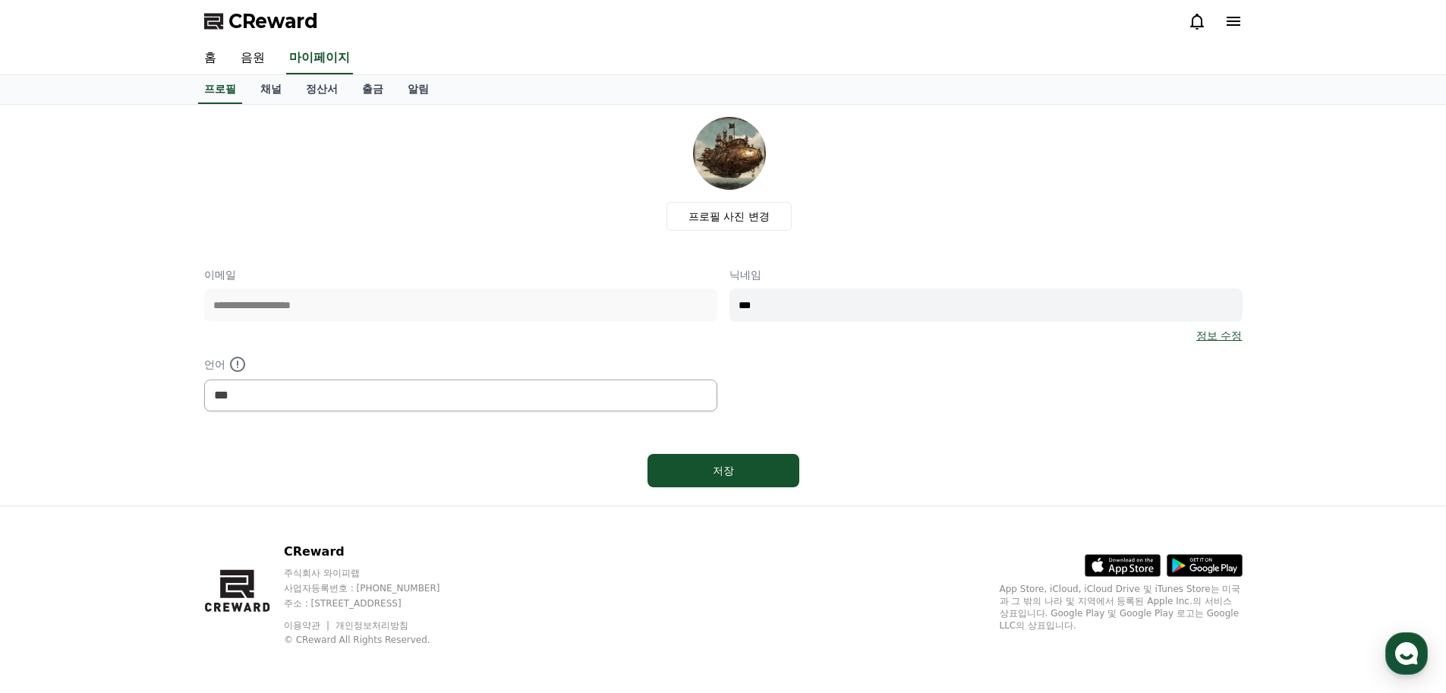
click at [1216, 338] on link "정보 수정" at bounding box center [1220, 335] width 46 height 15
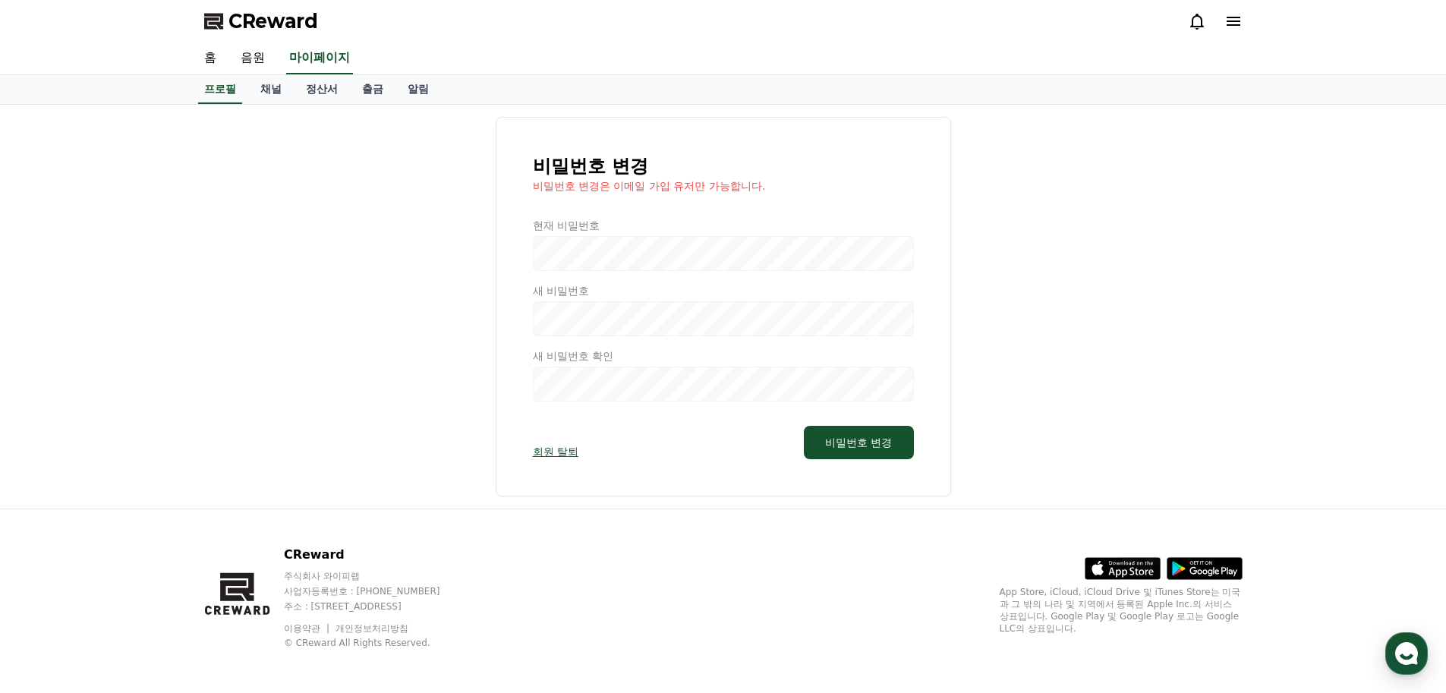
click at [1063, 342] on div "비밀번호 변경 비밀번호 변경은 이메일 가입 유저만 가능합니다. 현재 비밀번호 새 비밀번호 새 비밀번호 확인 회원 탈퇴 비밀번호 변경" at bounding box center [723, 307] width 1039 height 380
click at [206, 55] on link "홈" at bounding box center [210, 59] width 36 height 32
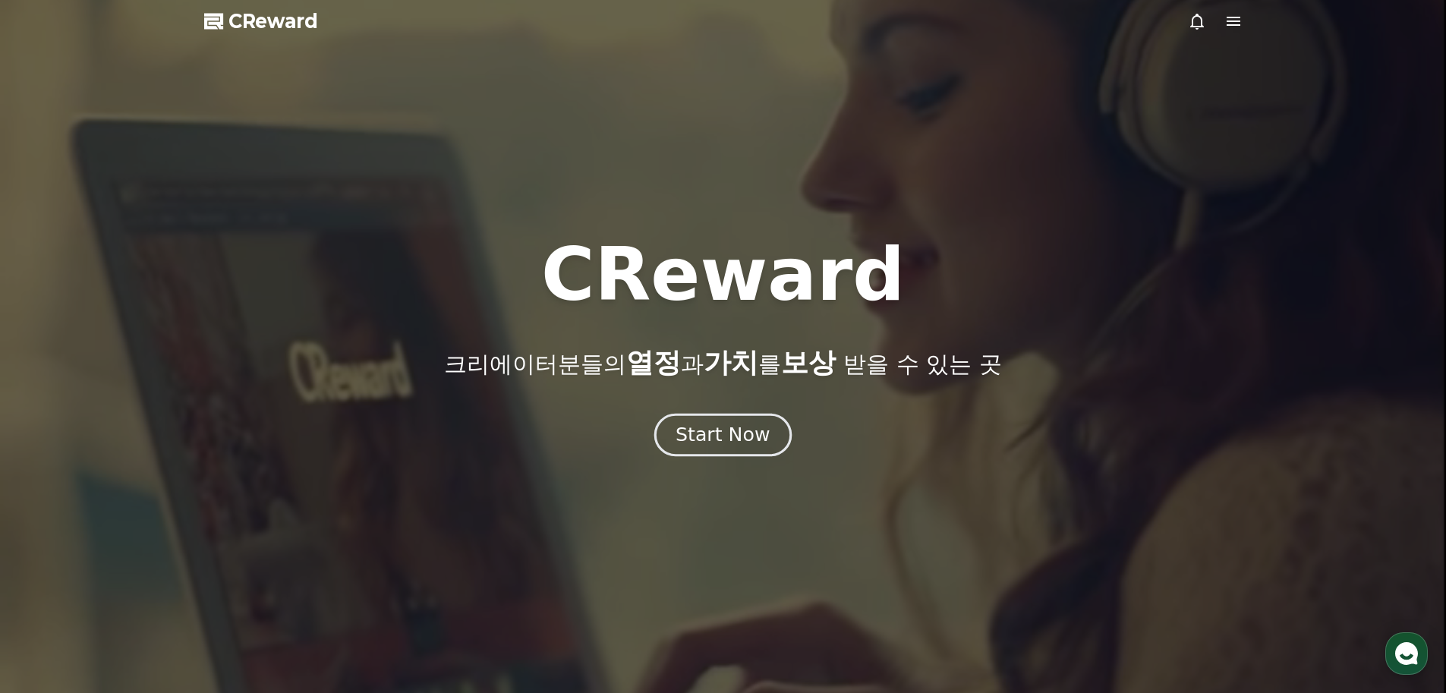
click at [739, 432] on div "Start Now" at bounding box center [723, 435] width 94 height 26
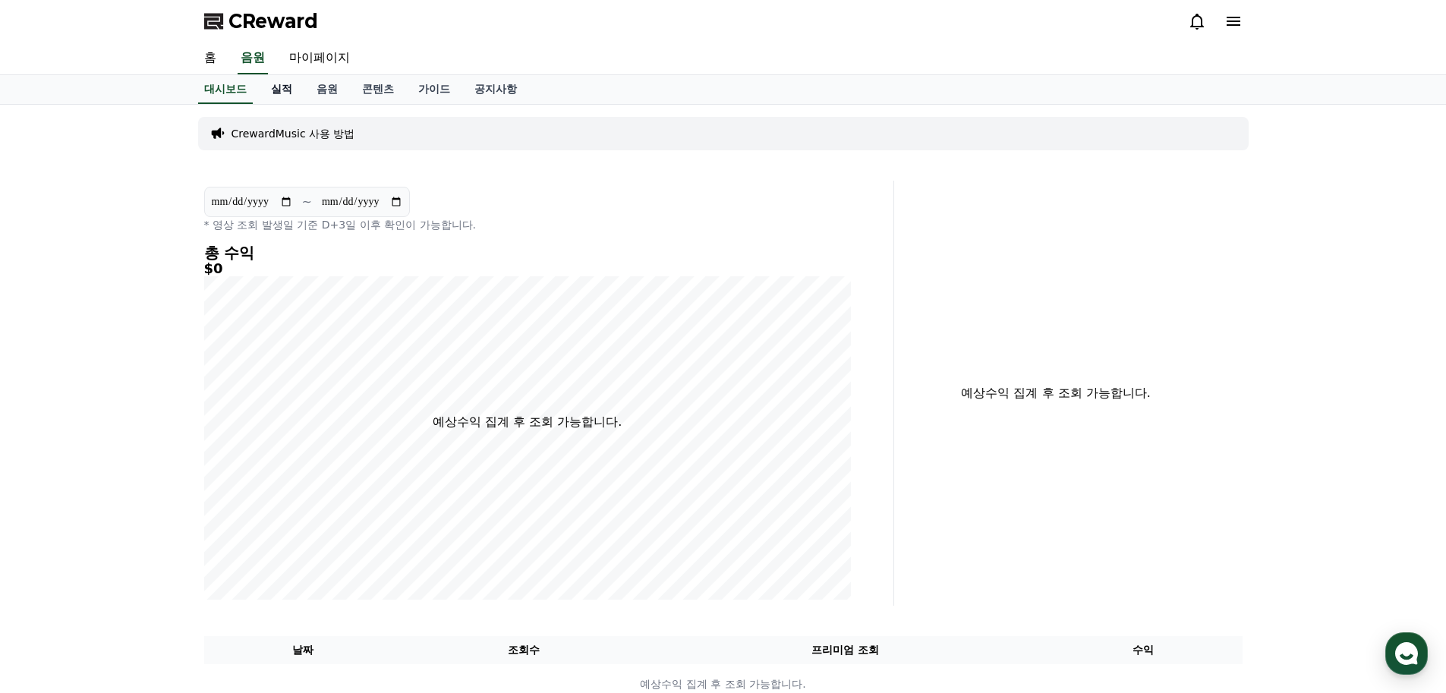
click at [278, 86] on link "실적" at bounding box center [282, 89] width 46 height 29
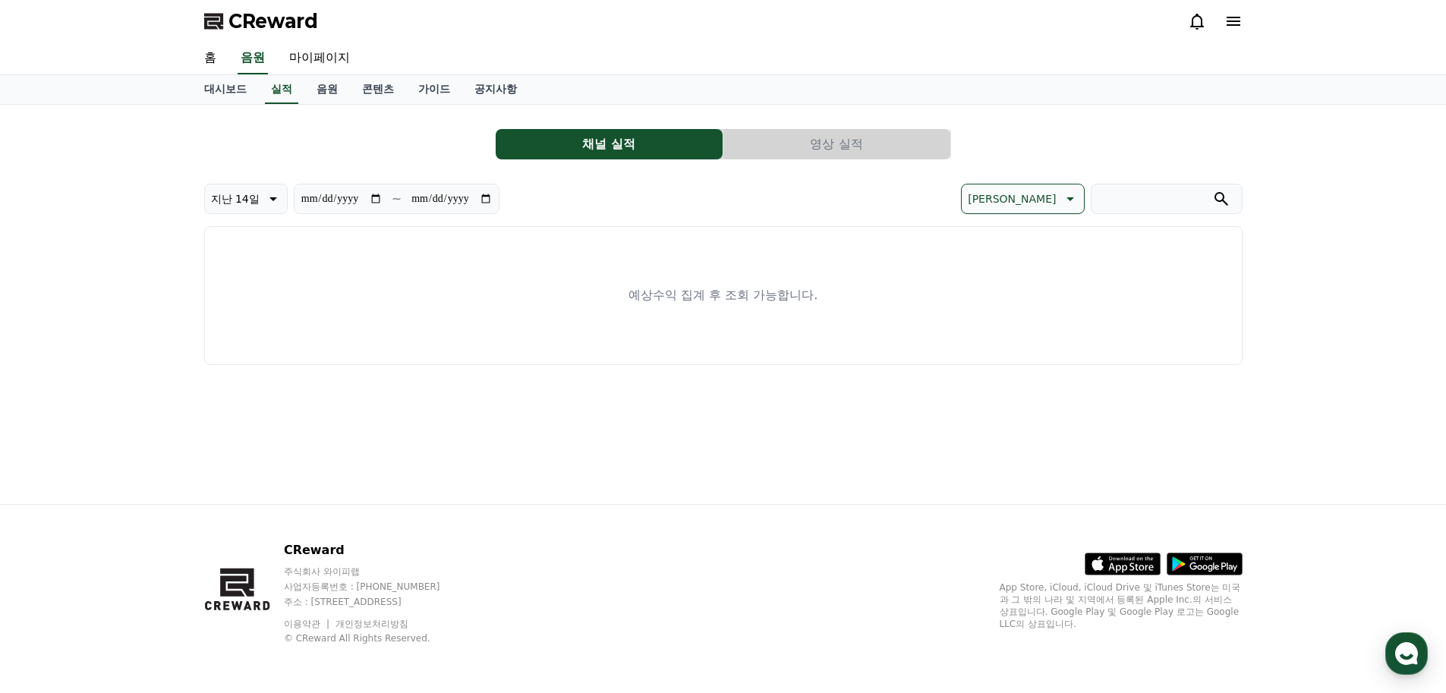
click at [835, 145] on button "영상 실적" at bounding box center [837, 144] width 227 height 30
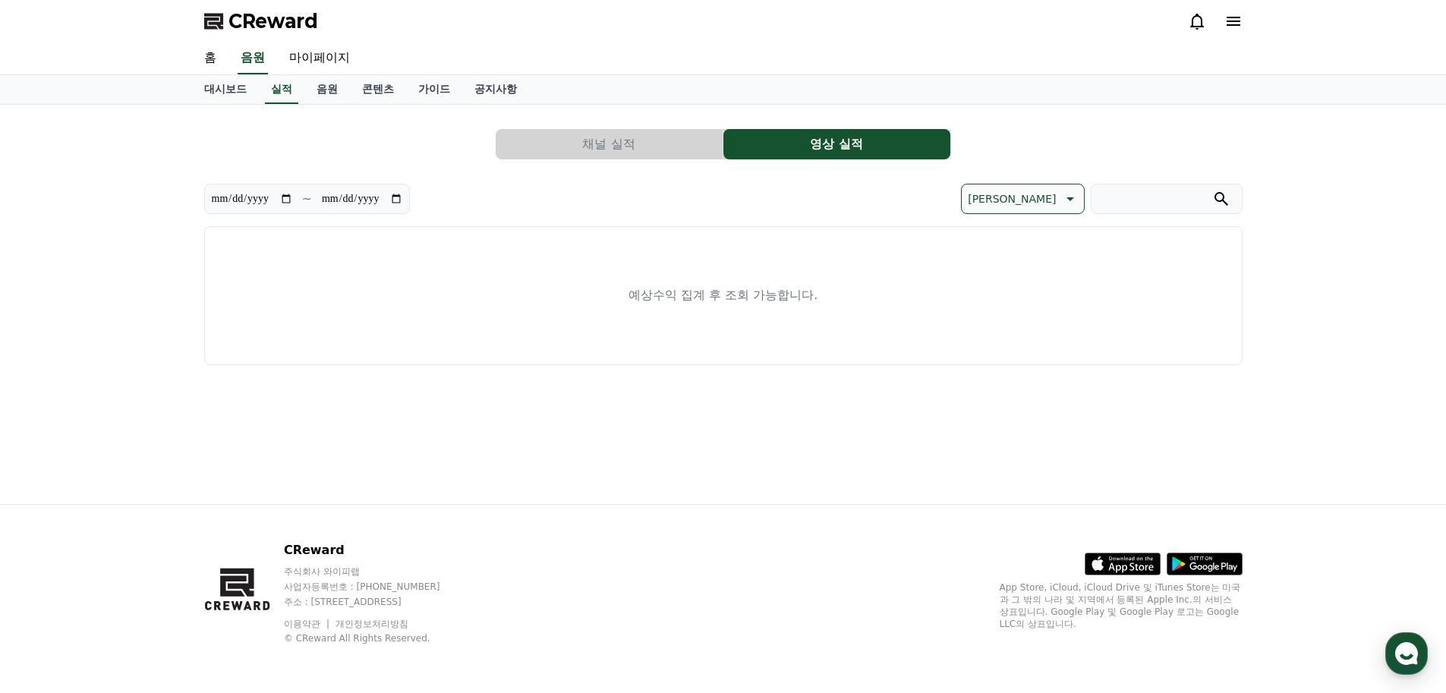
click at [652, 147] on button "채널 실적" at bounding box center [609, 144] width 227 height 30
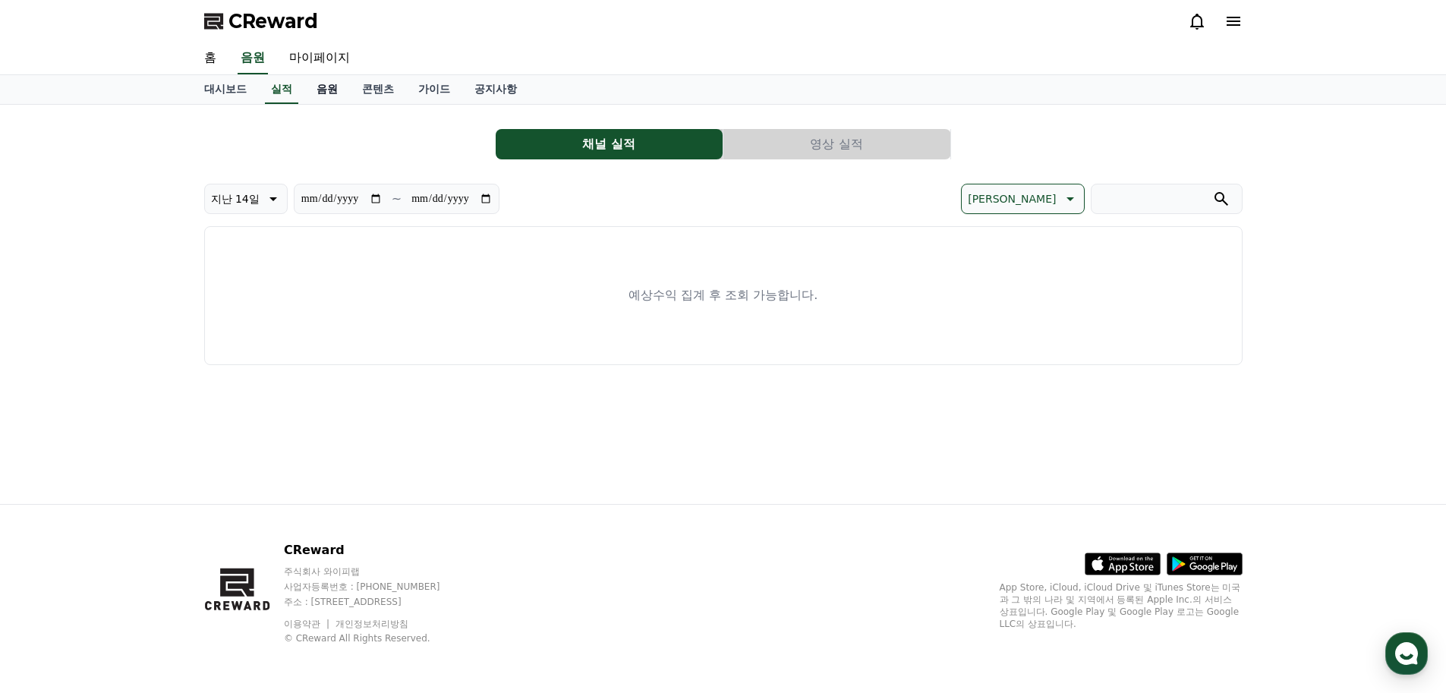
click at [336, 86] on link "음원" at bounding box center [327, 89] width 46 height 29
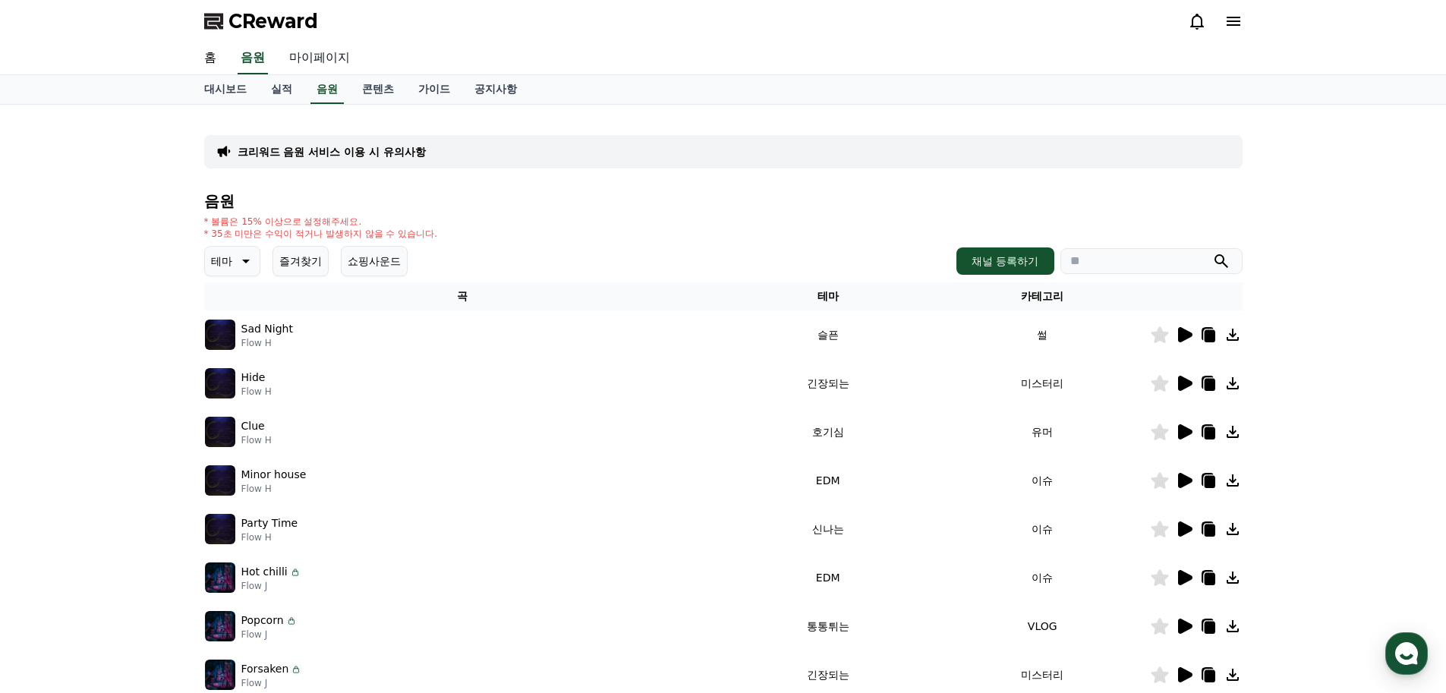
click at [328, 51] on link "마이페이지" at bounding box center [319, 59] width 85 height 32
select select "**********"
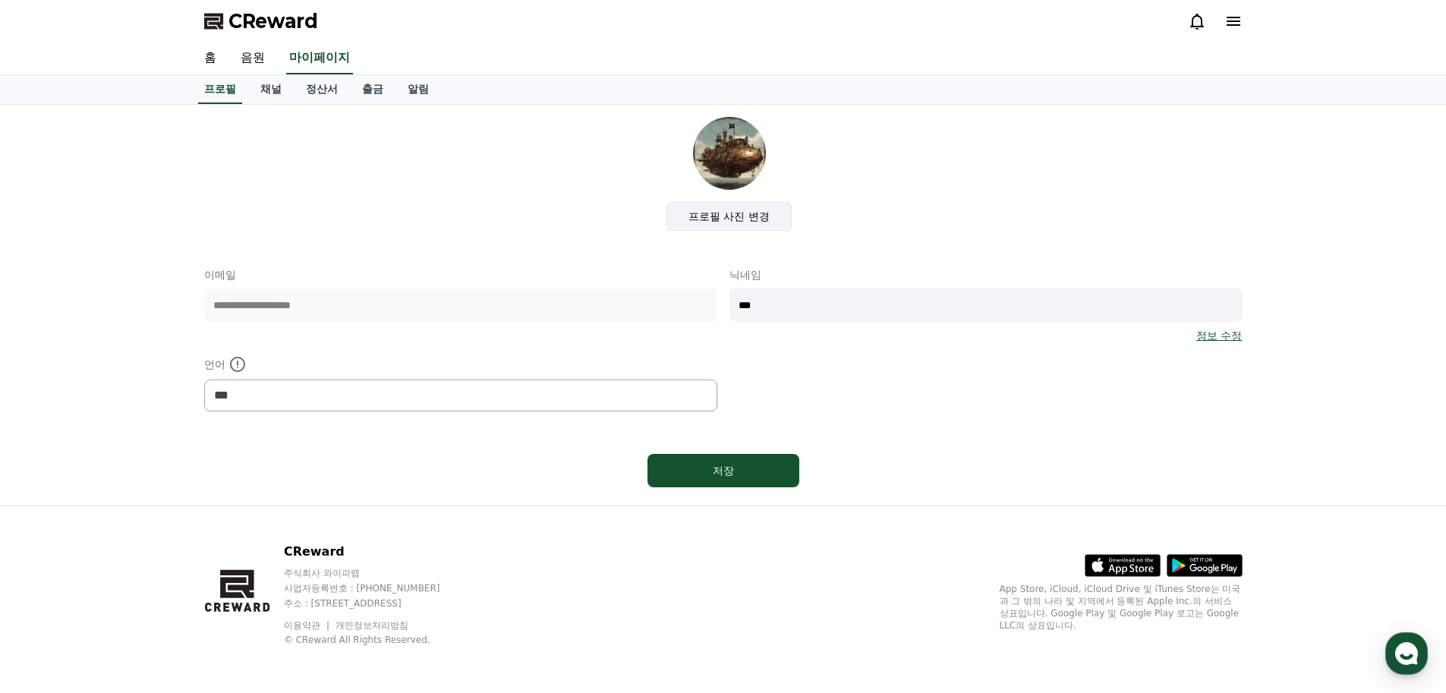
click at [752, 205] on label "프로필 사진 변경" at bounding box center [729, 216] width 125 height 29
click at [0, 0] on input "프로필 사진 변경" at bounding box center [0, 0] width 0 height 0
click at [252, 56] on link "음원" at bounding box center [253, 59] width 49 height 32
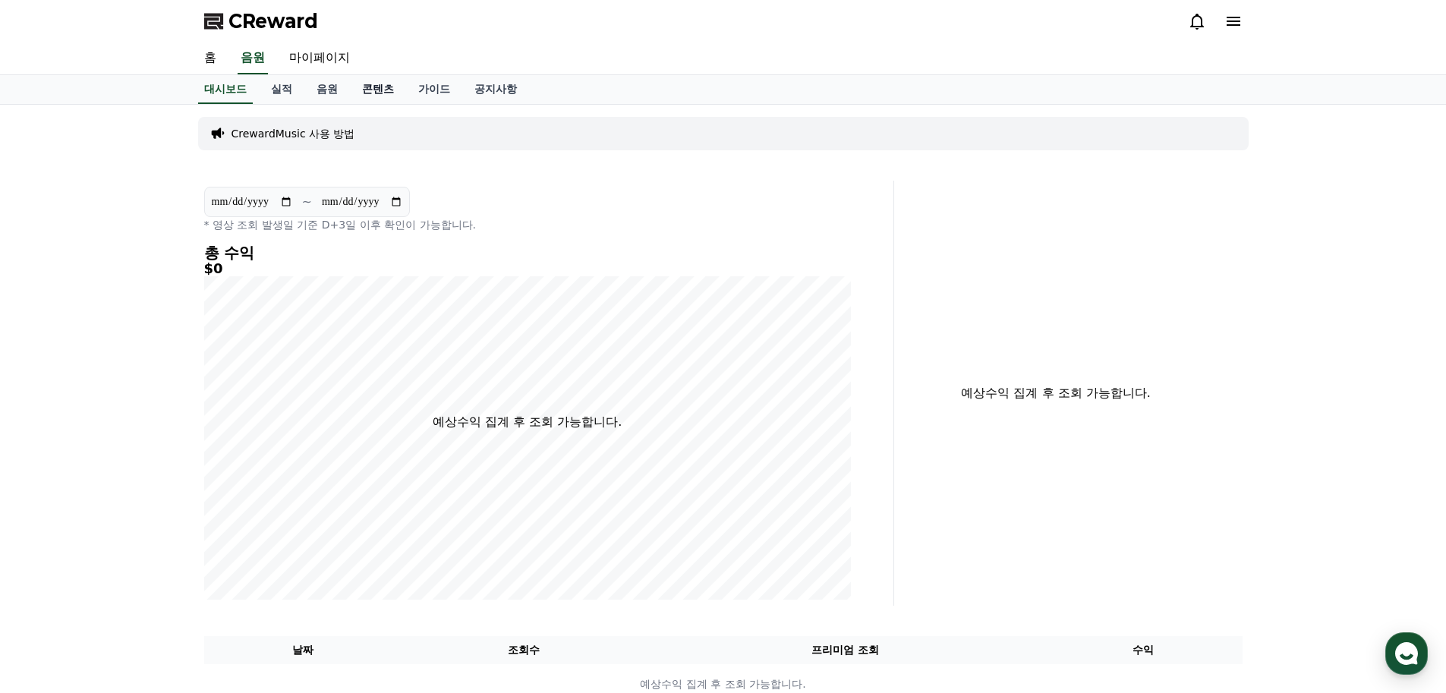
click at [373, 92] on link "콘텐츠" at bounding box center [378, 89] width 56 height 29
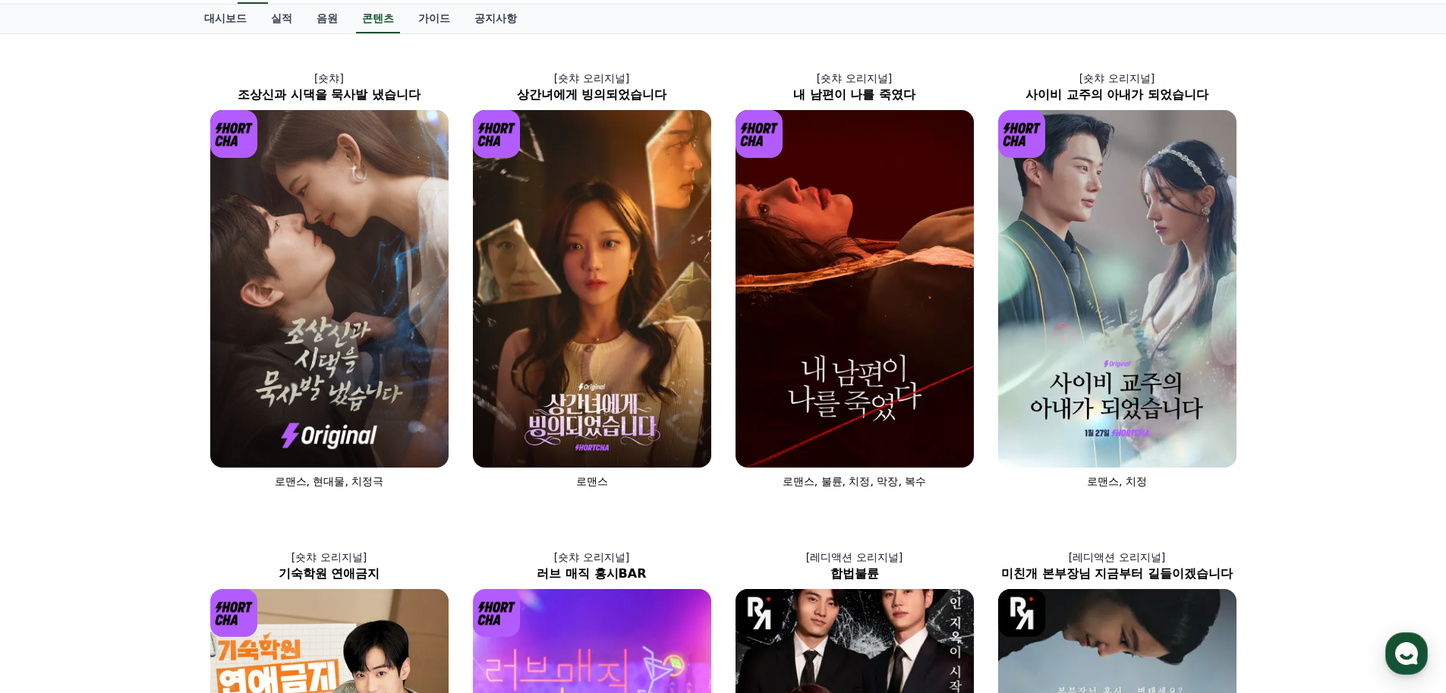
scroll to position [45, 0]
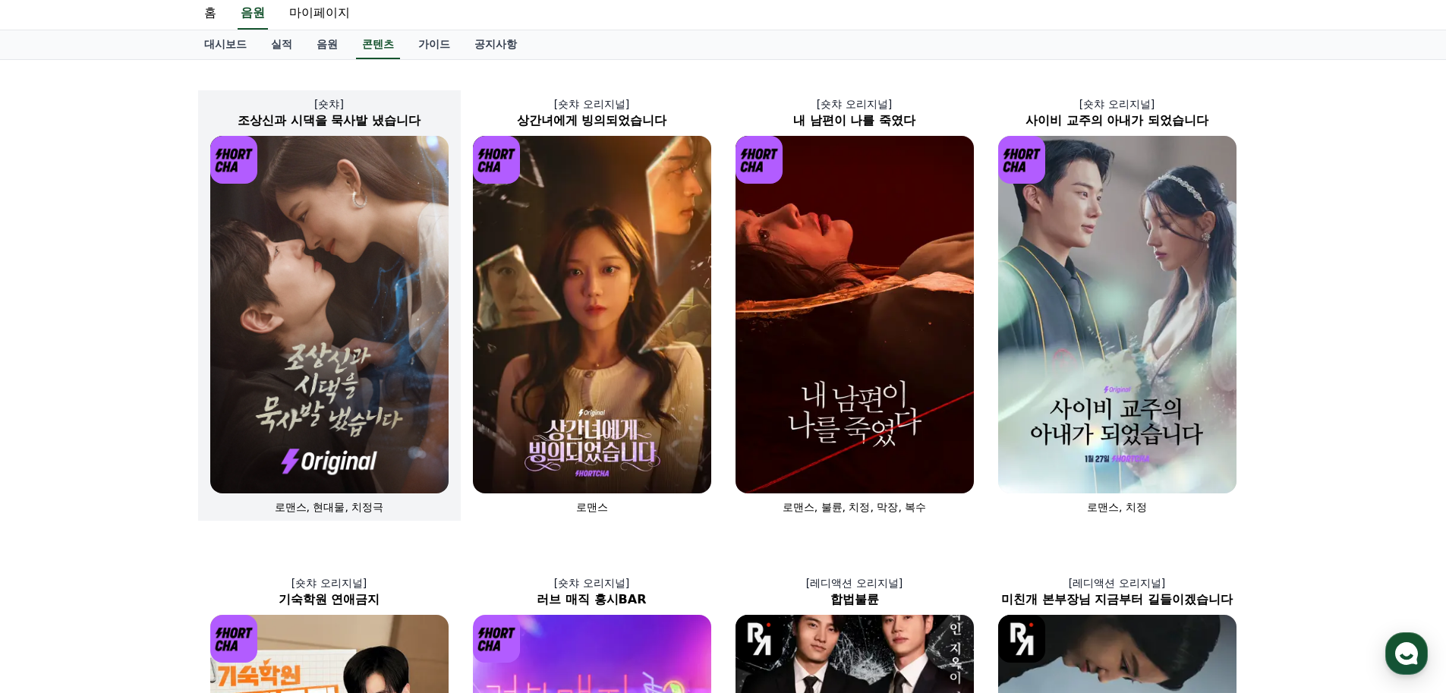
click at [319, 401] on img at bounding box center [329, 315] width 238 height 358
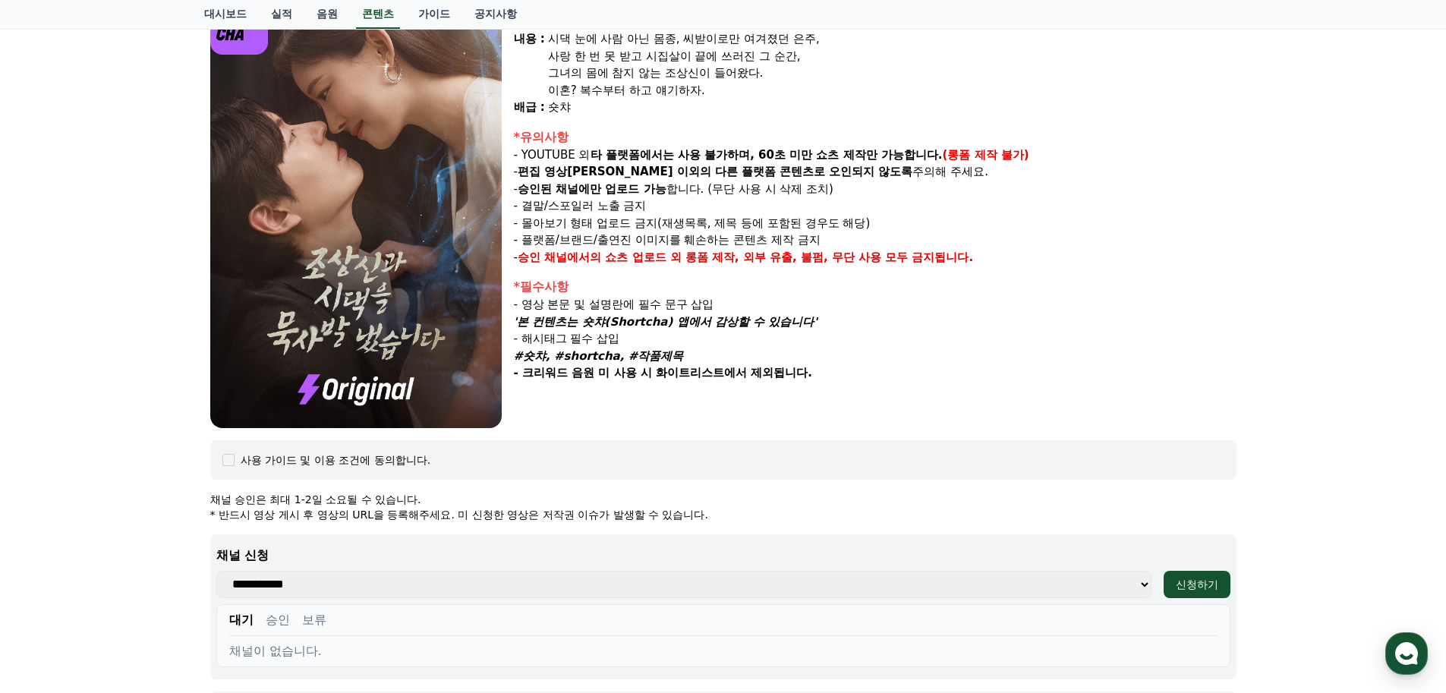
scroll to position [318, 0]
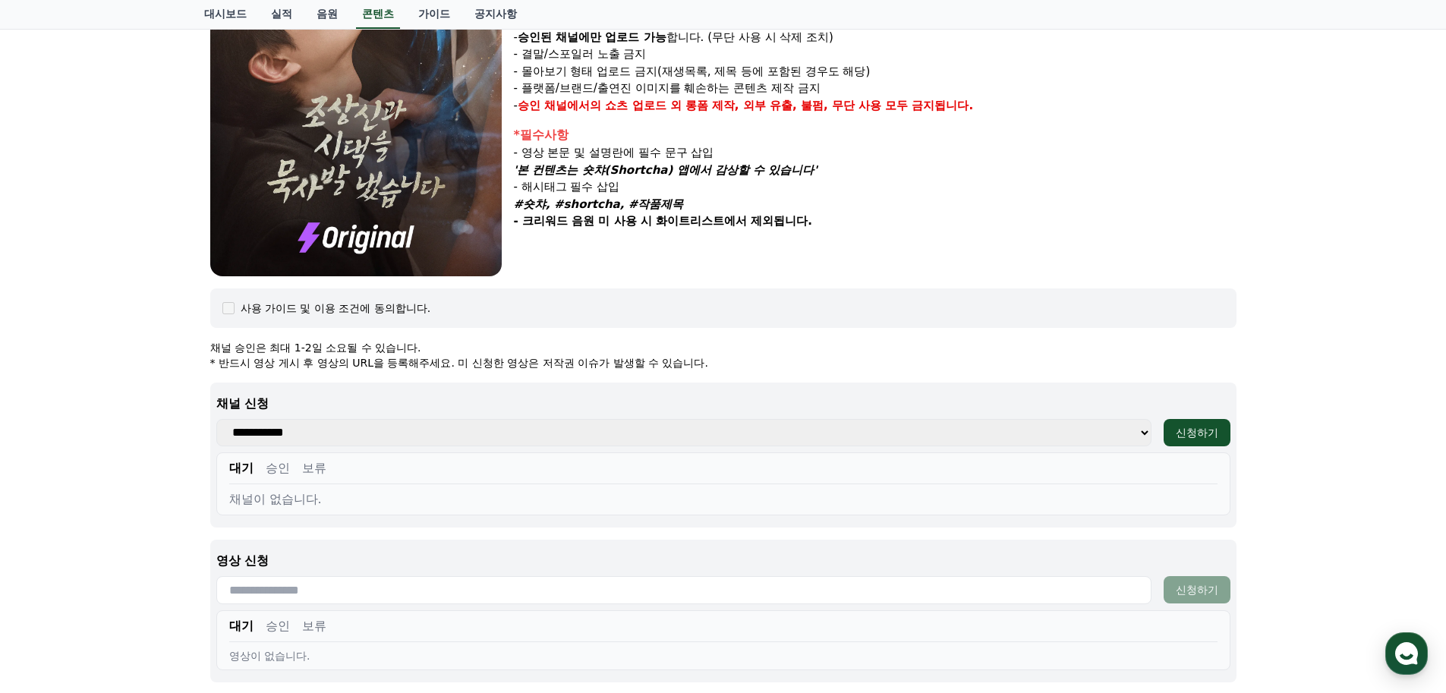
click at [355, 430] on select "**********" at bounding box center [683, 432] width 935 height 27
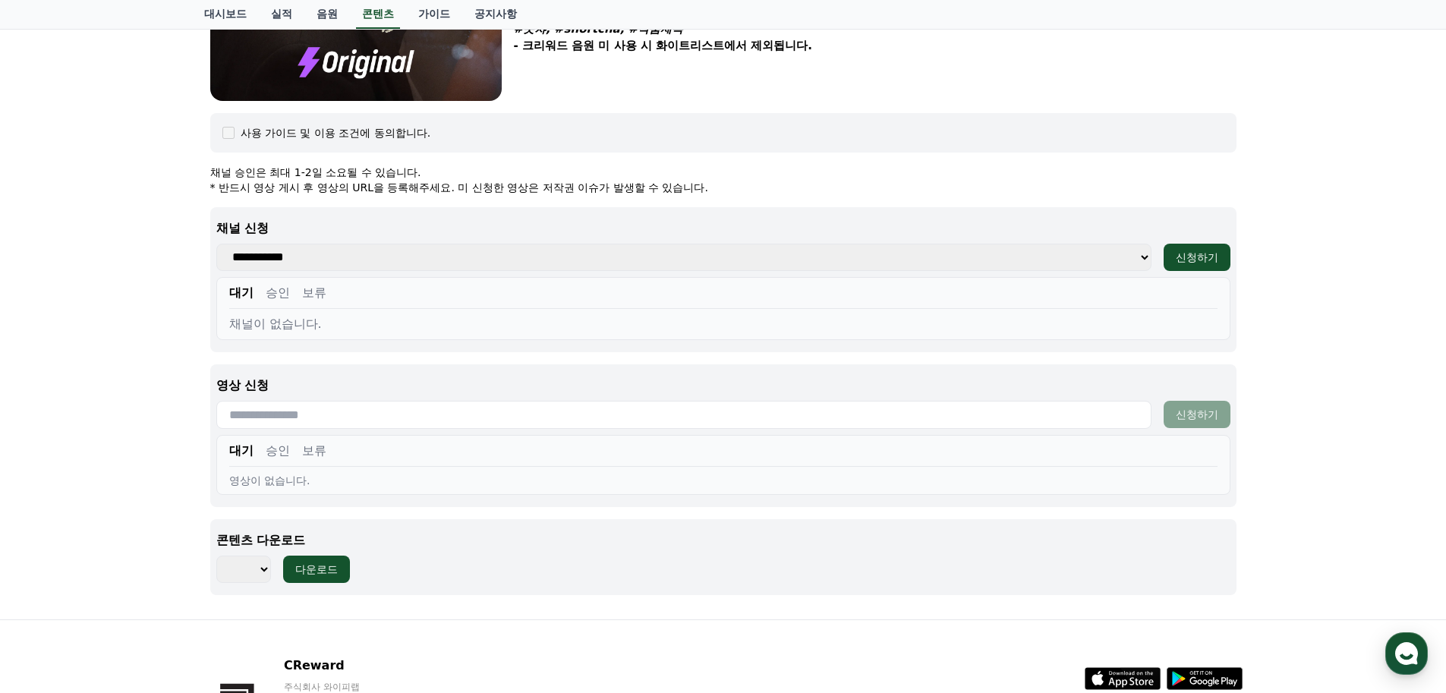
scroll to position [546, 0]
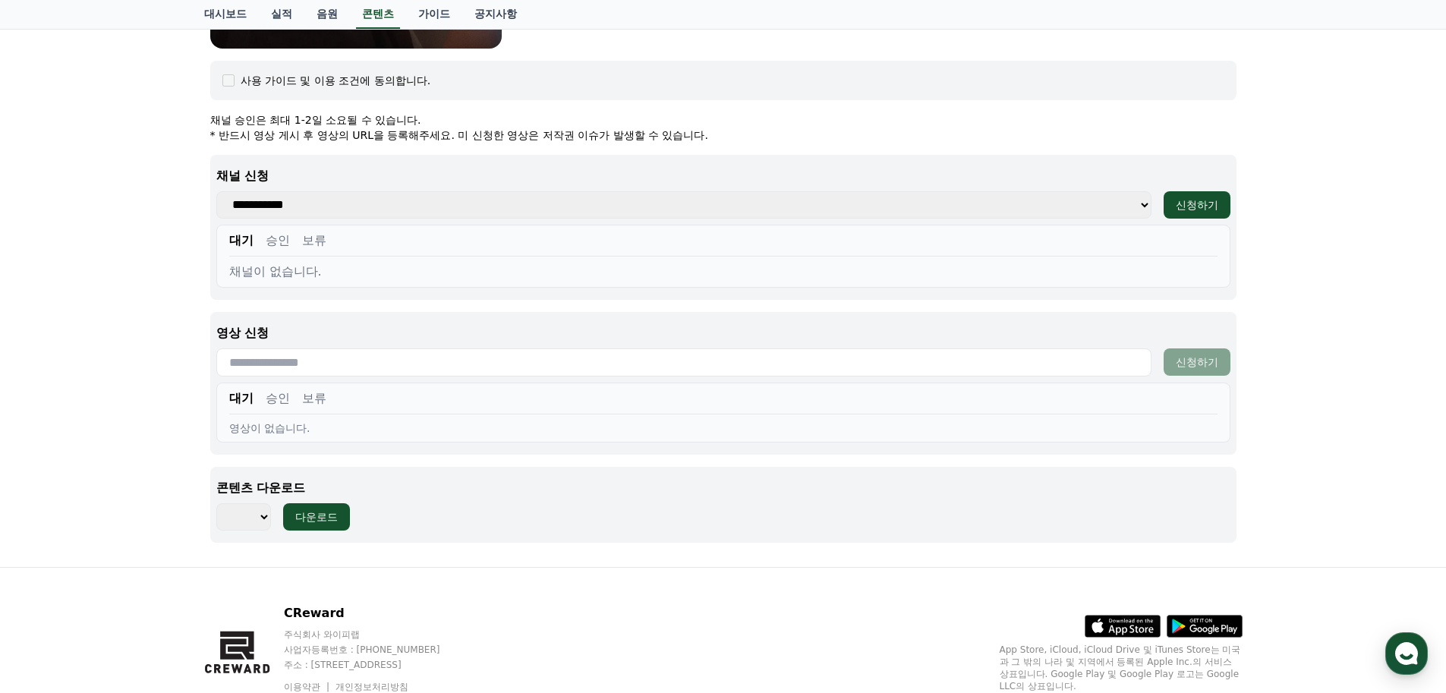
click at [364, 356] on input "text" at bounding box center [683, 362] width 935 height 28
click at [264, 518] on select "*** *** *** *** *** *** *** *** *** *** *** *** *** *** *** *** *** *** *** ***…" at bounding box center [243, 516] width 55 height 27
select select "**********"
click at [216, 503] on select "*** *** *** *** *** *** *** *** *** *** *** *** *** *** *** *** *** *** *** ***…" at bounding box center [243, 516] width 55 height 27
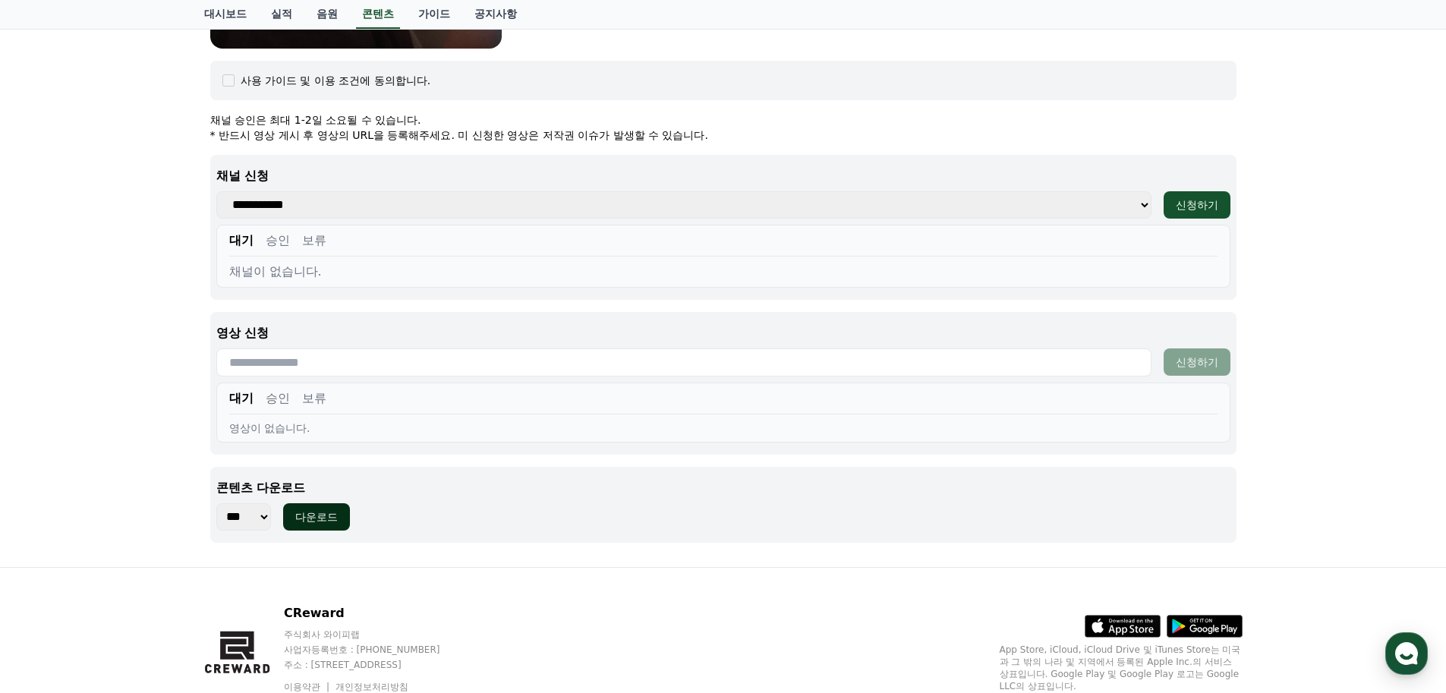
click at [330, 512] on div "다운로드" at bounding box center [316, 516] width 43 height 15
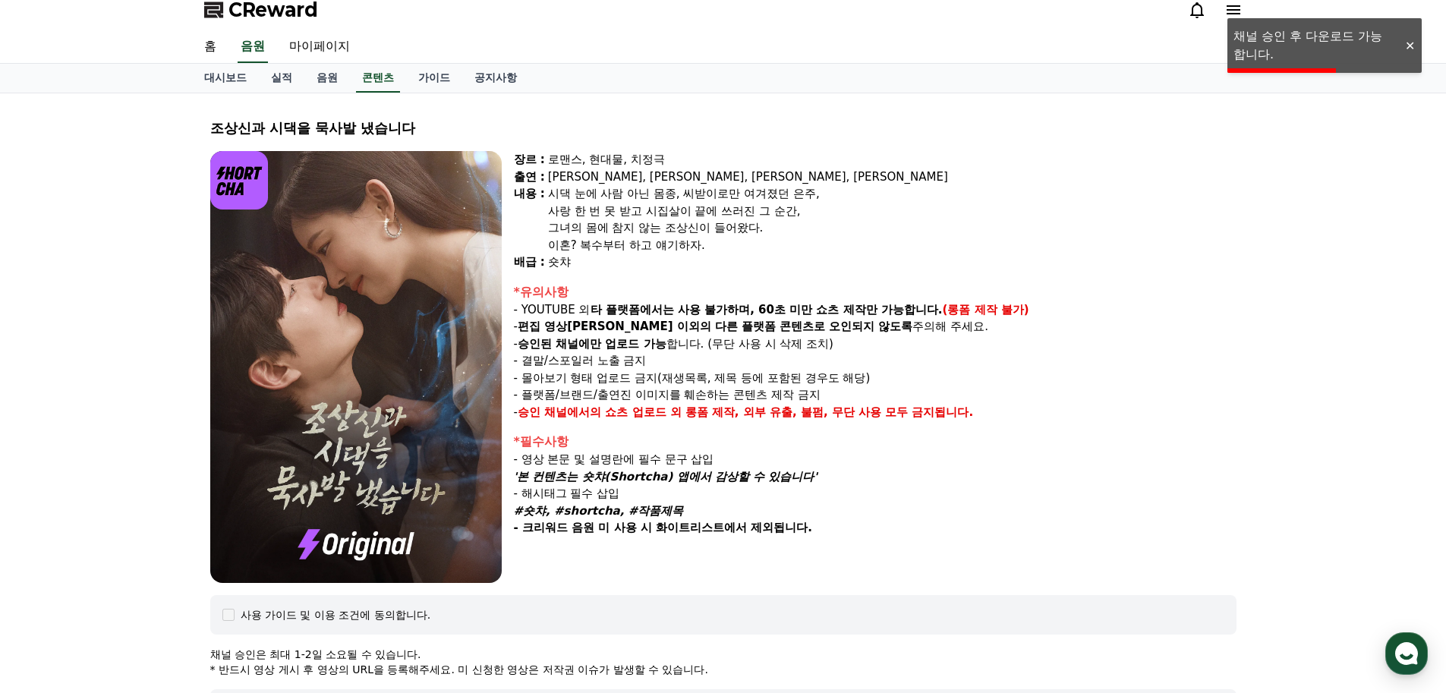
scroll to position [0, 0]
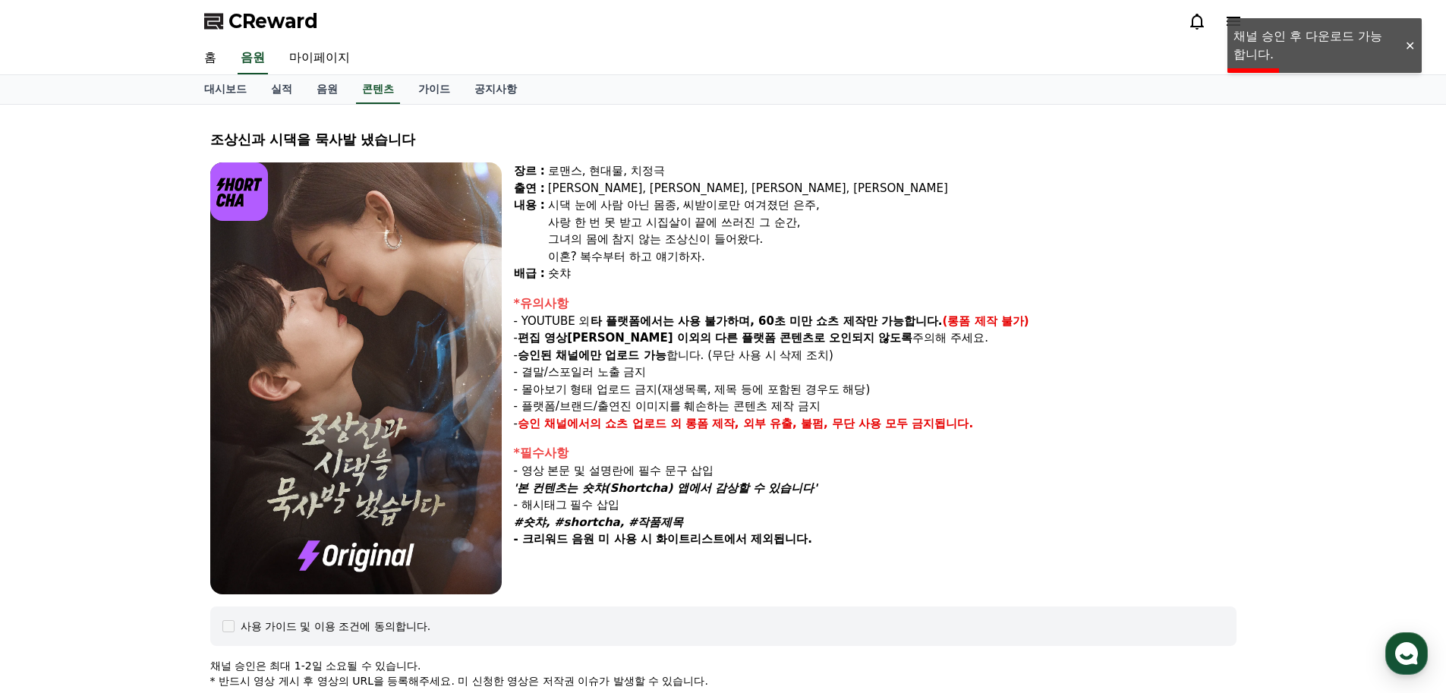
click at [266, 14] on span "CReward" at bounding box center [274, 21] width 90 height 24
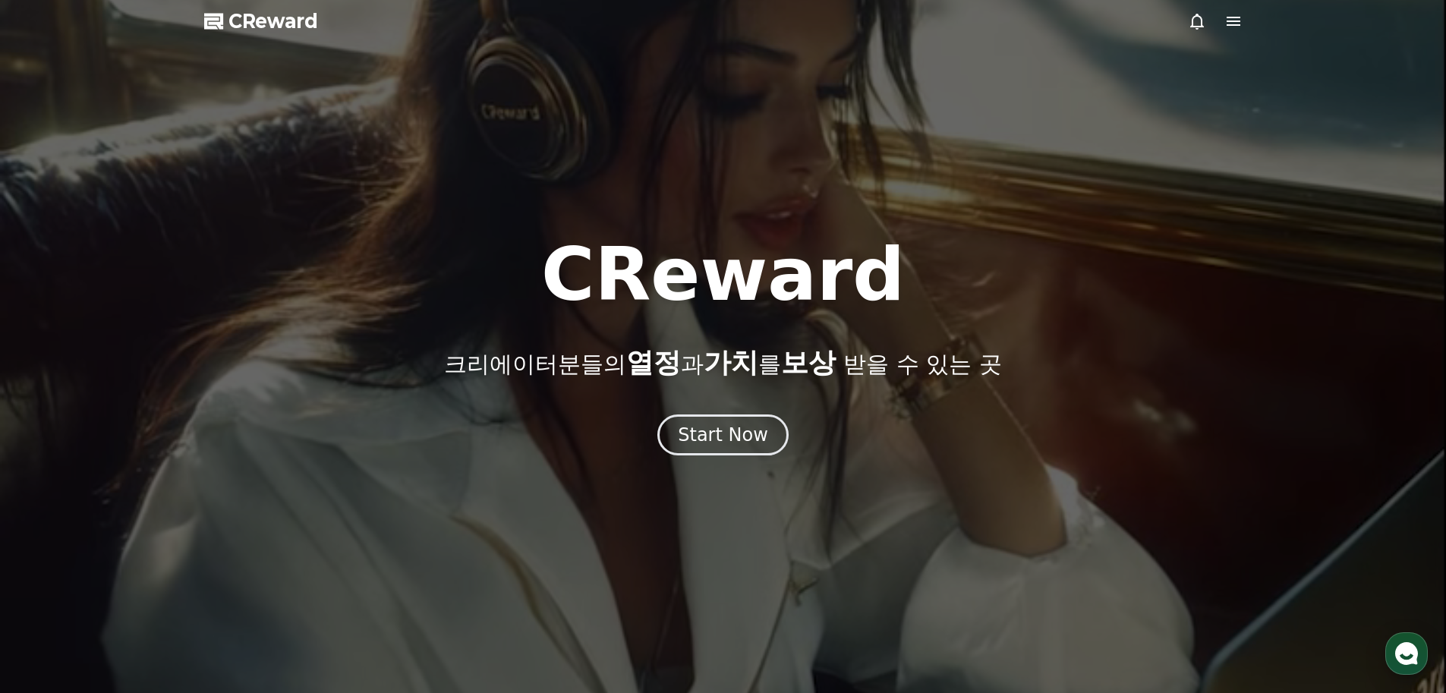
click at [1234, 21] on icon at bounding box center [1234, 21] width 14 height 9
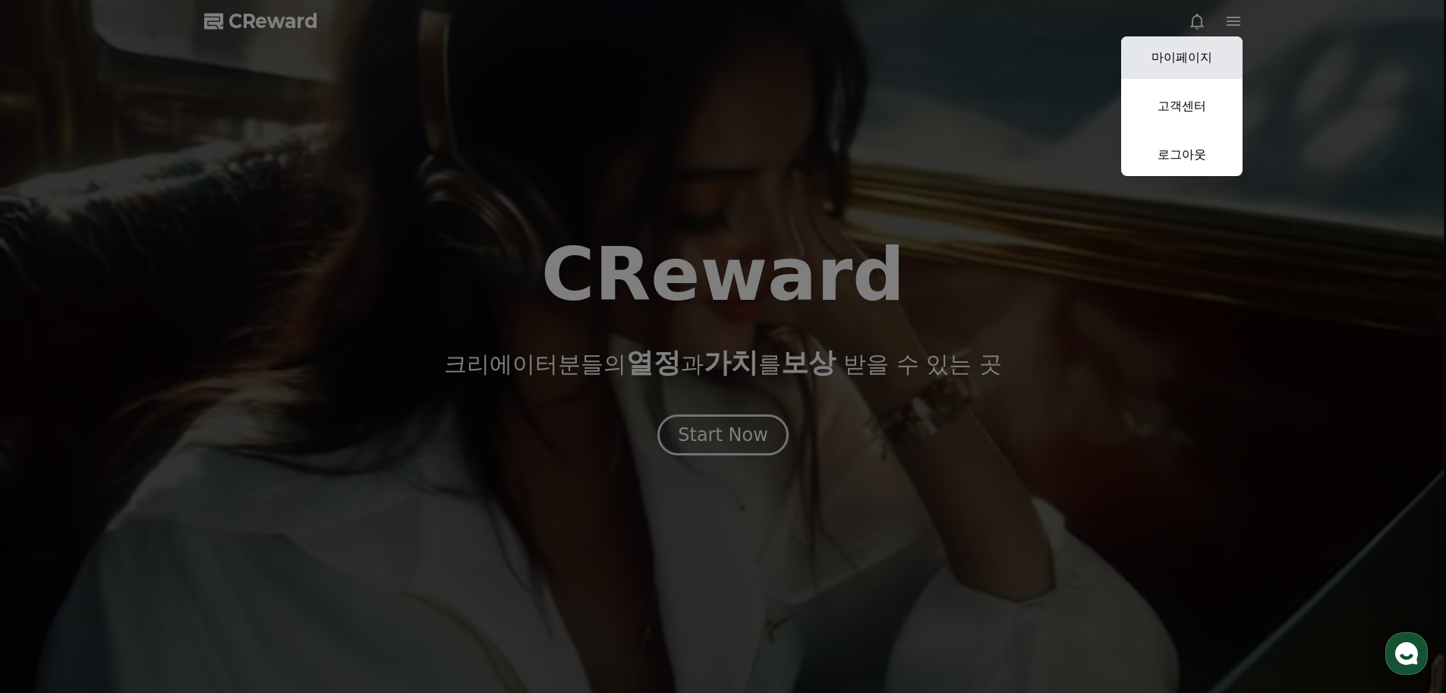
click at [1197, 55] on link "마이페이지" at bounding box center [1181, 57] width 121 height 43
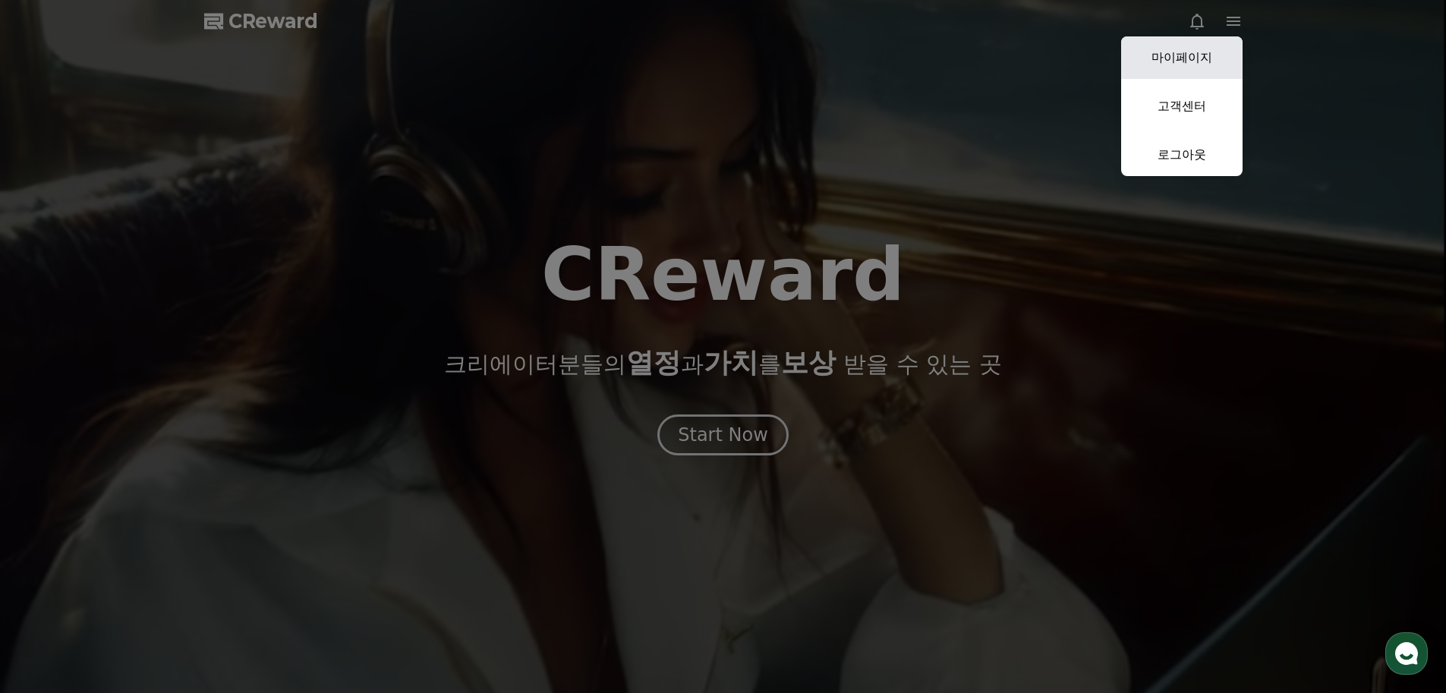
select select "**********"
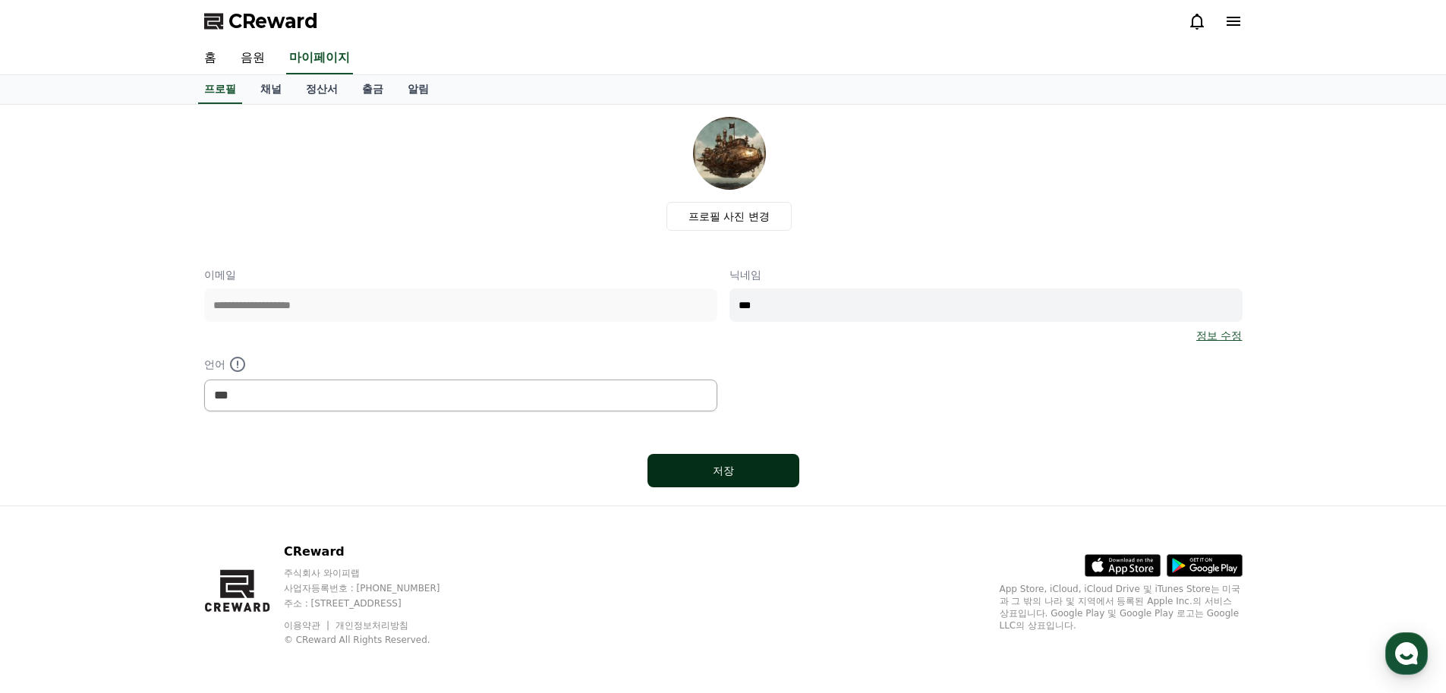
click at [727, 483] on button "저장" at bounding box center [724, 470] width 152 height 33
select select "**********"
click at [390, 216] on div "프로필 사진 변경" at bounding box center [729, 174] width 1026 height 114
click at [322, 86] on link "정산서" at bounding box center [322, 89] width 56 height 29
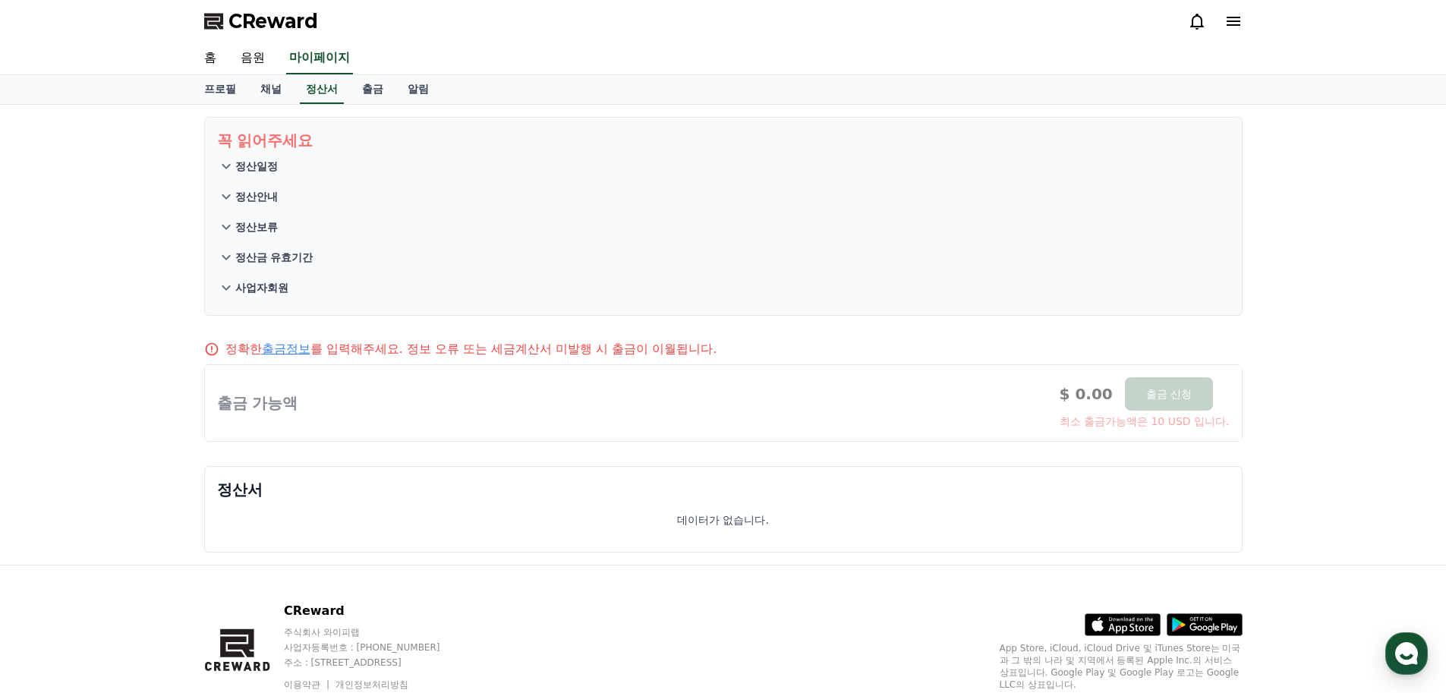
click at [293, 350] on link "출금정보" at bounding box center [286, 349] width 49 height 14
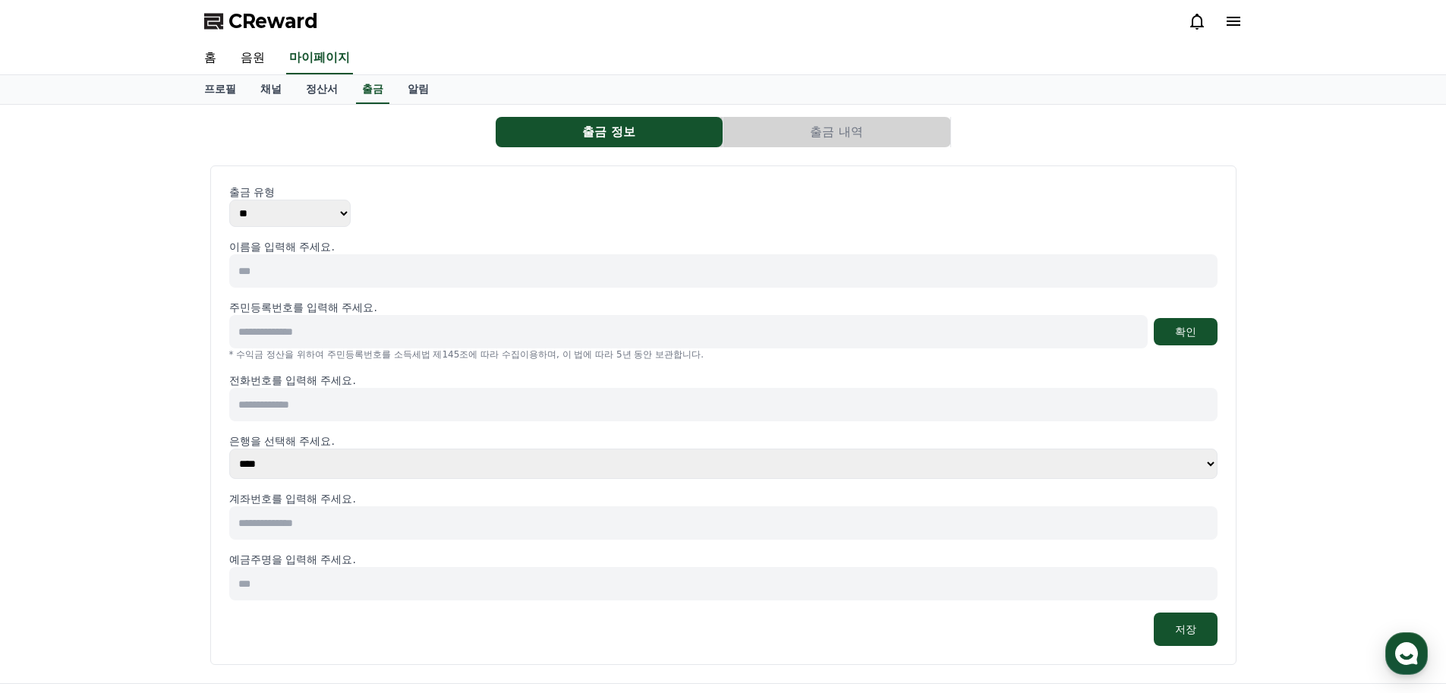
click at [1209, 463] on select "**** **** **** **** **** **** **** ** ** ** ** **** *** **** **** *****" at bounding box center [723, 464] width 989 height 30
click at [337, 133] on div "출금 정보 출금 내역" at bounding box center [723, 132] width 1039 height 30
click at [216, 88] on link "프로필" at bounding box center [220, 89] width 56 height 29
select select "**********"
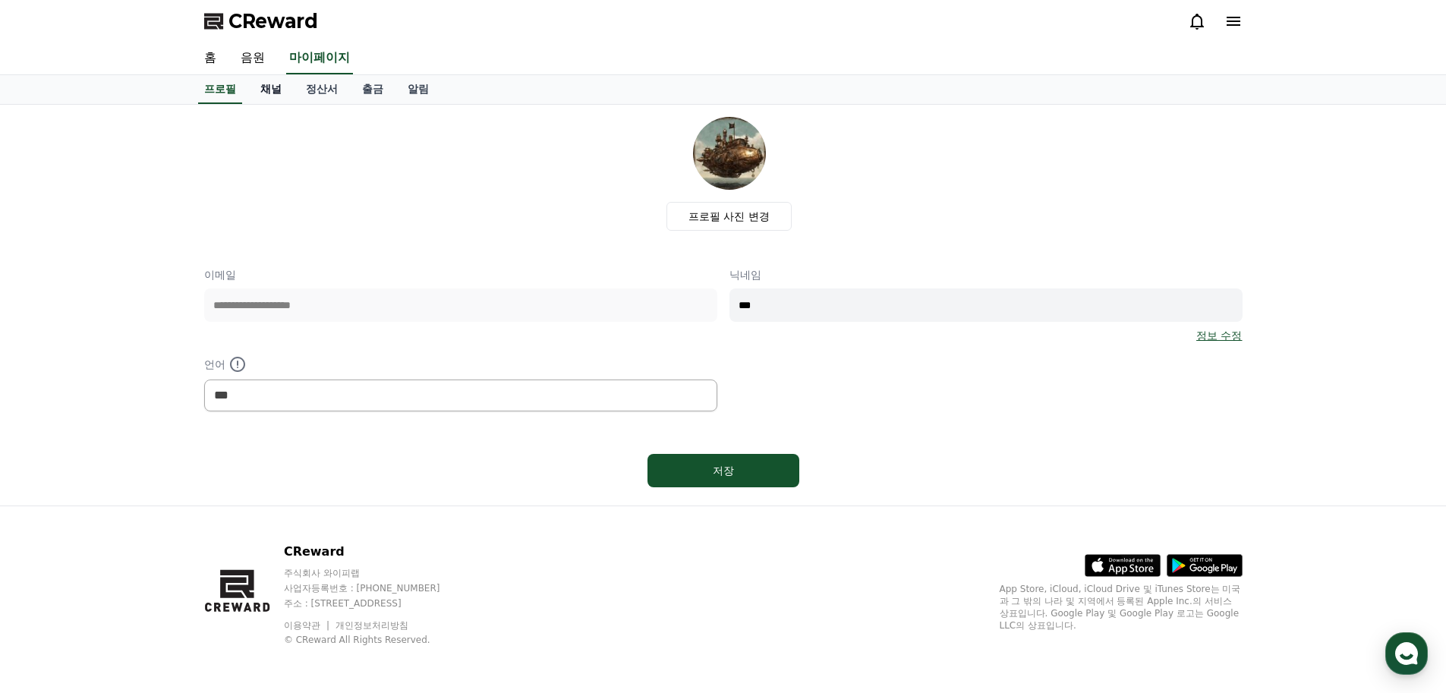
click at [276, 87] on link "채널" at bounding box center [271, 89] width 46 height 29
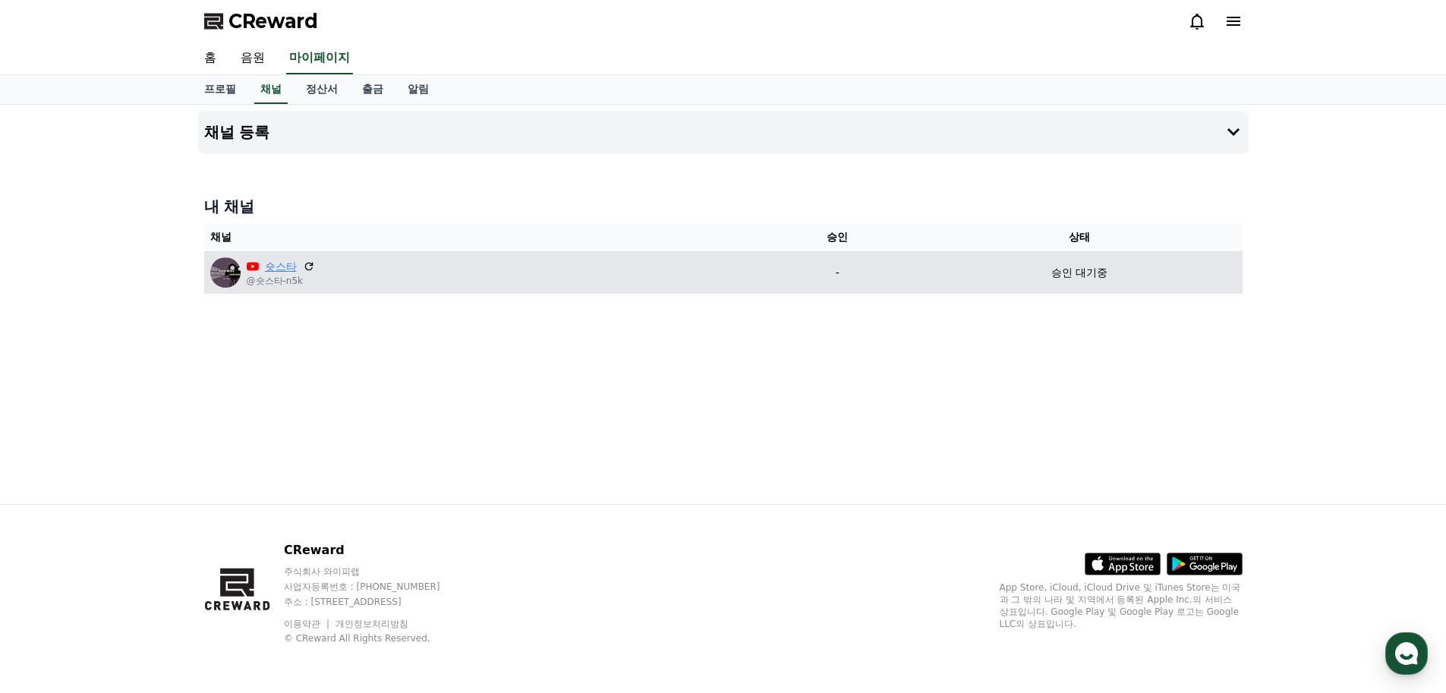
click at [279, 270] on link "숏스타" at bounding box center [281, 267] width 32 height 16
